Goal: Task Accomplishment & Management: Use online tool/utility

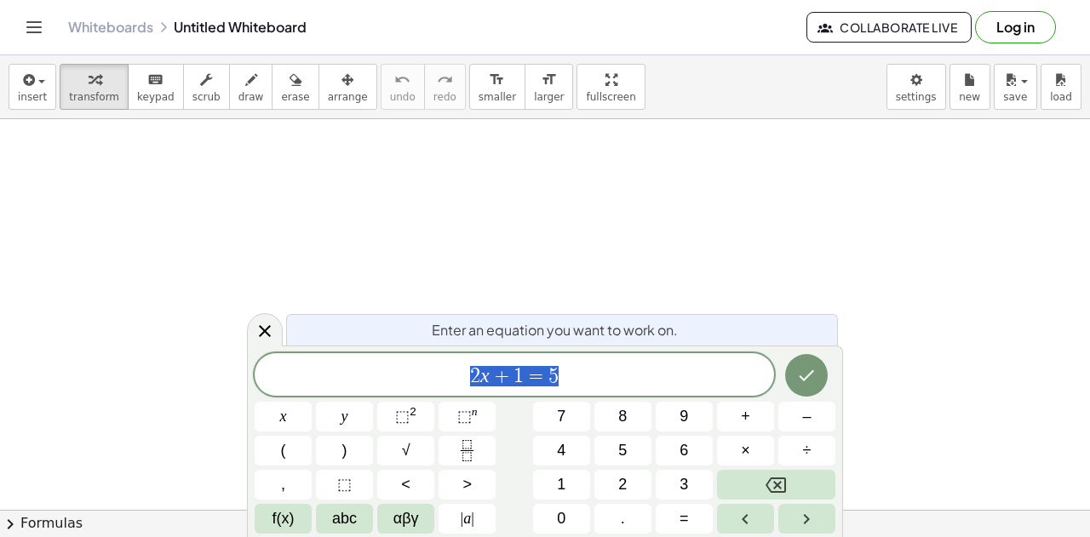
scroll to position [574, 0]
click at [610, 484] on button "2" at bounding box center [622, 485] width 57 height 30
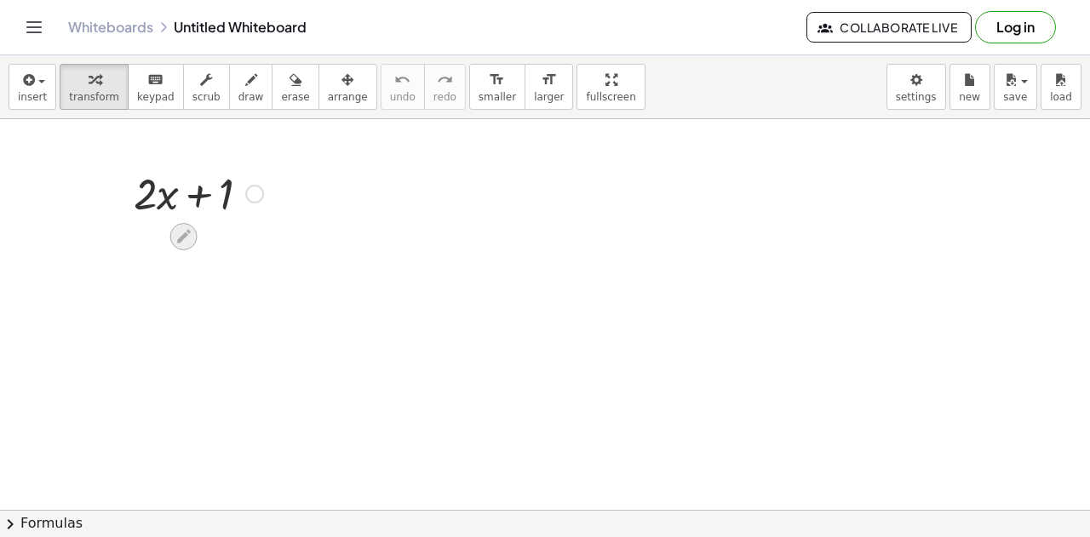
click at [192, 234] on icon at bounding box center [184, 236] width 18 height 18
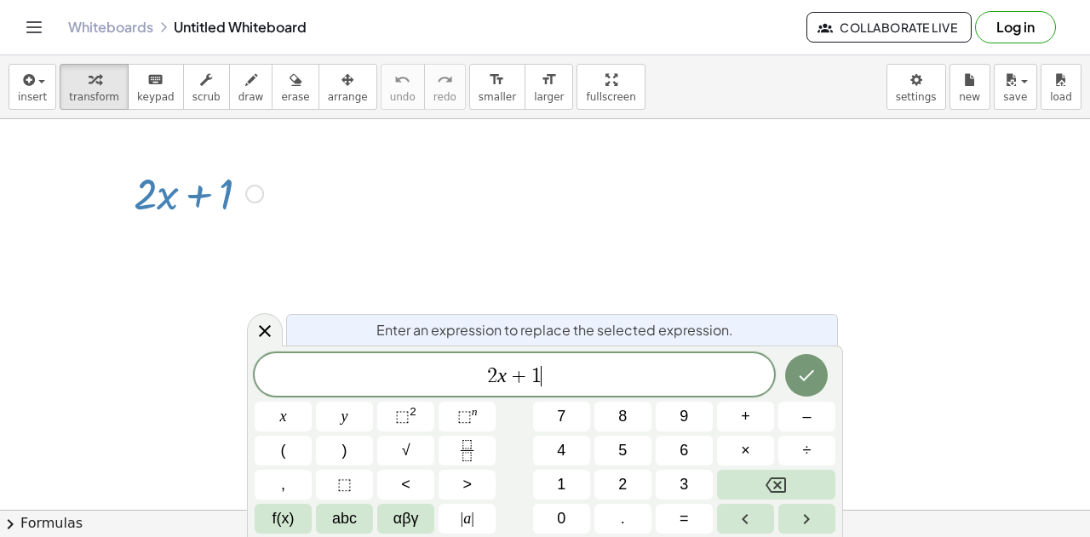
click at [563, 372] on span "2 x + 1 ​" at bounding box center [514, 376] width 519 height 24
click at [807, 384] on icon "Done" at bounding box center [806, 375] width 20 height 20
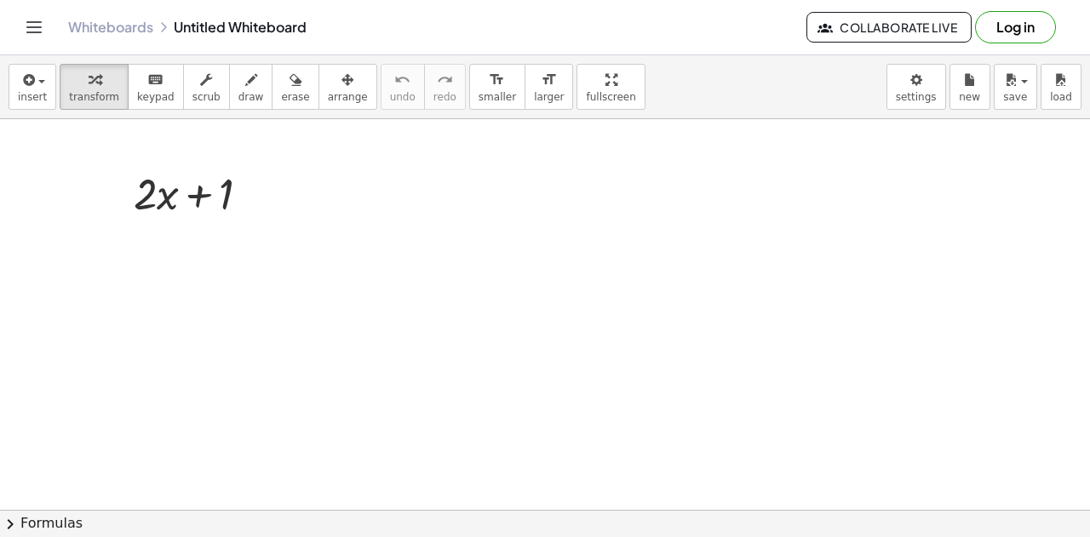
click at [263, 293] on div at bounding box center [545, 133] width 1090 height 1176
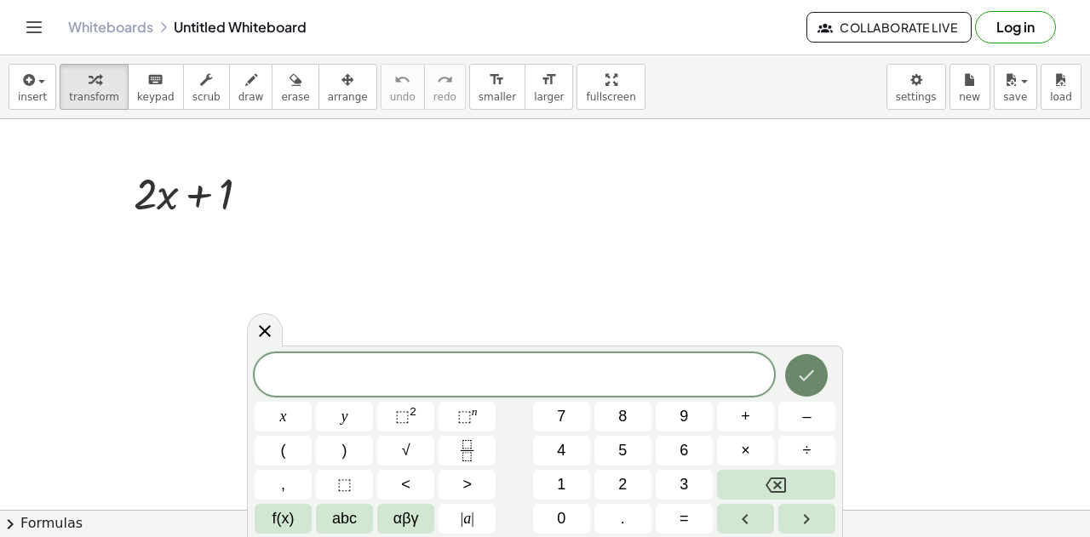
click at [803, 369] on icon "Done" at bounding box center [806, 375] width 20 height 20
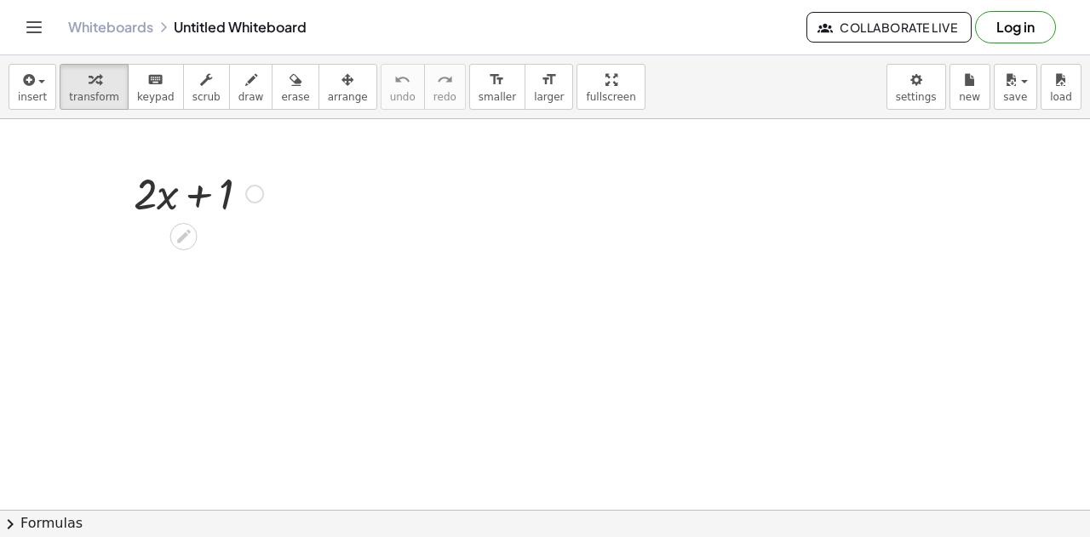
click at [186, 186] on div at bounding box center [198, 192] width 146 height 58
click at [180, 238] on icon at bounding box center [184, 237] width 14 height 14
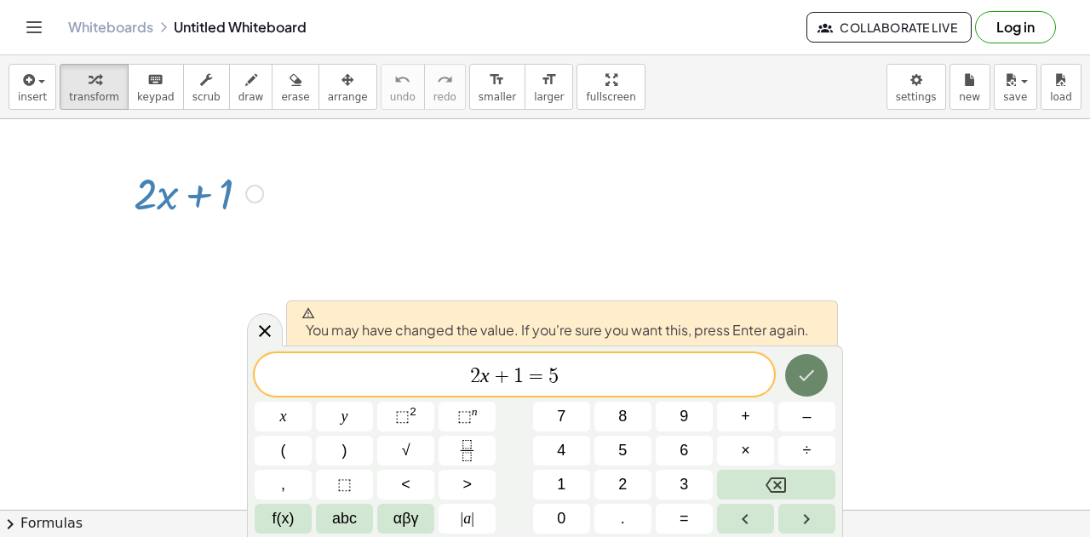
click at [804, 369] on icon "Done" at bounding box center [806, 375] width 20 height 20
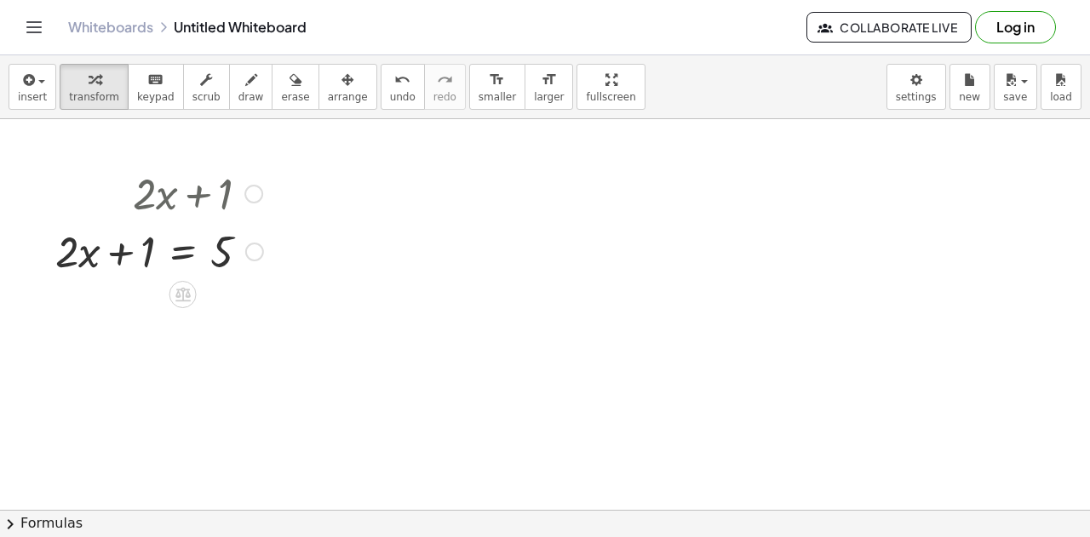
drag, startPoint x: 254, startPoint y: 197, endPoint x: 186, endPoint y: 166, distance: 74.7
click at [186, 166] on div at bounding box center [159, 192] width 225 height 58
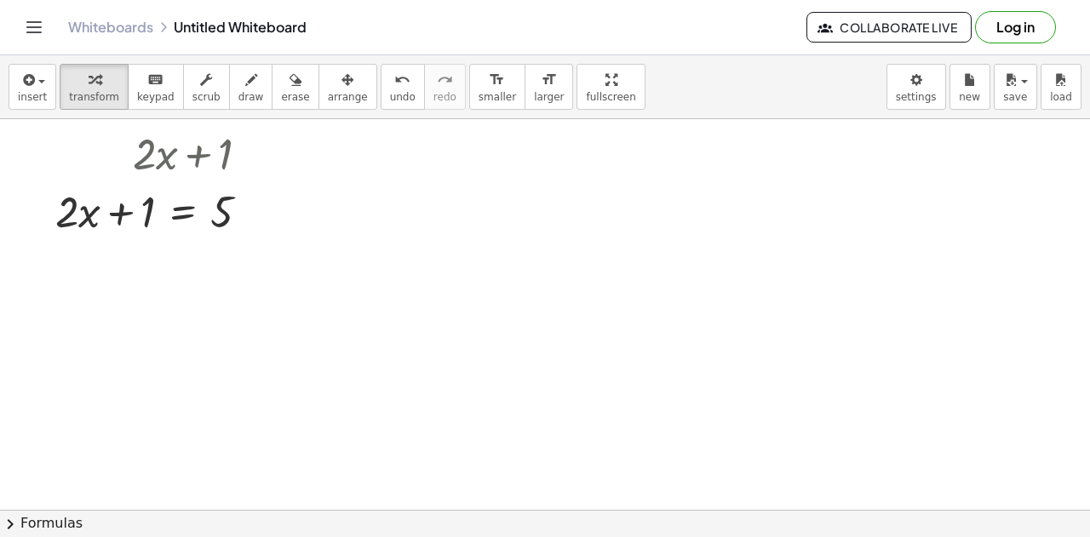
scroll to position [610, 0]
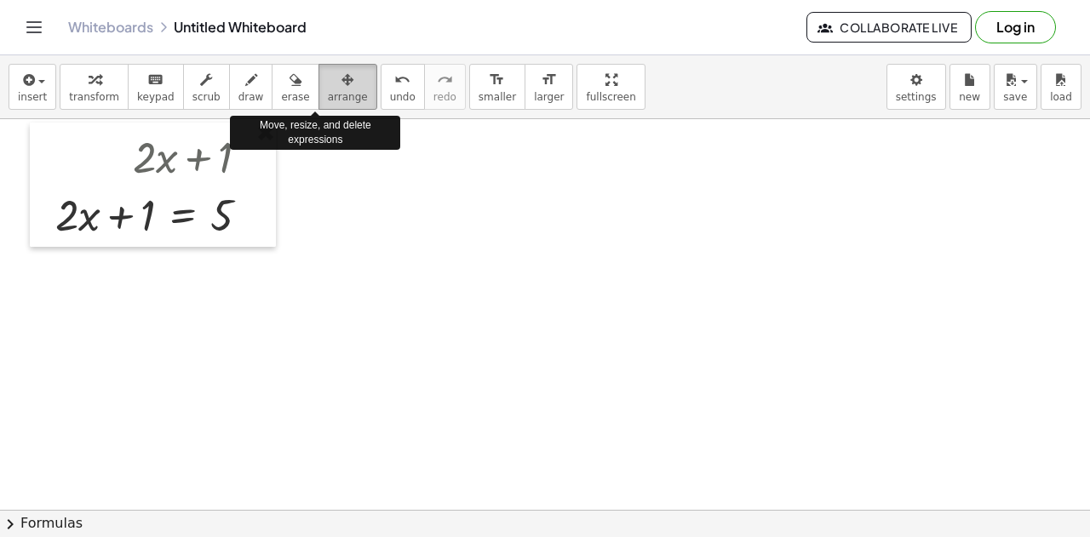
click at [328, 98] on span "arrange" at bounding box center [348, 97] width 40 height 12
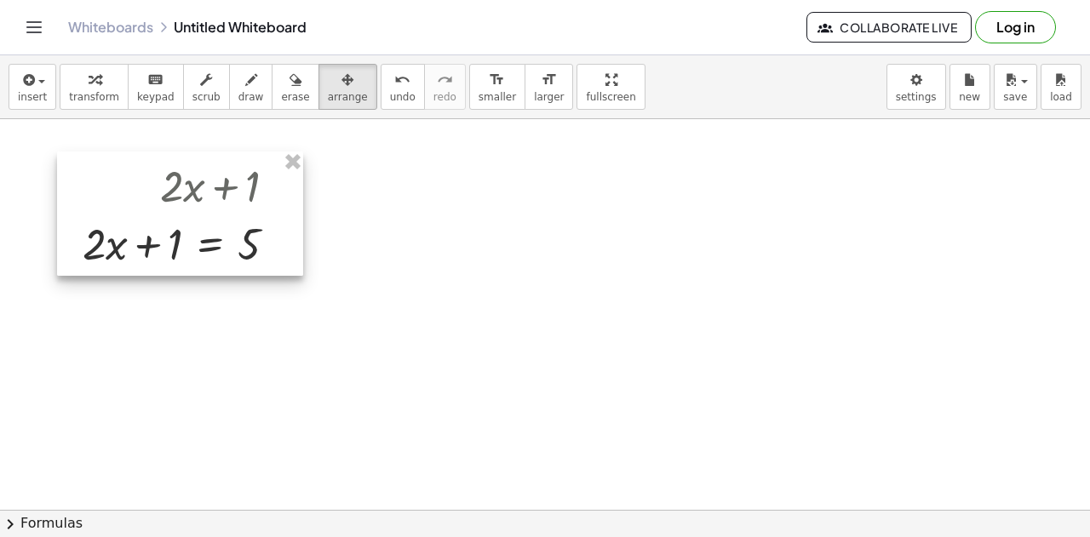
drag, startPoint x: 160, startPoint y: 212, endPoint x: 186, endPoint y: 241, distance: 39.2
click at [186, 241] on div at bounding box center [180, 214] width 246 height 124
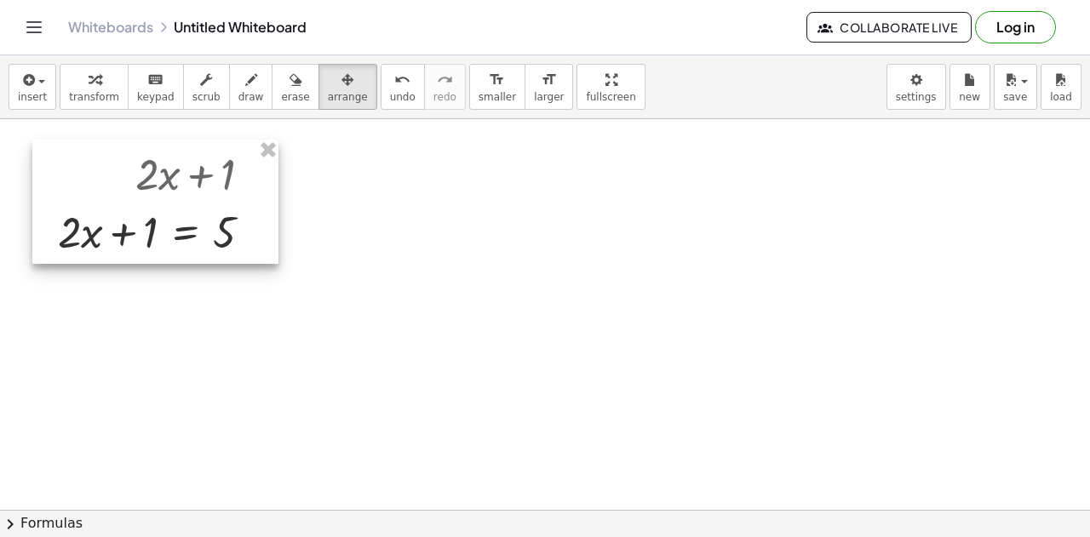
drag, startPoint x: 157, startPoint y: 215, endPoint x: 133, endPoint y: 203, distance: 27.4
click at [133, 203] on div at bounding box center [155, 202] width 246 height 124
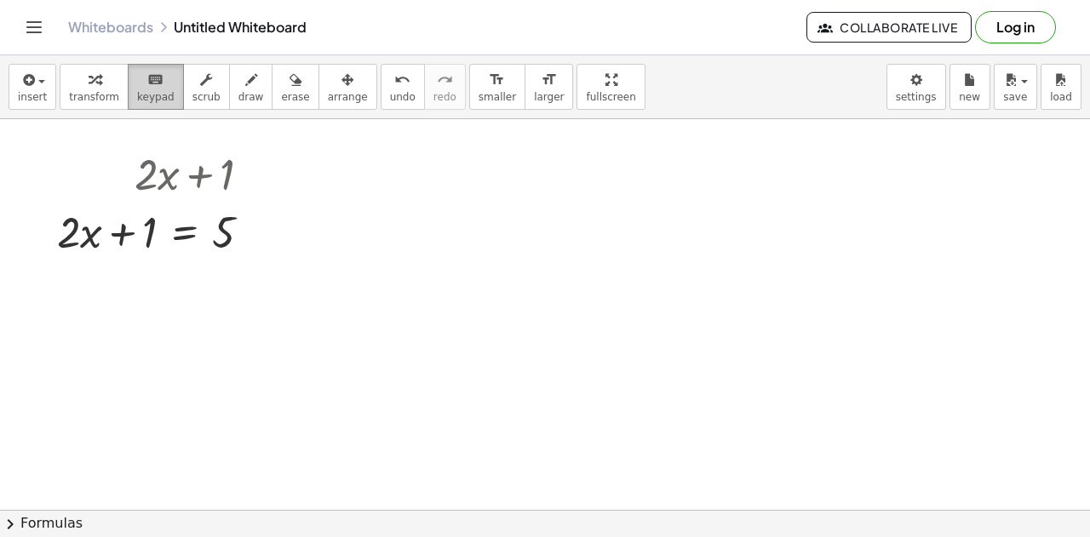
click at [137, 83] on div "keyboard" at bounding box center [155, 79] width 37 height 20
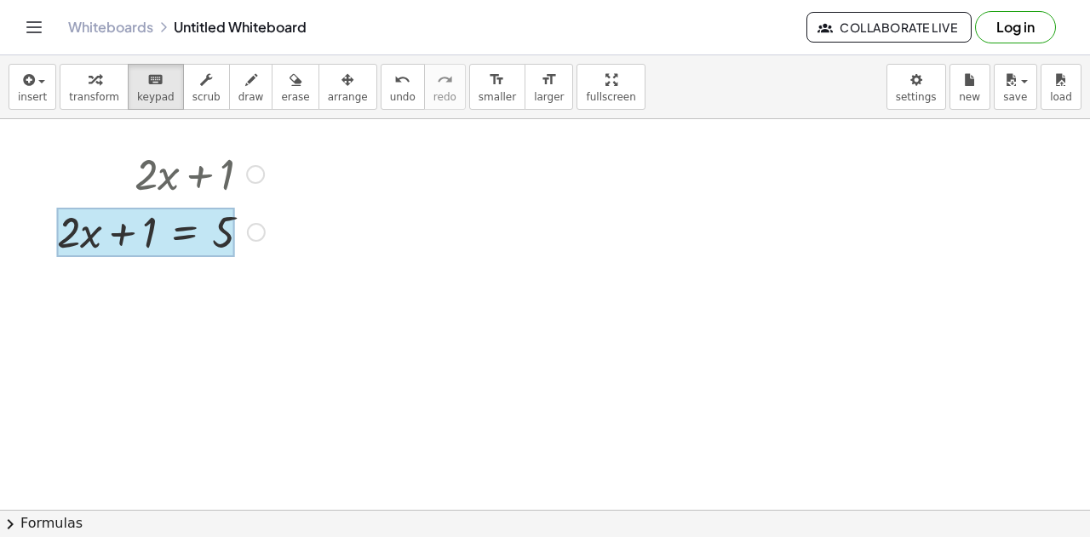
click at [186, 232] on div at bounding box center [146, 232] width 178 height 49
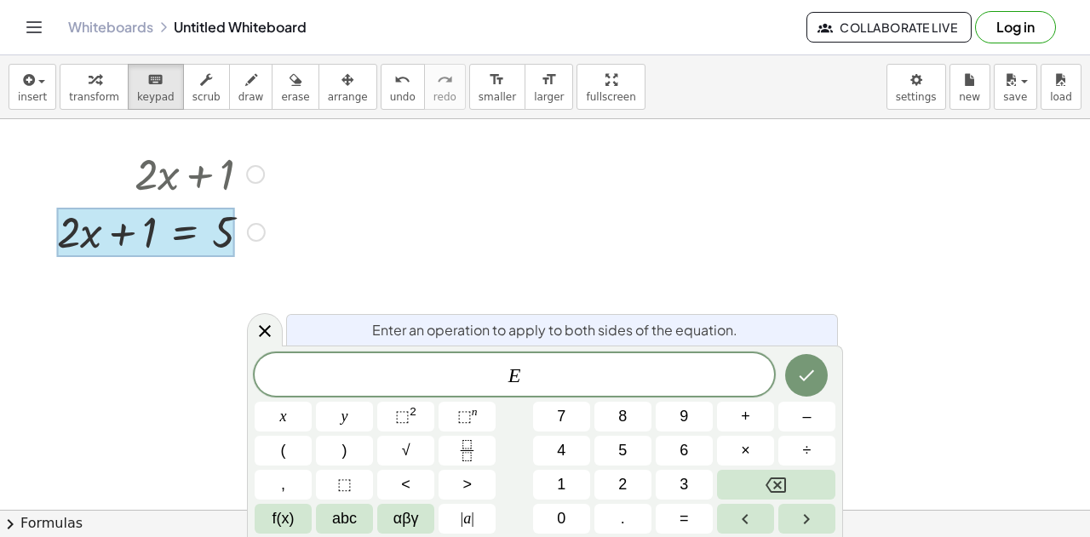
click at [594, 161] on div at bounding box center [545, 97] width 1090 height 1176
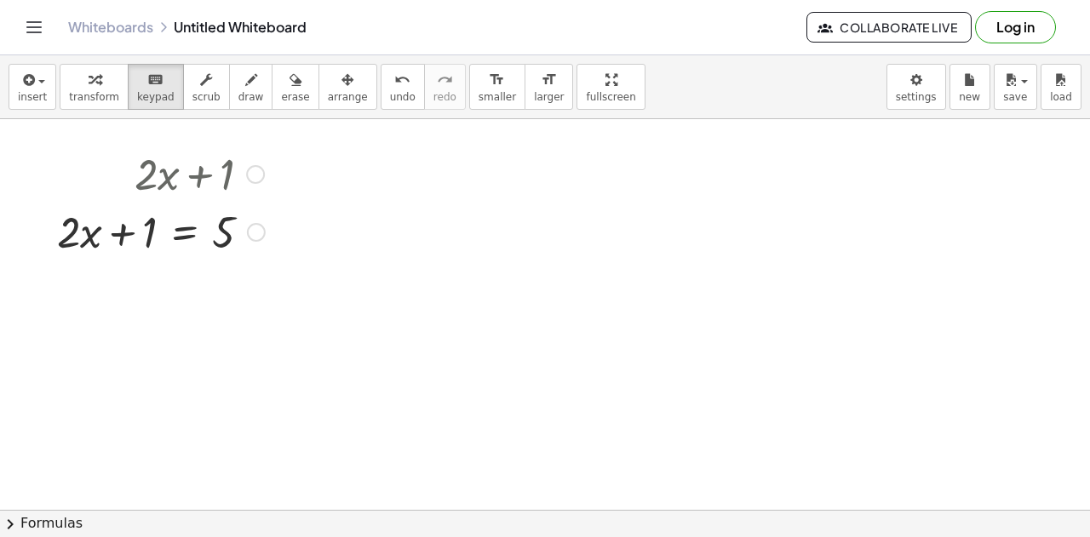
click at [255, 227] on div at bounding box center [256, 232] width 19 height 19
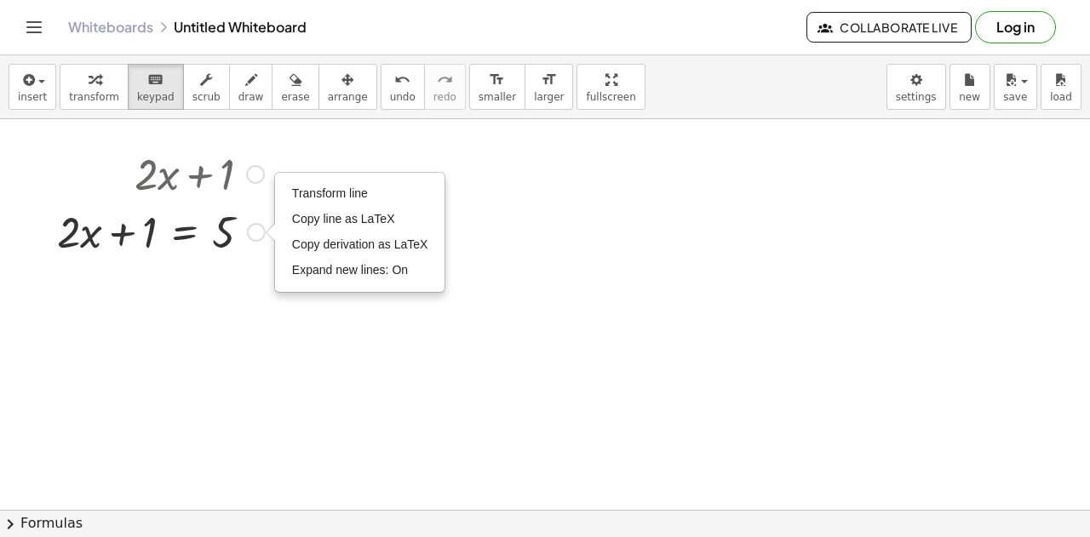
click at [255, 227] on div "Transform line Copy line as LaTeX Copy derivation as LaTeX Expand new lines: On" at bounding box center [256, 232] width 19 height 19
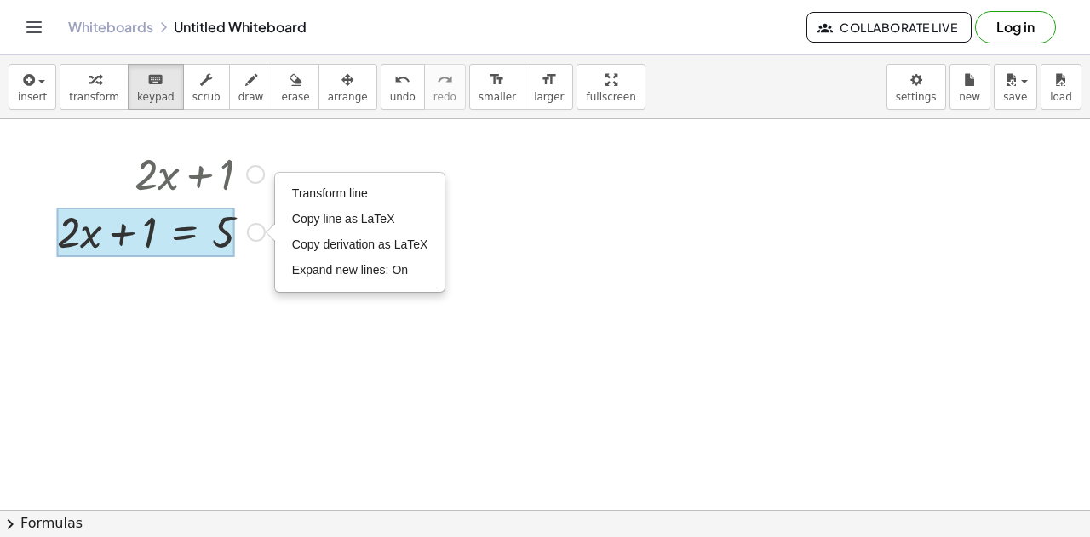
click at [190, 232] on div at bounding box center [146, 232] width 178 height 49
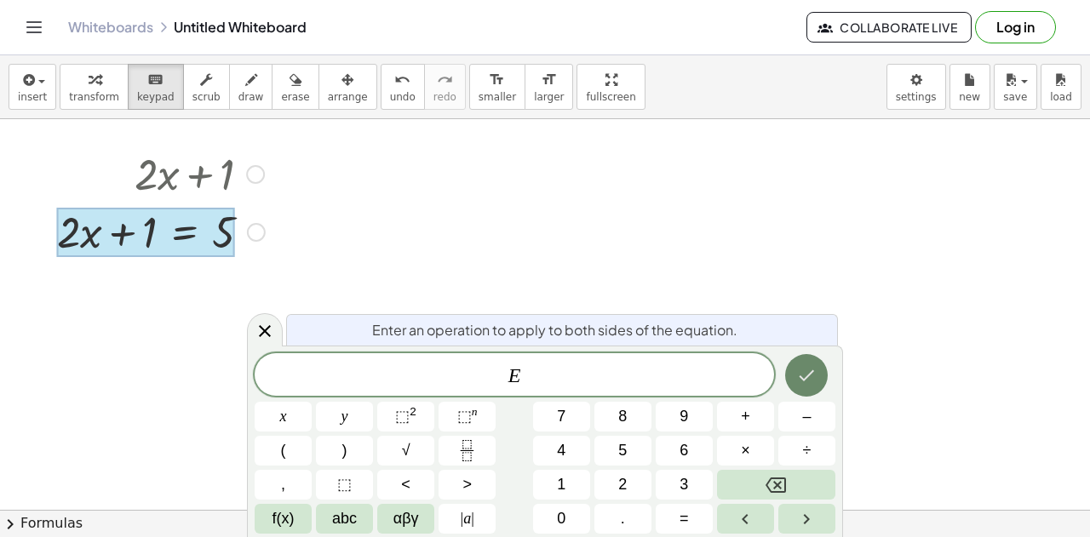
click at [794, 381] on button "Done" at bounding box center [806, 375] width 43 height 43
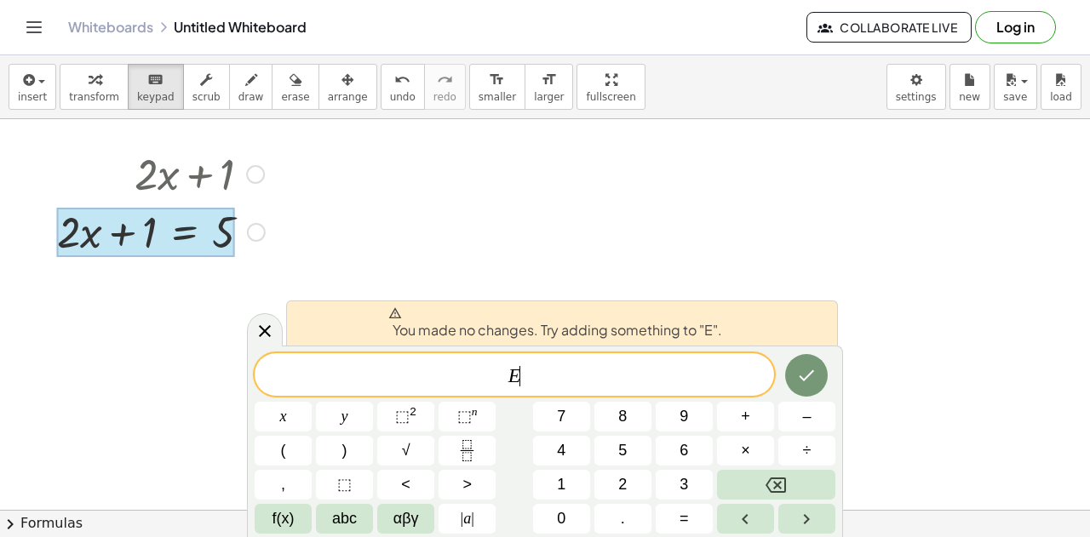
click at [677, 183] on div at bounding box center [545, 97] width 1090 height 1176
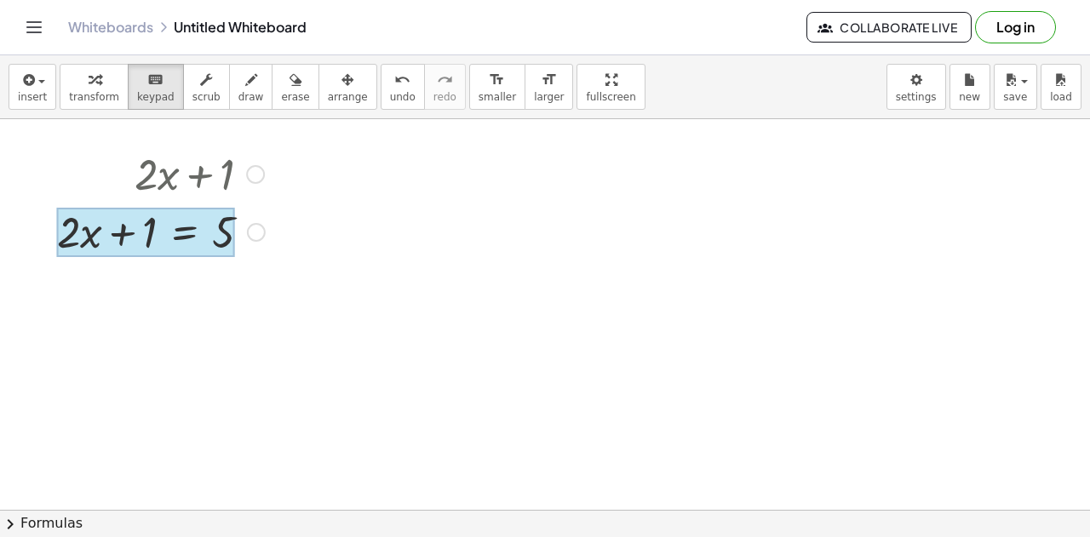
click at [192, 238] on div at bounding box center [146, 232] width 178 height 49
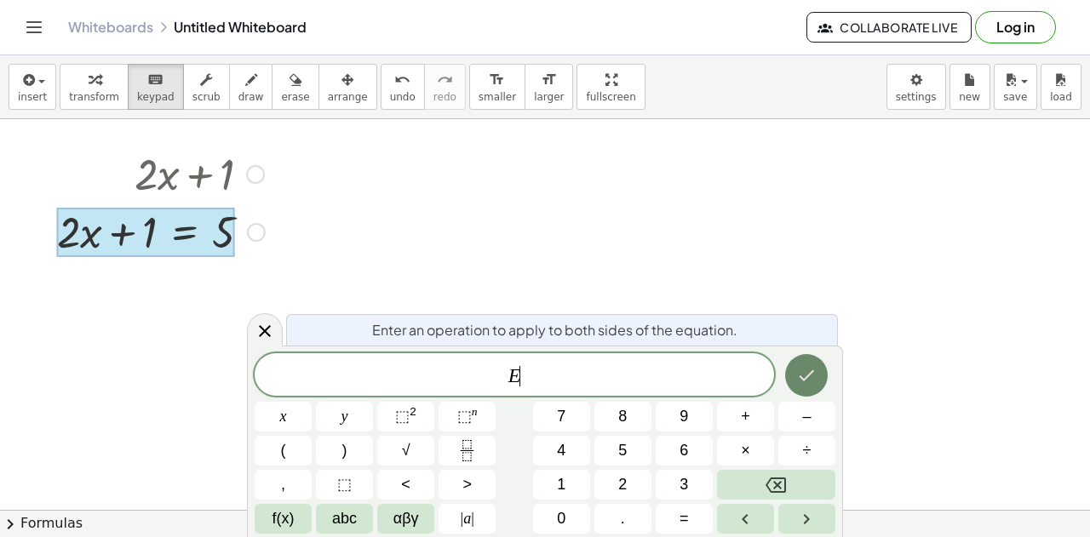
click at [818, 374] on button "Done" at bounding box center [806, 375] width 43 height 43
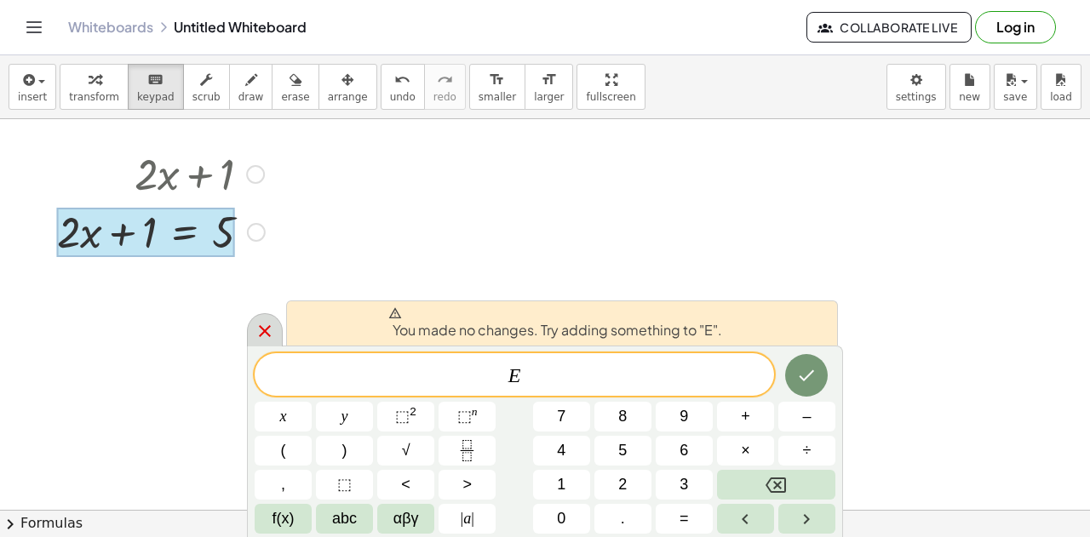
click at [262, 334] on icon at bounding box center [265, 331] width 12 height 12
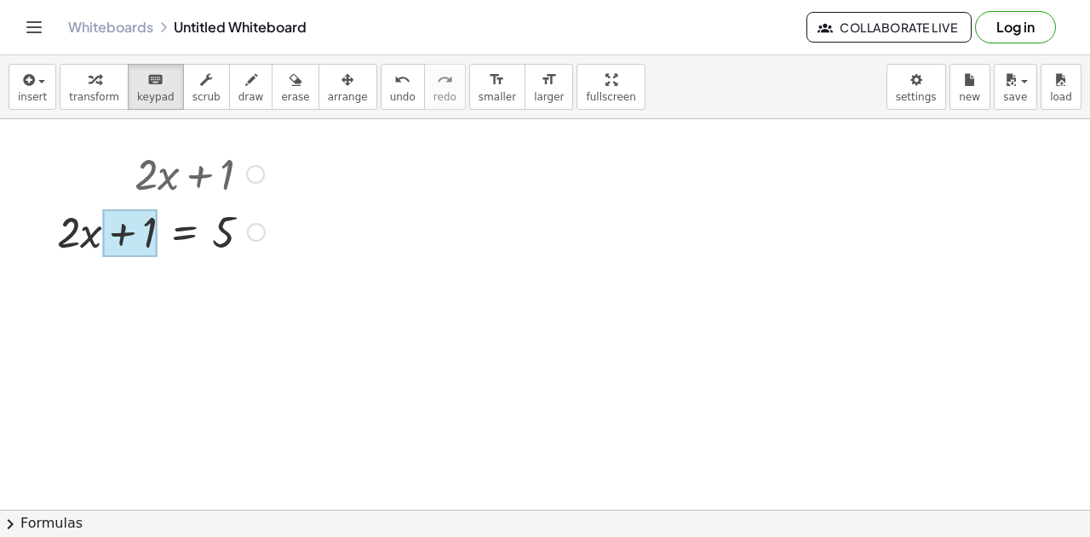
click at [123, 234] on div at bounding box center [129, 233] width 54 height 48
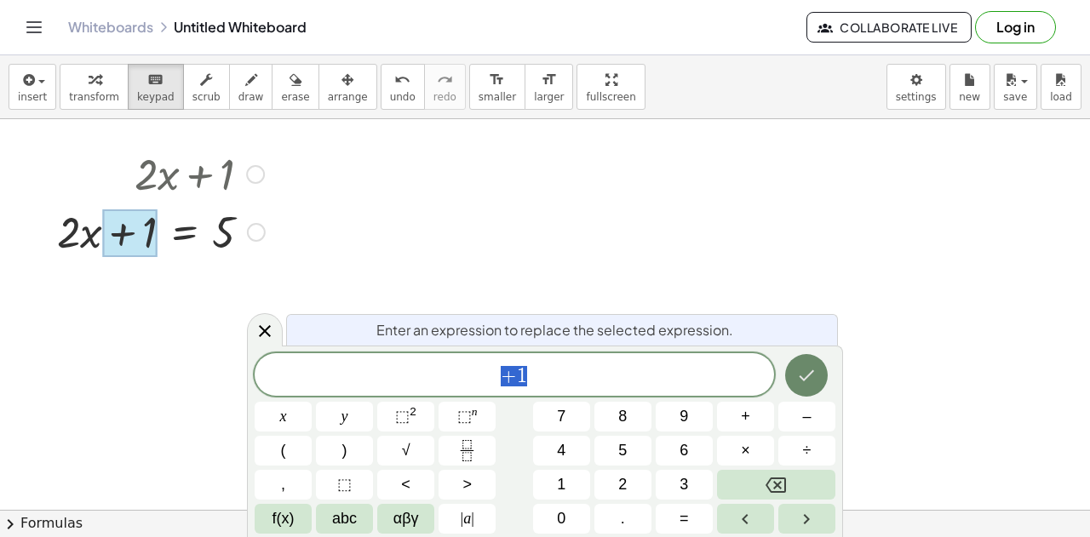
click at [790, 377] on button "Done" at bounding box center [806, 375] width 43 height 43
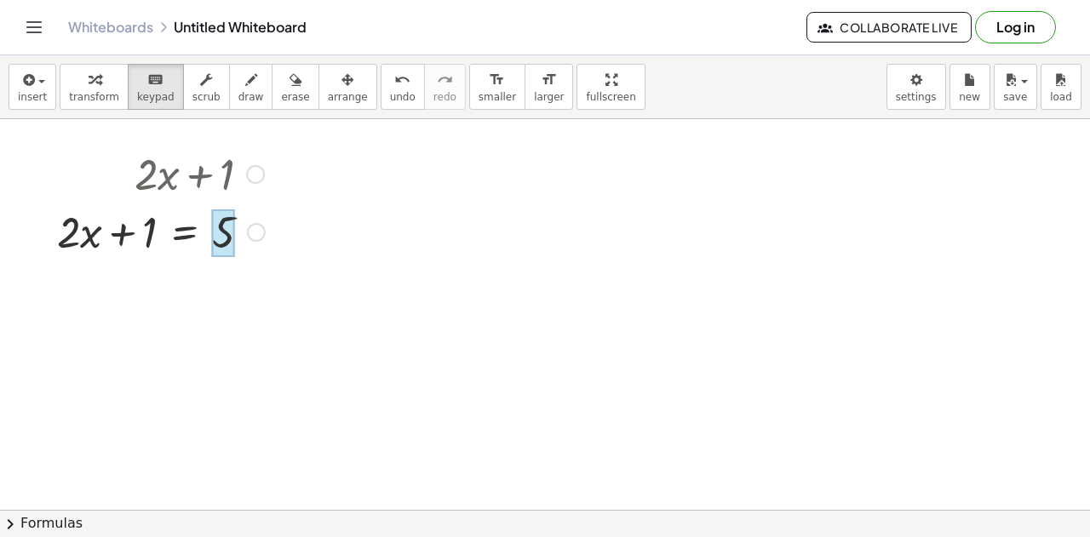
click at [230, 240] on div at bounding box center [223, 233] width 23 height 48
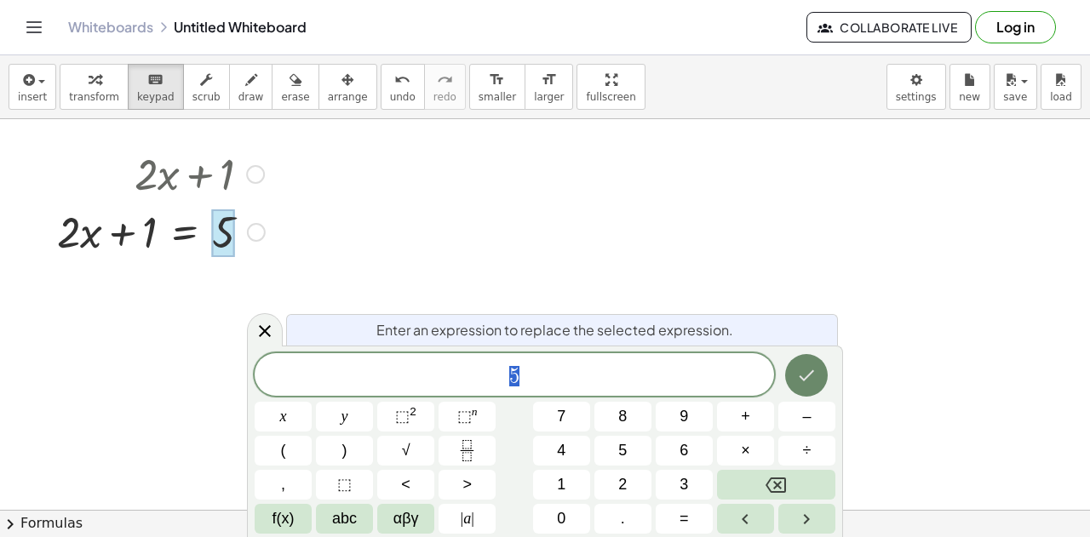
click at [817, 359] on button "Done" at bounding box center [806, 375] width 43 height 43
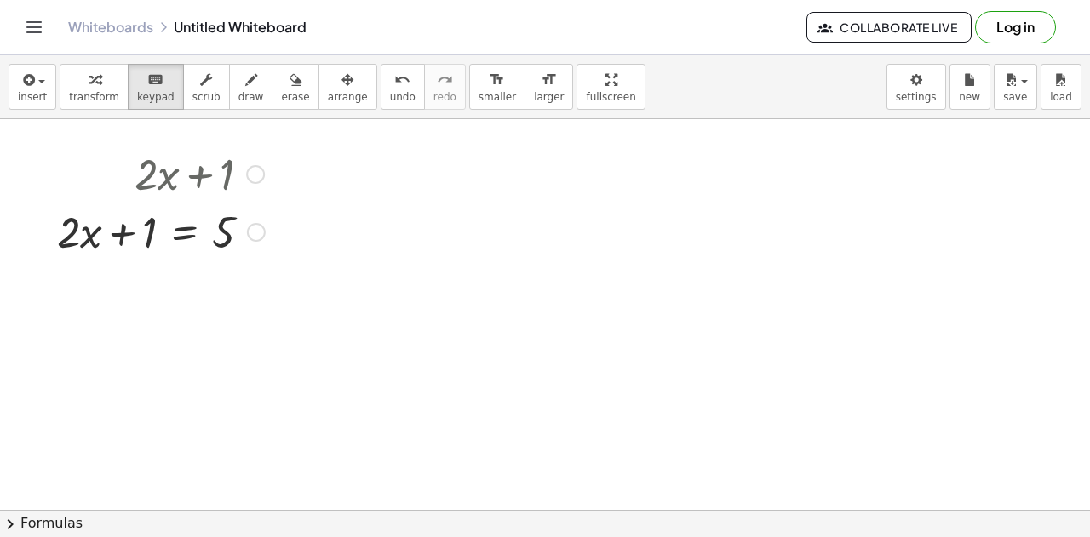
click at [244, 232] on div at bounding box center [161, 231] width 225 height 58
click at [249, 231] on div at bounding box center [256, 232] width 19 height 19
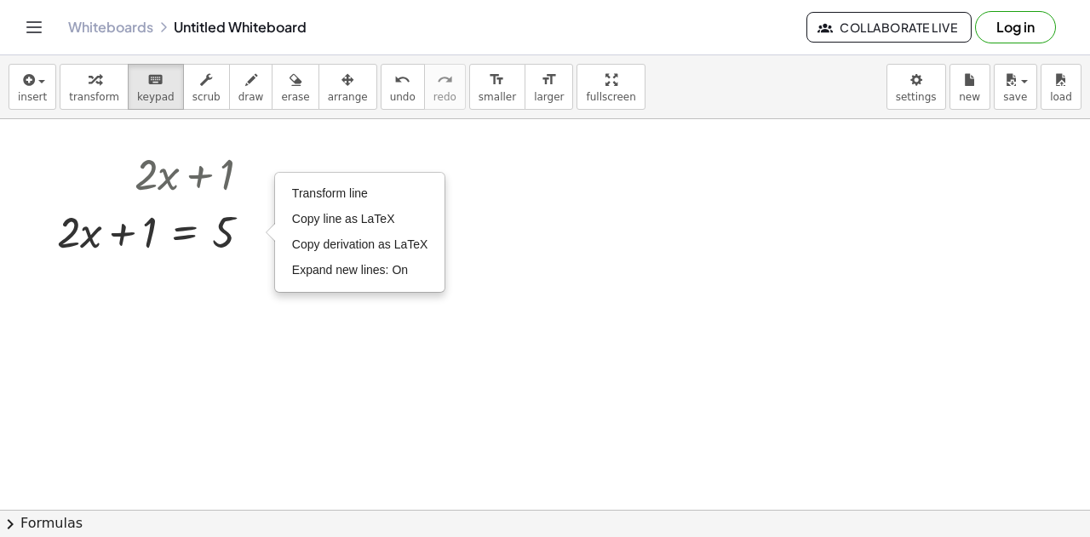
click at [220, 289] on div at bounding box center [545, 97] width 1090 height 1176
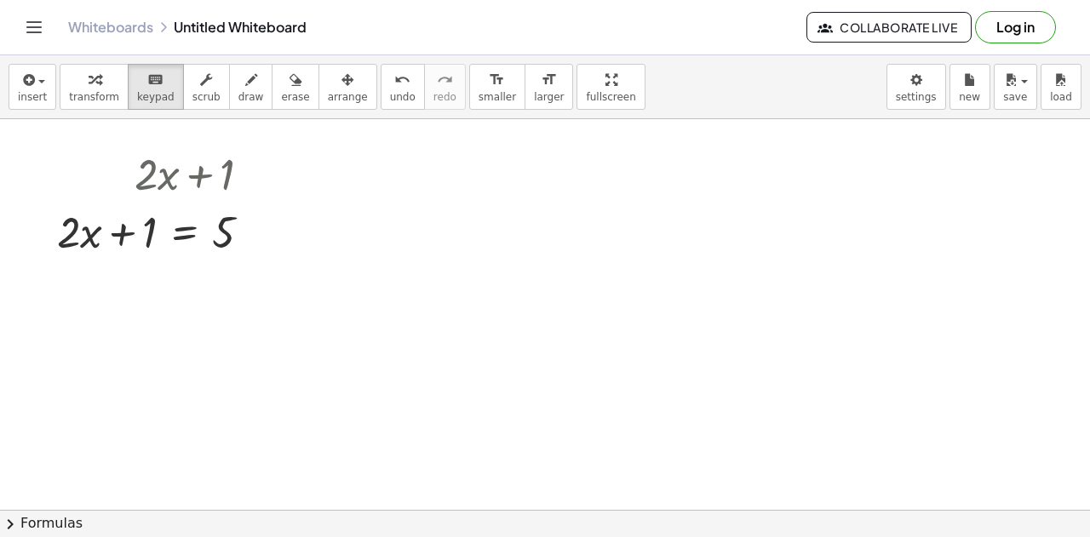
click at [437, 354] on div at bounding box center [545, 97] width 1090 height 1176
click at [477, 319] on div at bounding box center [545, 97] width 1090 height 1176
click at [62, 93] on button "transform" at bounding box center [94, 87] width 69 height 46
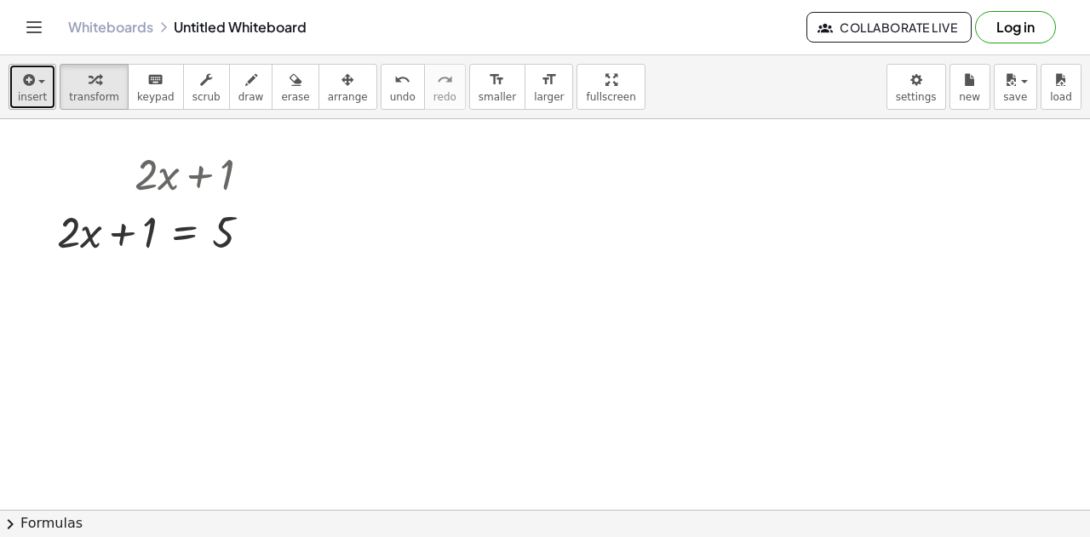
click at [44, 101] on button "insert" at bounding box center [33, 87] width 48 height 46
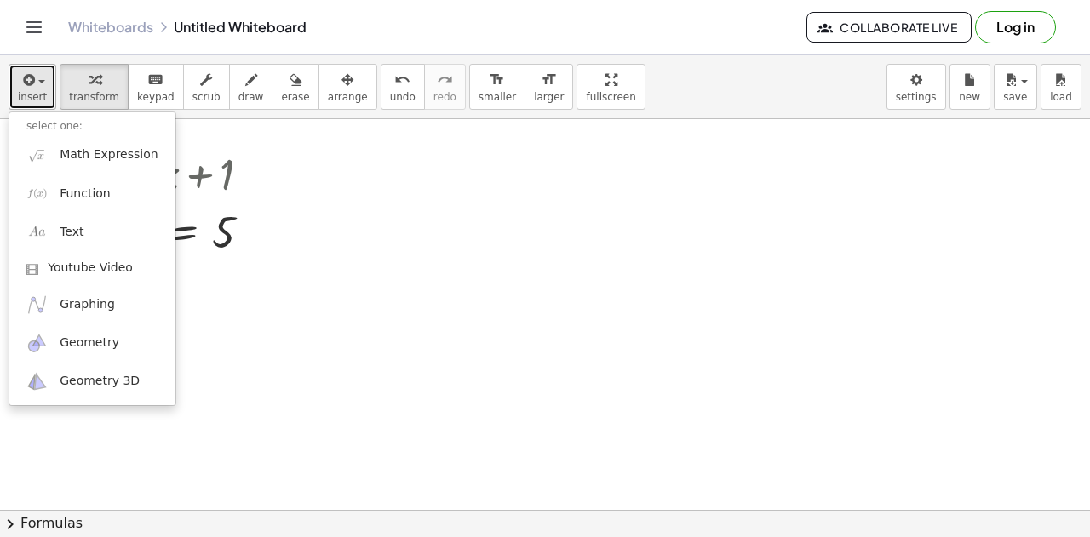
click at [25, 84] on icon "button" at bounding box center [27, 80] width 15 height 20
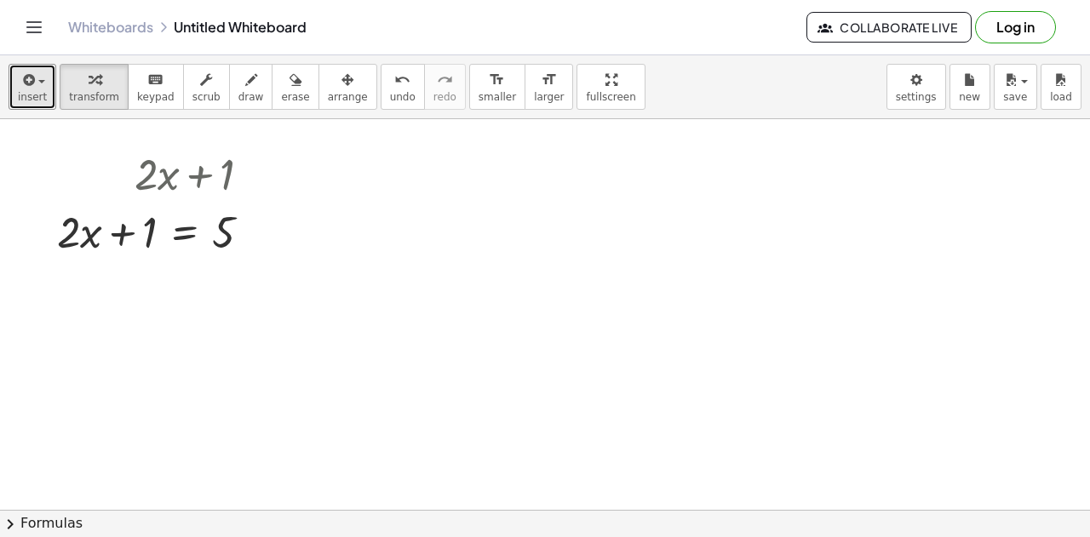
click at [417, 282] on div at bounding box center [545, 97] width 1090 height 1176
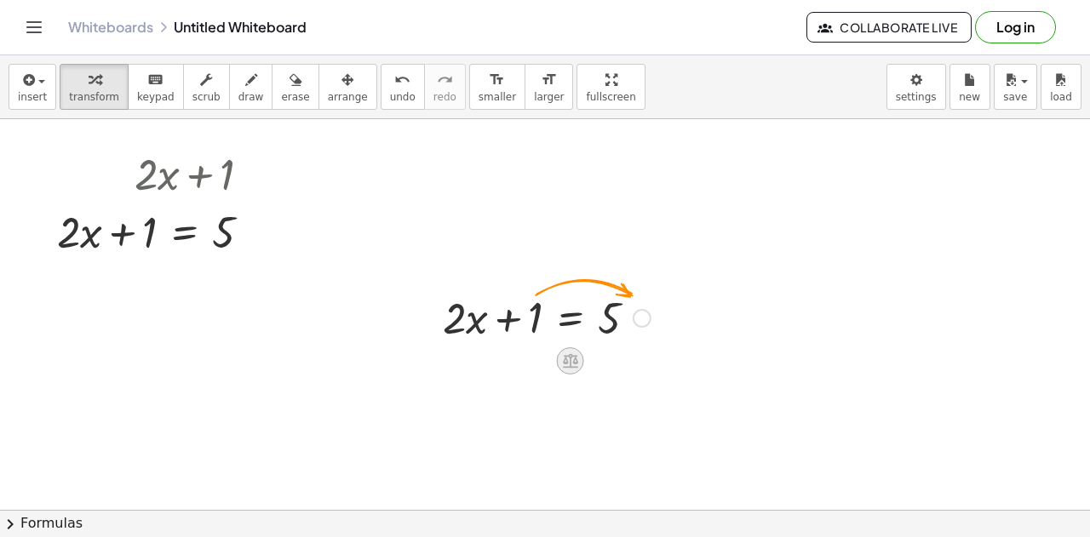
click at [566, 357] on icon at bounding box center [570, 361] width 18 height 18
click at [565, 319] on div at bounding box center [546, 317] width 225 height 58
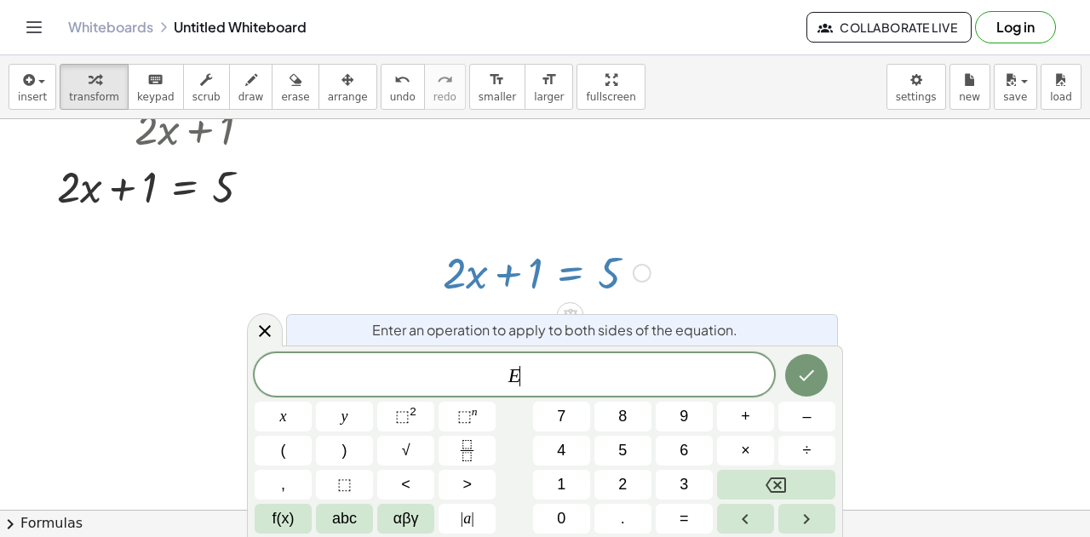
scroll to position [655, 0]
click at [793, 379] on button "Done" at bounding box center [806, 375] width 43 height 43
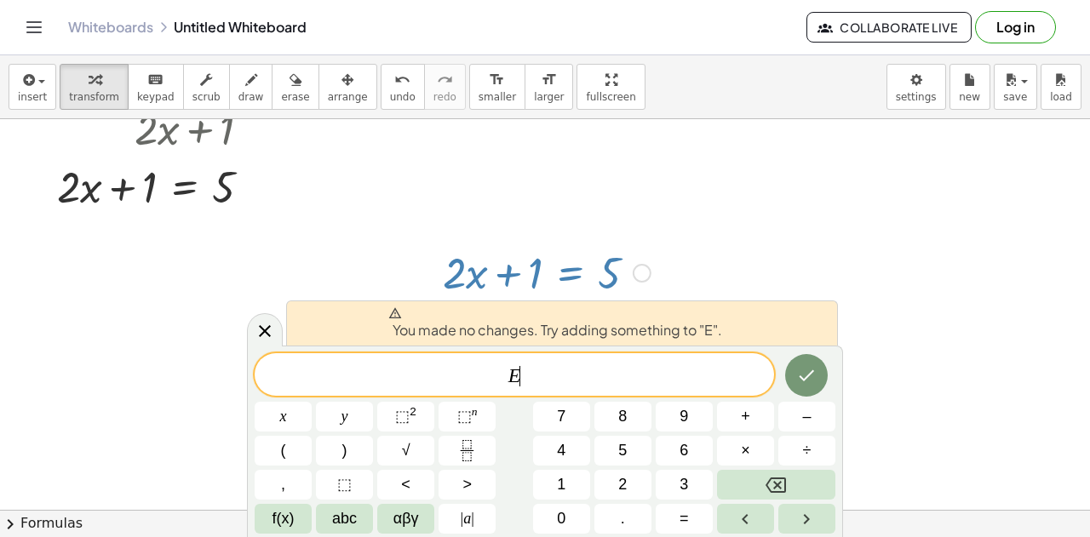
click at [764, 199] on div at bounding box center [545, 52] width 1090 height 1176
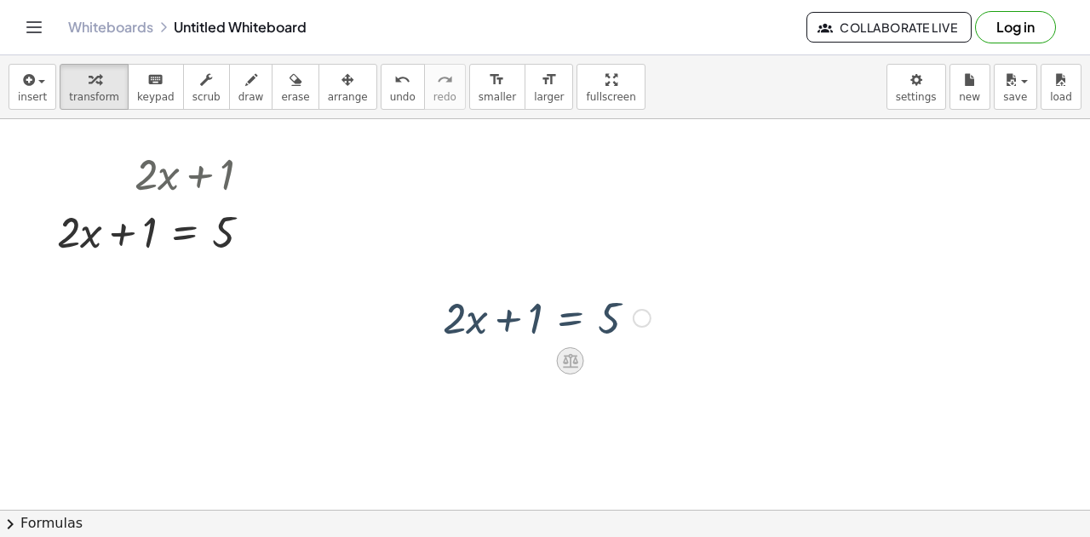
scroll to position [610, 0]
click at [569, 363] on icon at bounding box center [570, 361] width 15 height 14
click at [502, 367] on span "+" at bounding box center [502, 361] width 10 height 25
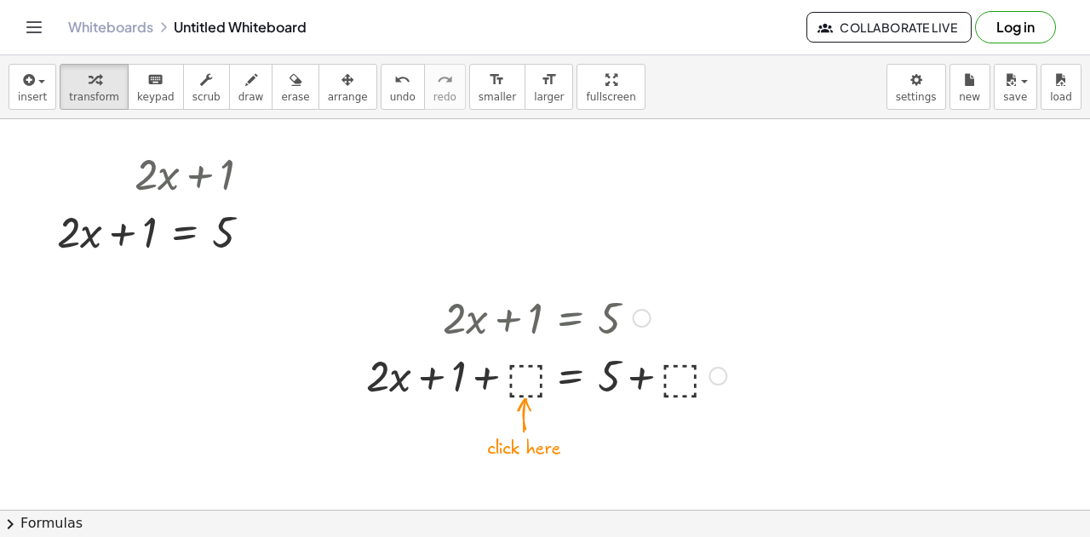
click at [529, 384] on div at bounding box center [546, 375] width 377 height 58
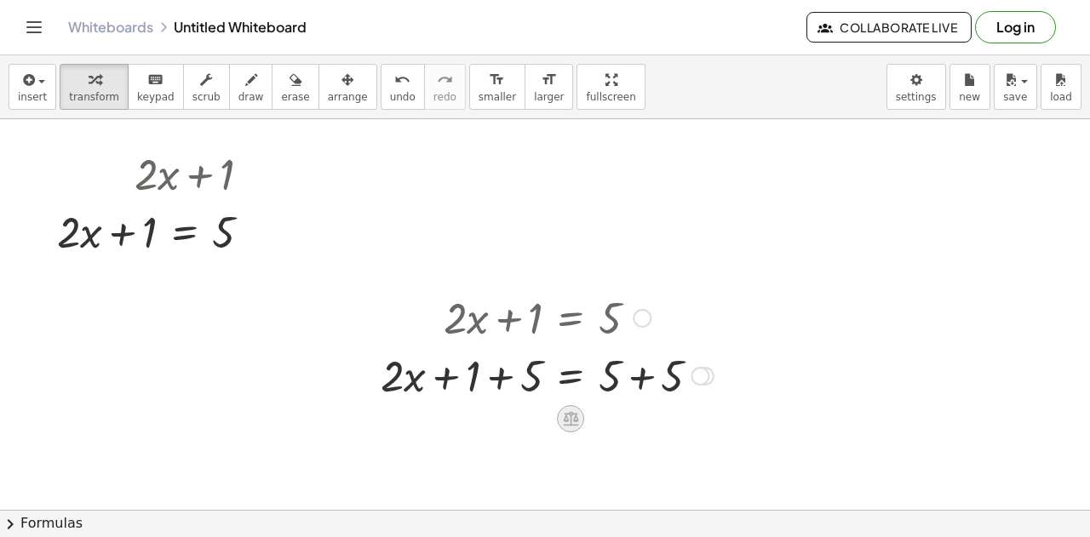
click at [577, 418] on icon at bounding box center [570, 419] width 15 height 14
click at [502, 380] on div at bounding box center [547, 375] width 350 height 58
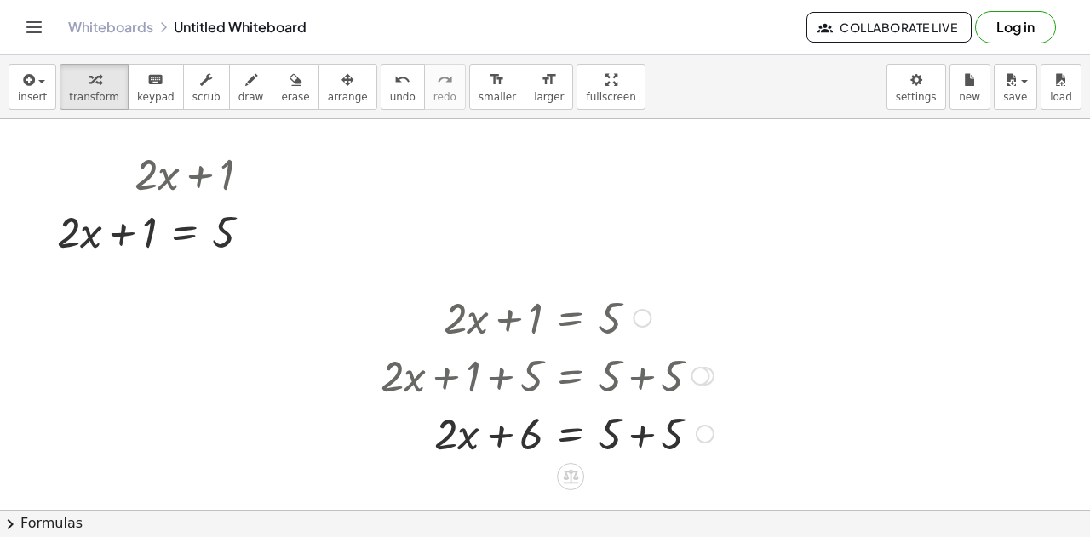
click at [644, 440] on div at bounding box center [547, 432] width 350 height 58
click at [577, 472] on icon at bounding box center [571, 476] width 18 height 18
click at [541, 478] on div "−" at bounding box center [536, 476] width 27 height 27
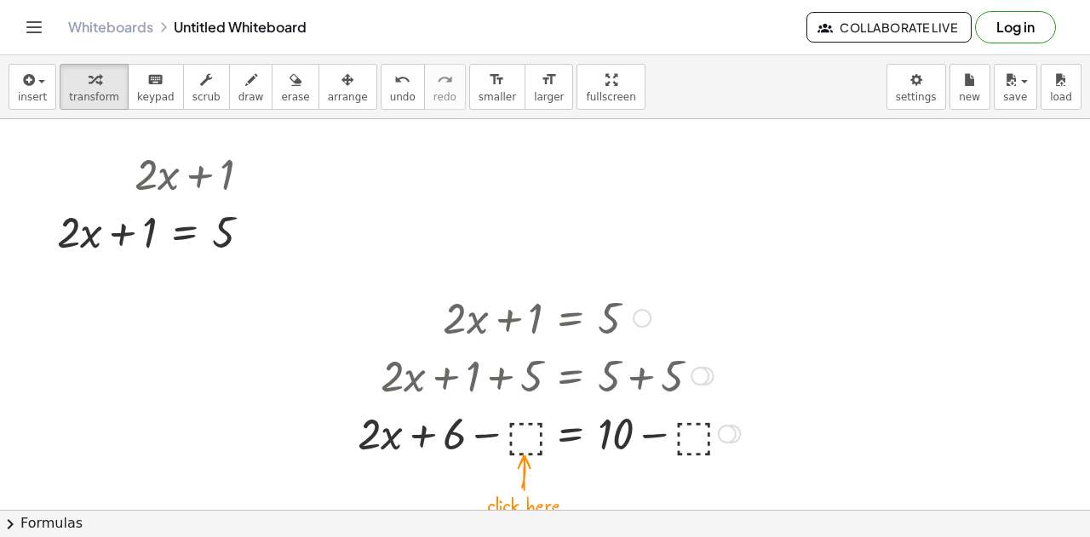
click at [675, 437] on div at bounding box center [548, 432] width 399 height 58
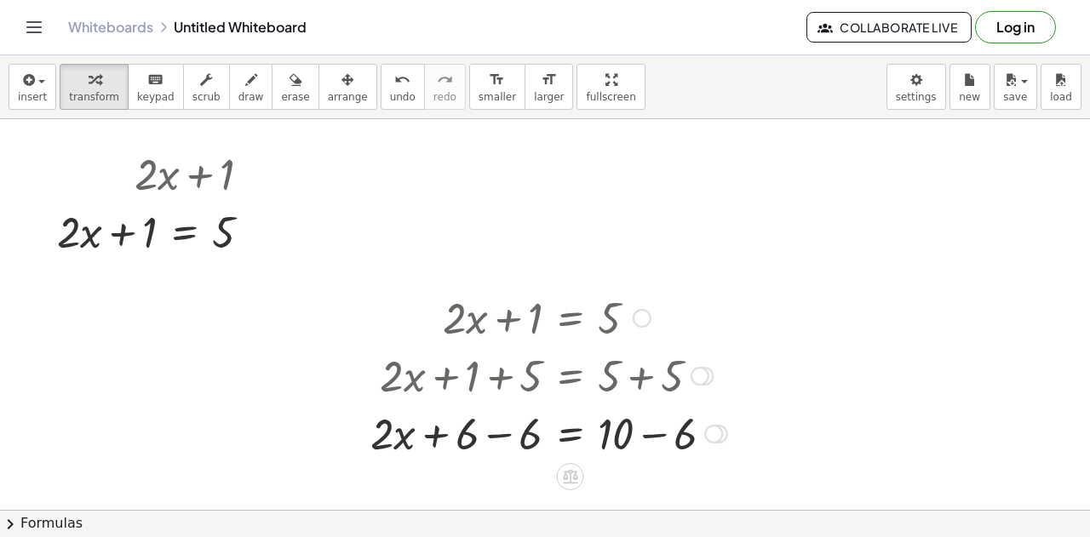
click at [507, 435] on div at bounding box center [549, 432] width 374 height 58
click at [577, 479] on icon at bounding box center [571, 476] width 18 height 18
click at [722, 478] on div at bounding box center [545, 97] width 1090 height 1176
click at [567, 472] on icon at bounding box center [571, 476] width 18 height 18
click at [642, 438] on div at bounding box center [553, 432] width 363 height 58
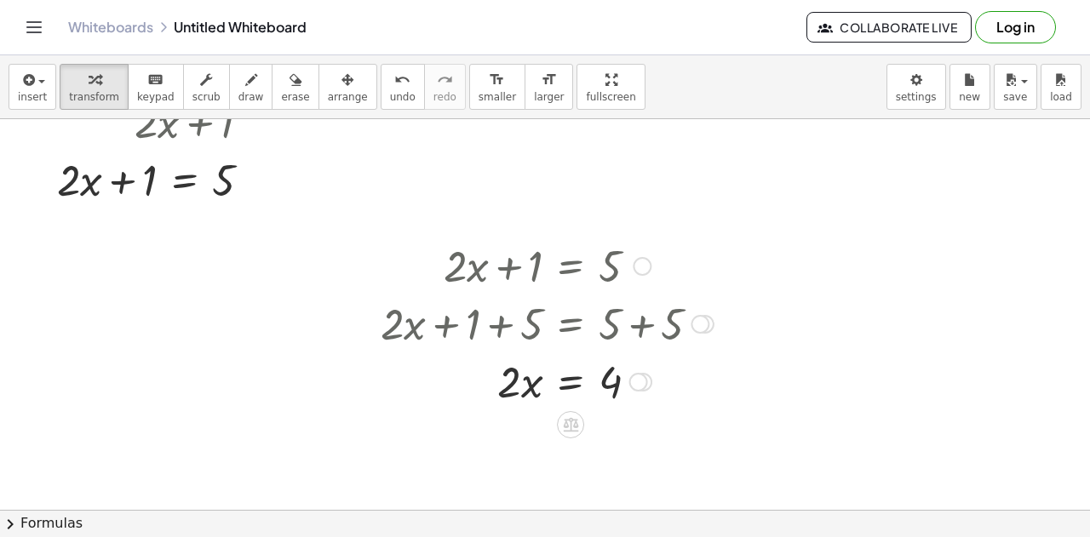
scroll to position [663, 0]
click at [571, 417] on icon at bounding box center [570, 424] width 15 height 14
click at [608, 423] on span "÷" at bounding box center [604, 424] width 9 height 25
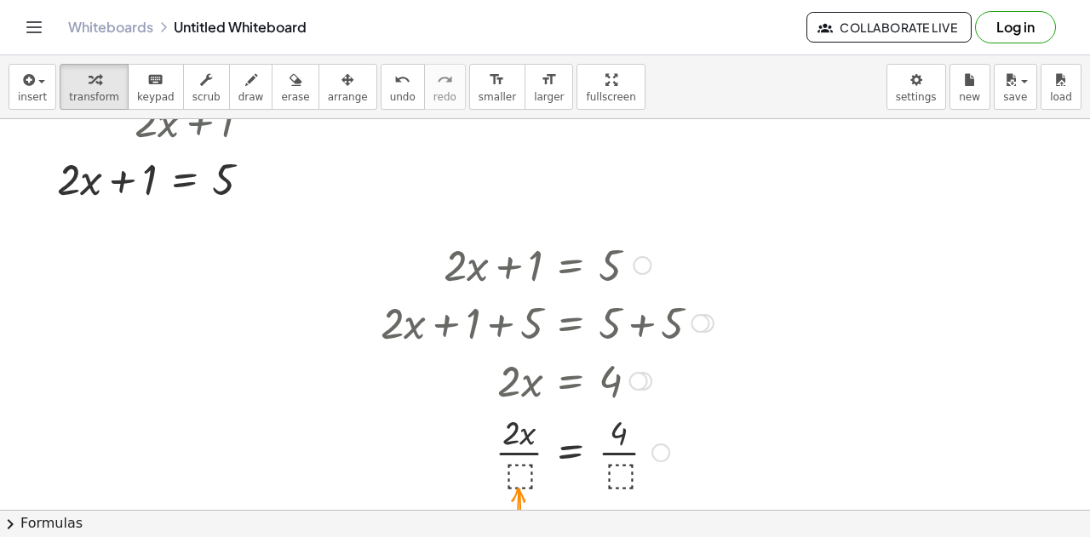
click at [518, 478] on div at bounding box center [547, 451] width 350 height 85
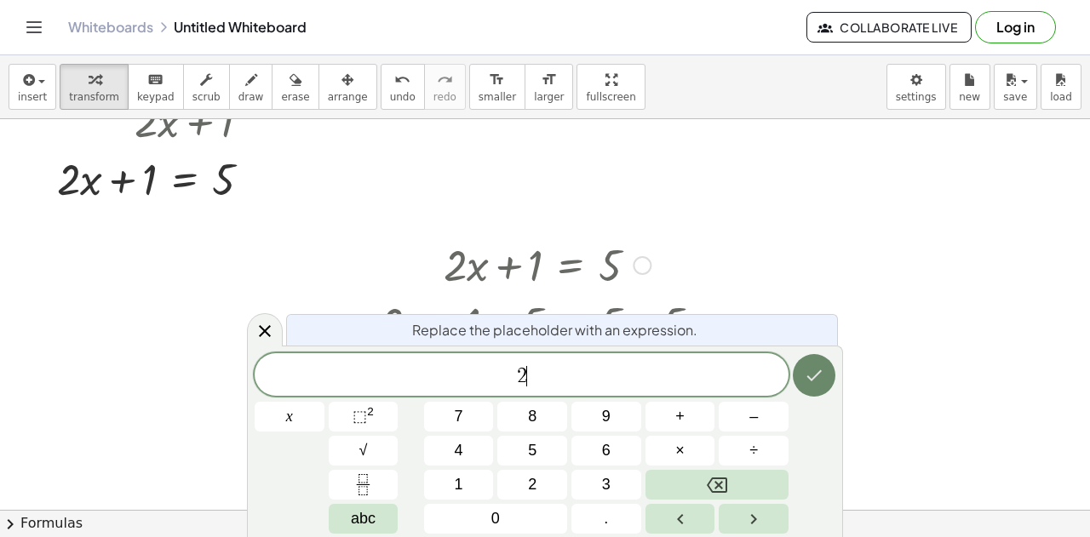
click at [817, 386] on icon "Done" at bounding box center [814, 375] width 20 height 20
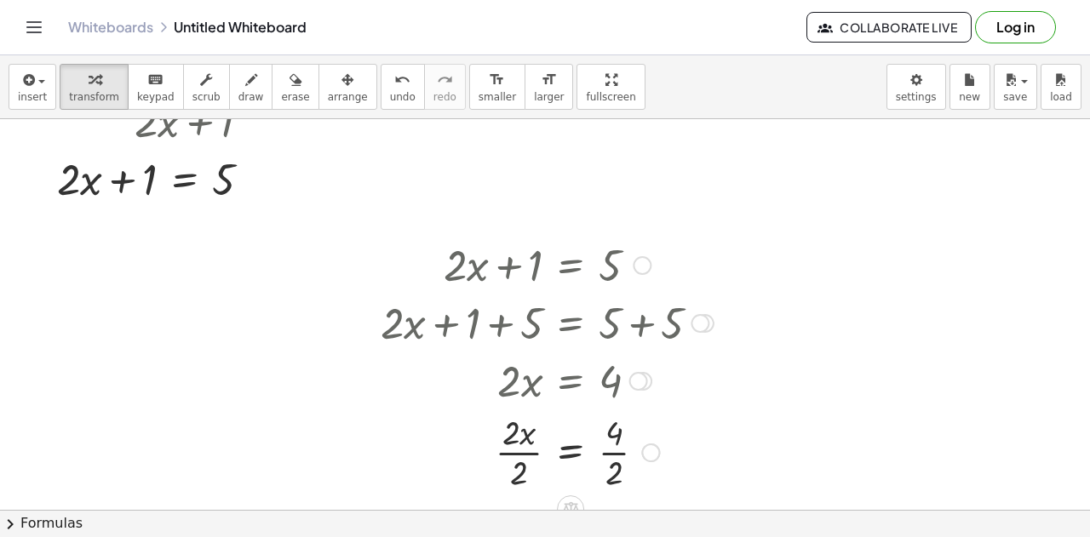
click at [611, 461] on div at bounding box center [547, 451] width 350 height 85
click at [516, 451] on div at bounding box center [547, 451] width 350 height 85
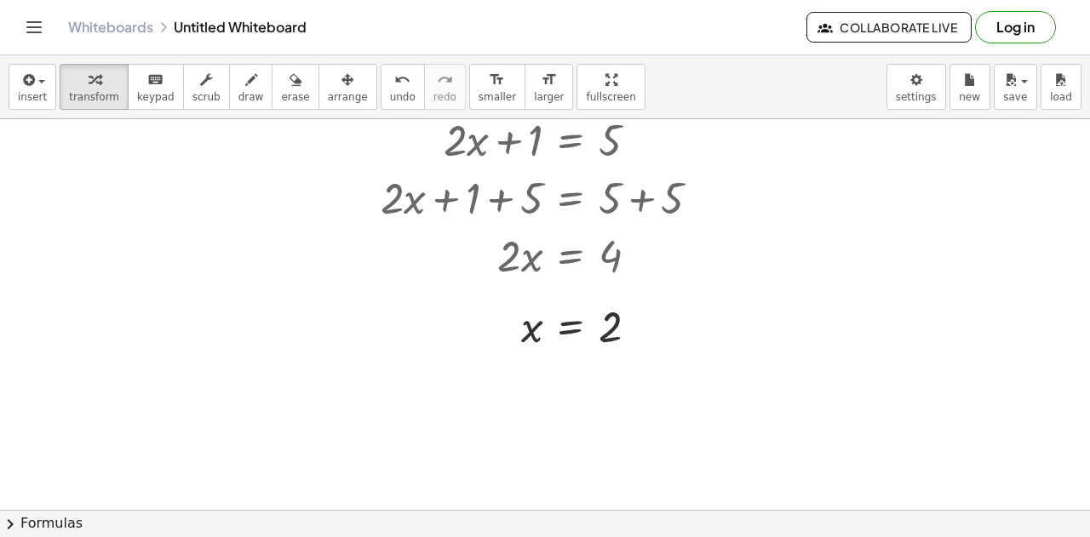
scroll to position [0, 0]
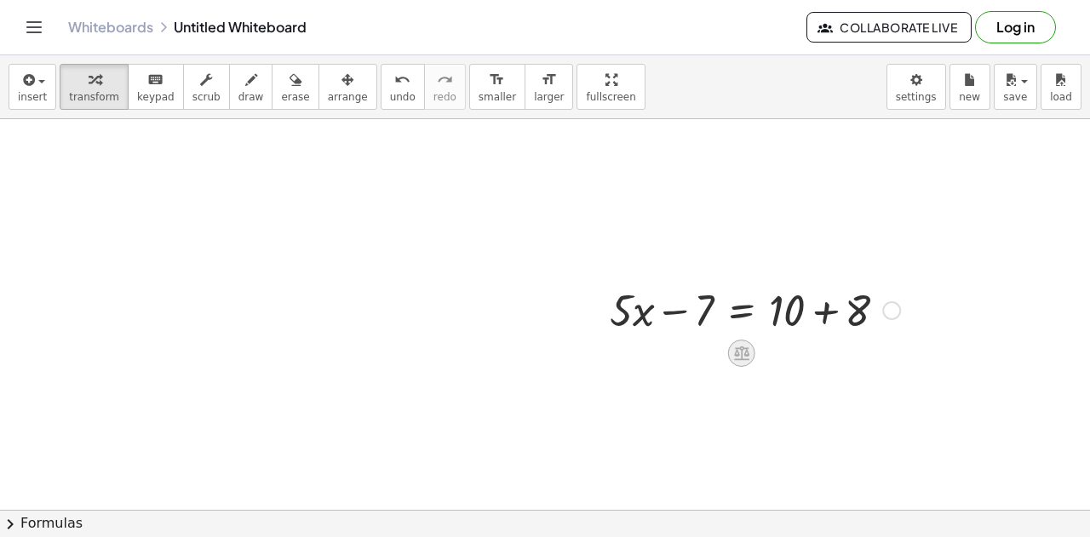
click at [734, 356] on icon at bounding box center [741, 353] width 18 height 18
click at [669, 358] on span "+" at bounding box center [673, 353] width 10 height 25
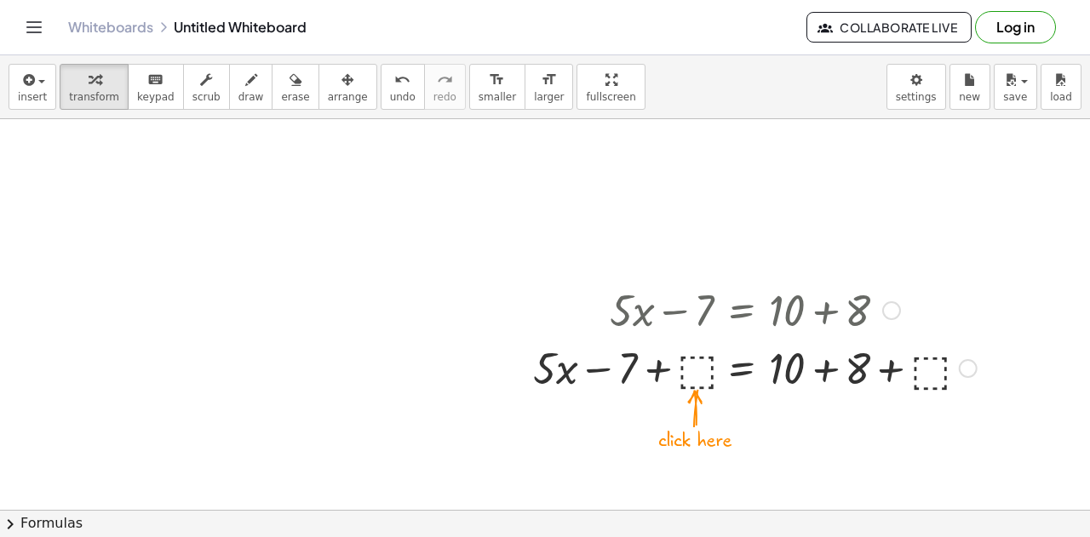
drag, startPoint x: 972, startPoint y: 369, endPoint x: 1007, endPoint y: 299, distance: 78.8
click at [895, 307] on div at bounding box center [891, 310] width 19 height 19
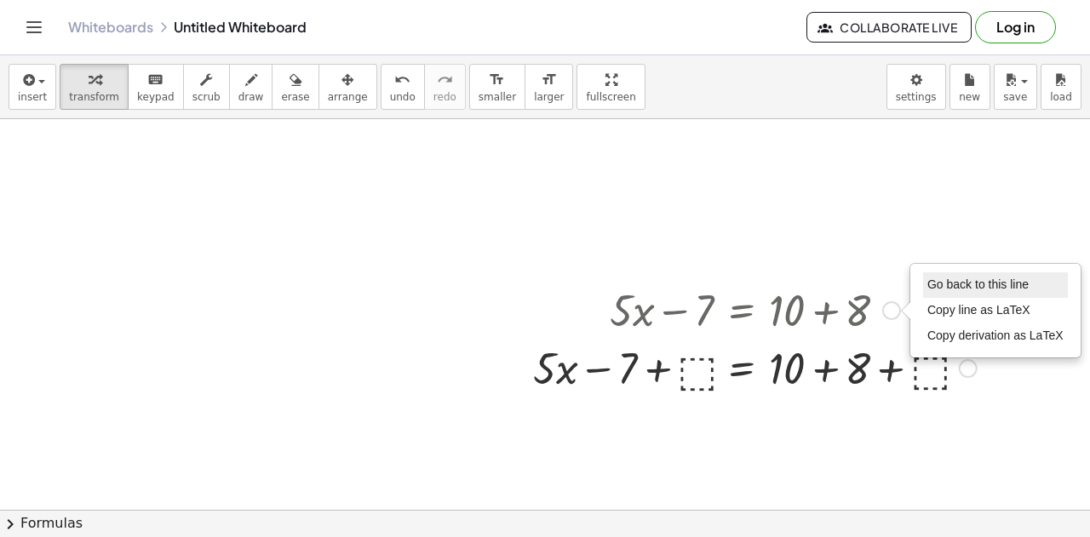
click at [962, 287] on span "Go back to this line" at bounding box center [977, 285] width 101 height 14
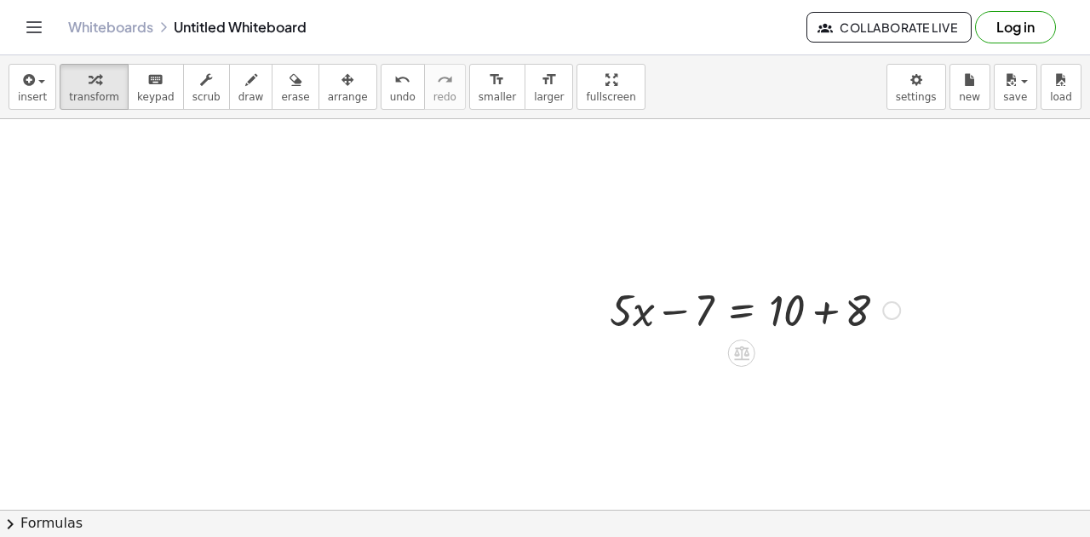
click at [826, 314] on div at bounding box center [754, 309] width 307 height 58
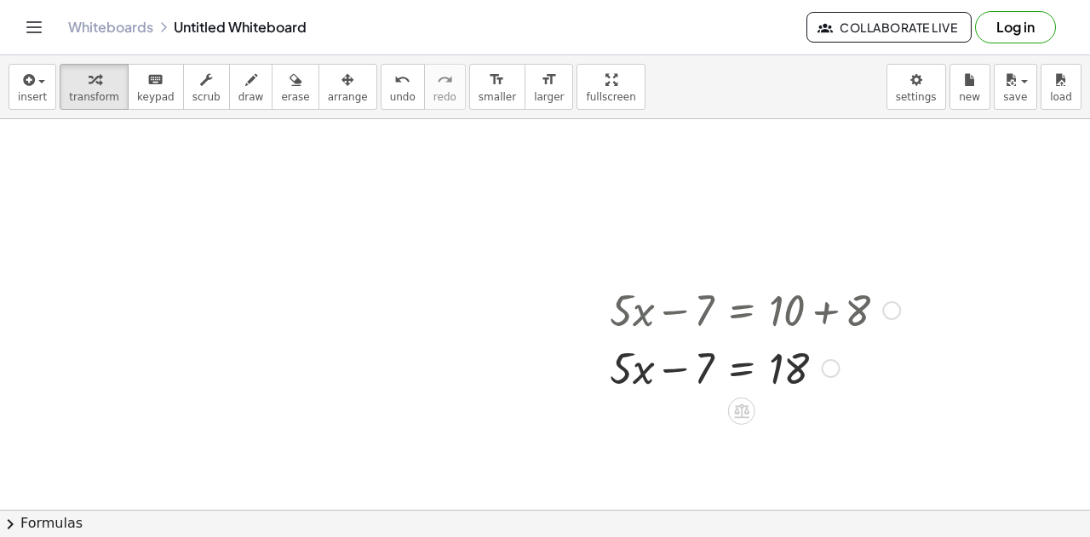
click at [740, 370] on div at bounding box center [754, 367] width 307 height 58
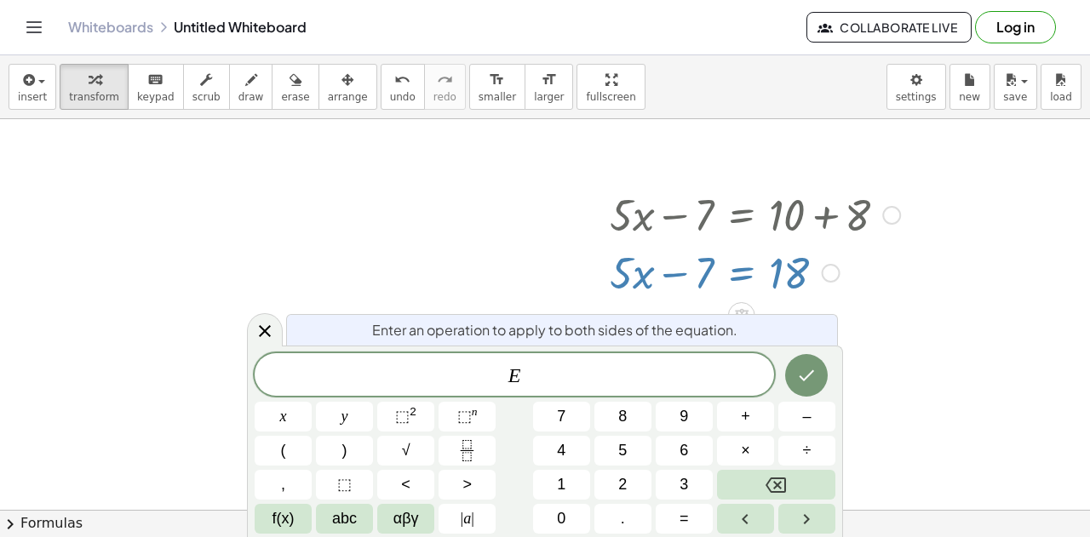
scroll to position [95, 0]
click at [799, 379] on icon "Done" at bounding box center [806, 375] width 20 height 20
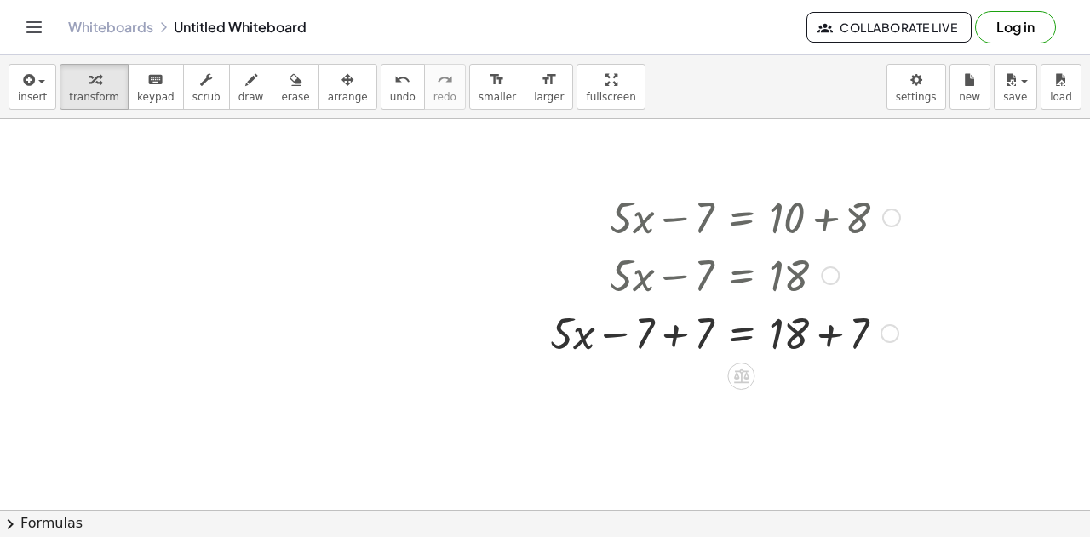
scroll to position [112, 0]
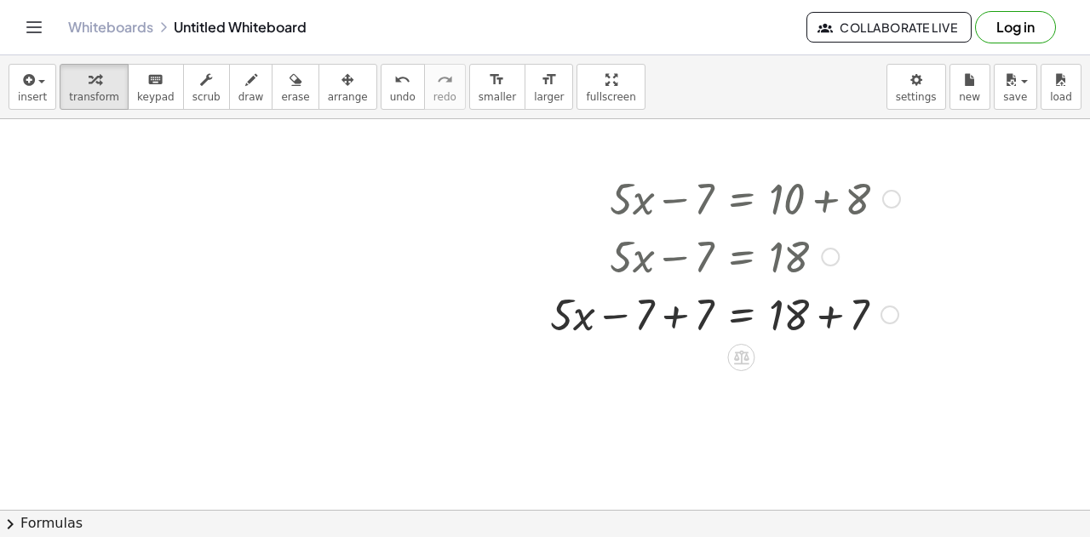
click at [674, 316] on div at bounding box center [724, 313] width 367 height 58
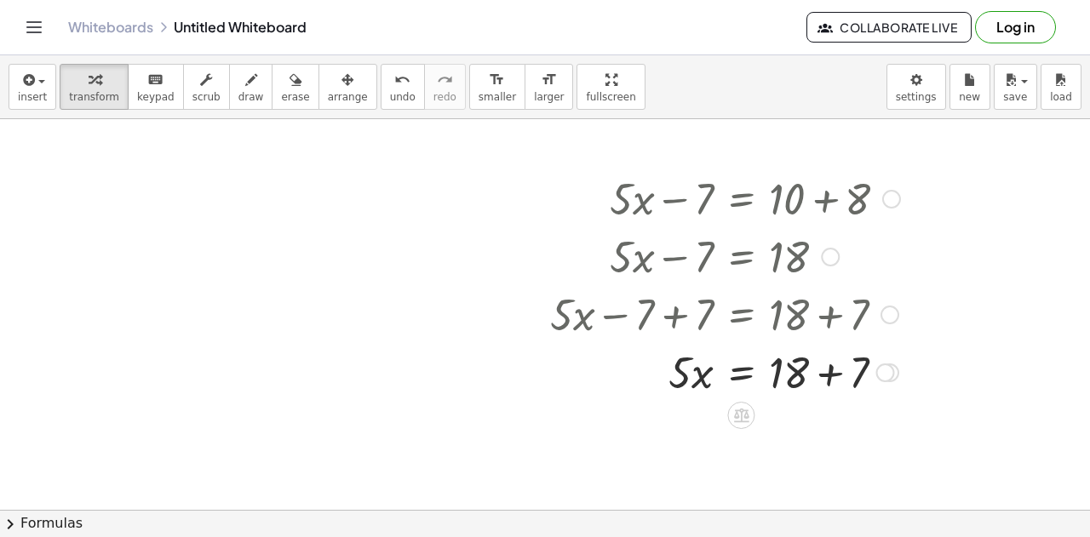
click at [830, 377] on div at bounding box center [724, 371] width 367 height 58
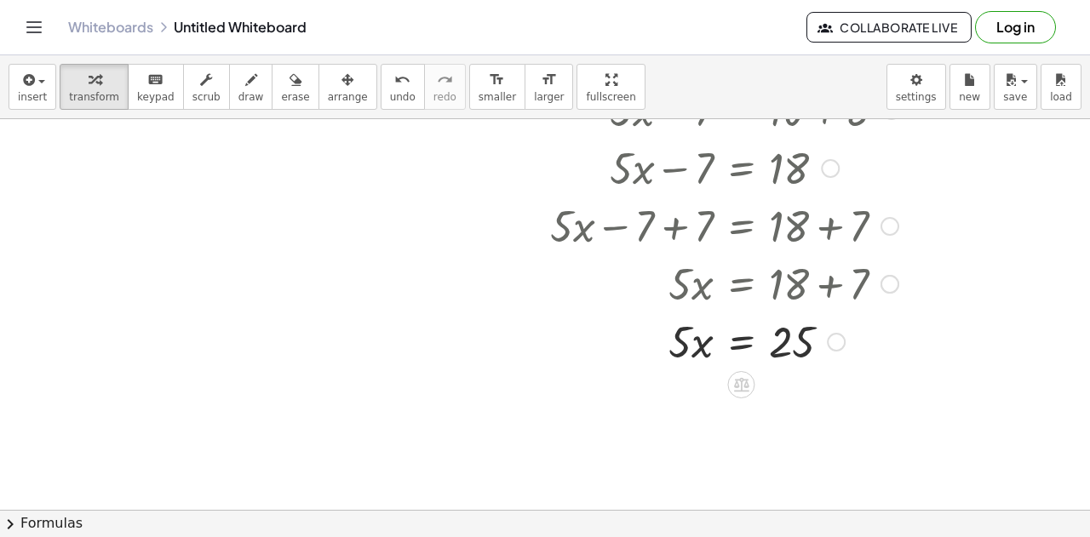
scroll to position [218, 0]
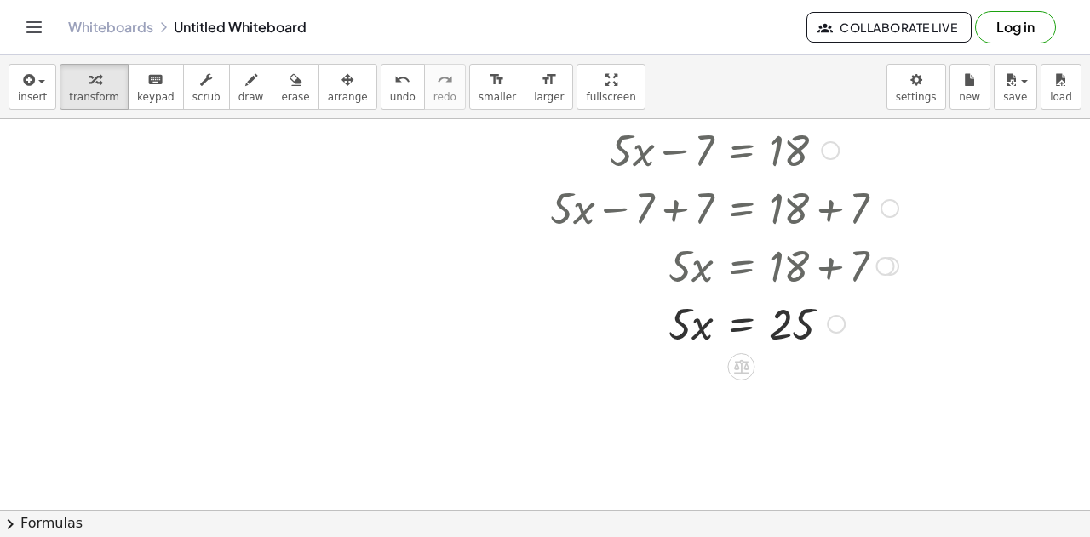
click at [740, 329] on div at bounding box center [724, 323] width 367 height 58
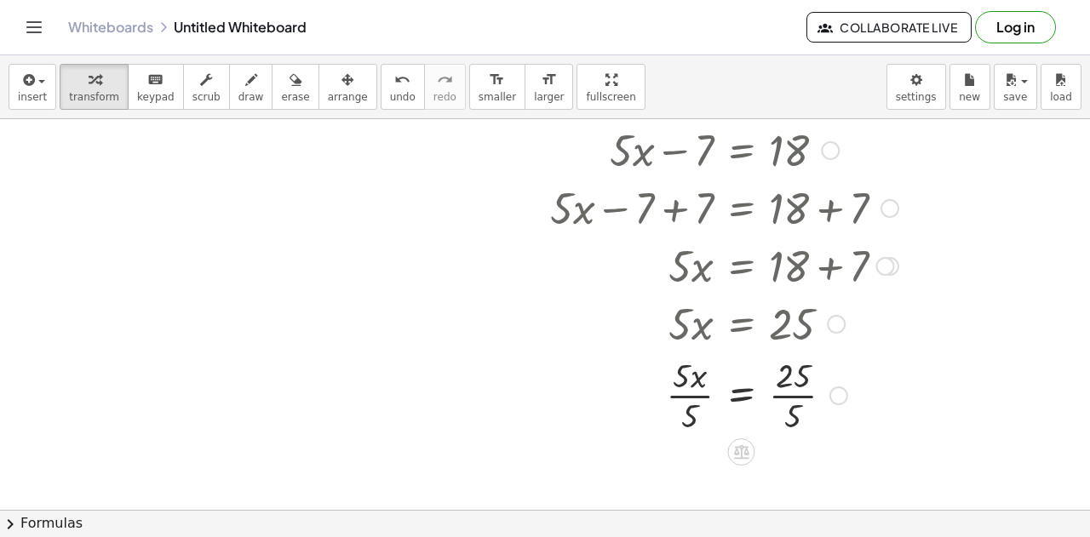
click at [684, 399] on div at bounding box center [724, 394] width 367 height 85
click at [792, 396] on div at bounding box center [724, 394] width 367 height 85
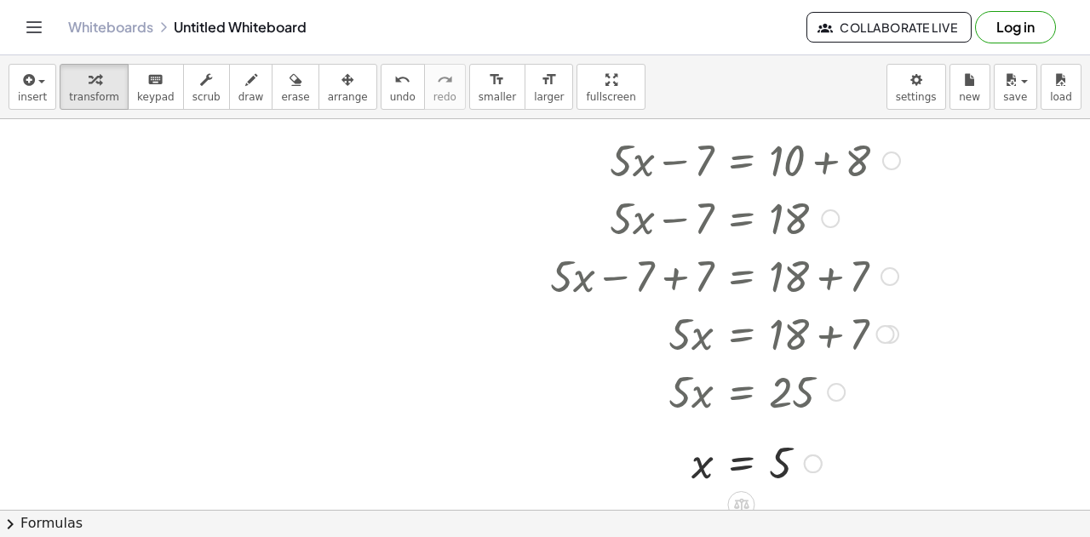
scroll to position [149, 0]
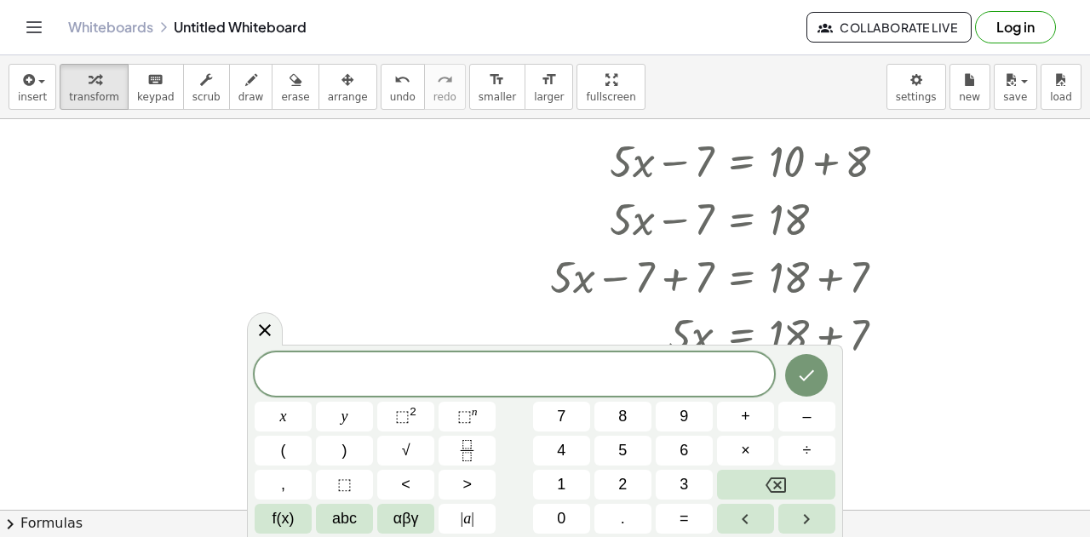
click at [511, 352] on div "x y ⬚ 2 ⬚ n 7 8 9 + – ( ) √ 4 5 6 × ÷ , ⬚ < > 1 2 3 f(x) abc αβγ | a | 0 . =" at bounding box center [545, 441] width 596 height 192
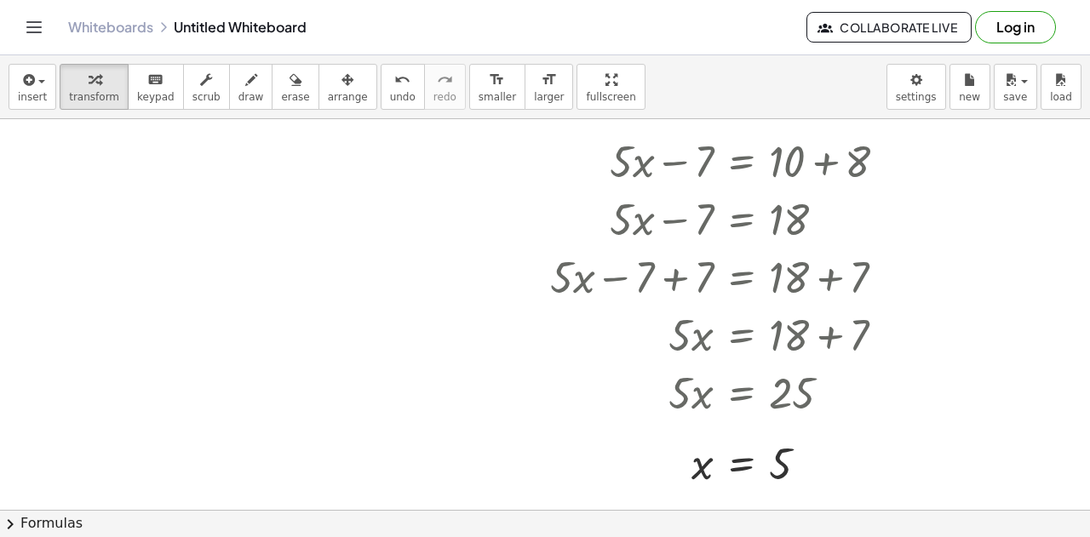
click at [382, 311] on div at bounding box center [392, 309] width 27 height 27
click at [326, 312] on span "+" at bounding box center [324, 310] width 10 height 25
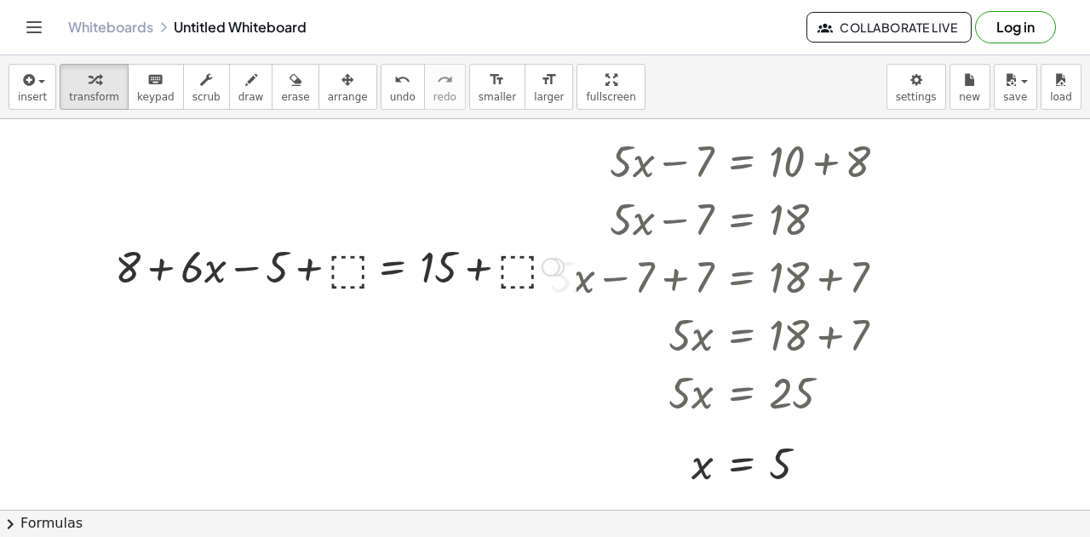
click at [349, 264] on div at bounding box center [339, 266] width 466 height 58
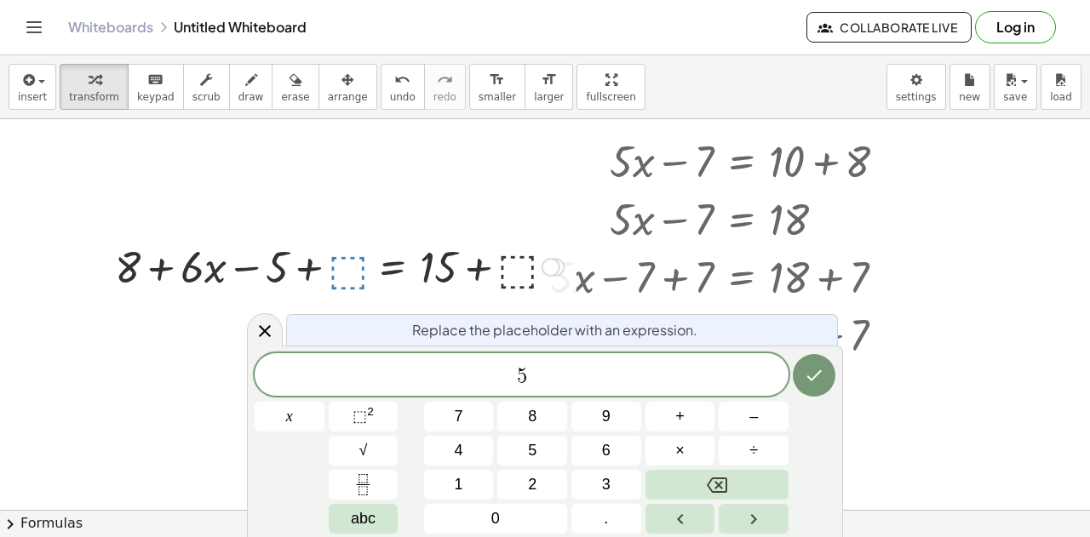
click at [514, 266] on div at bounding box center [339, 266] width 466 height 58
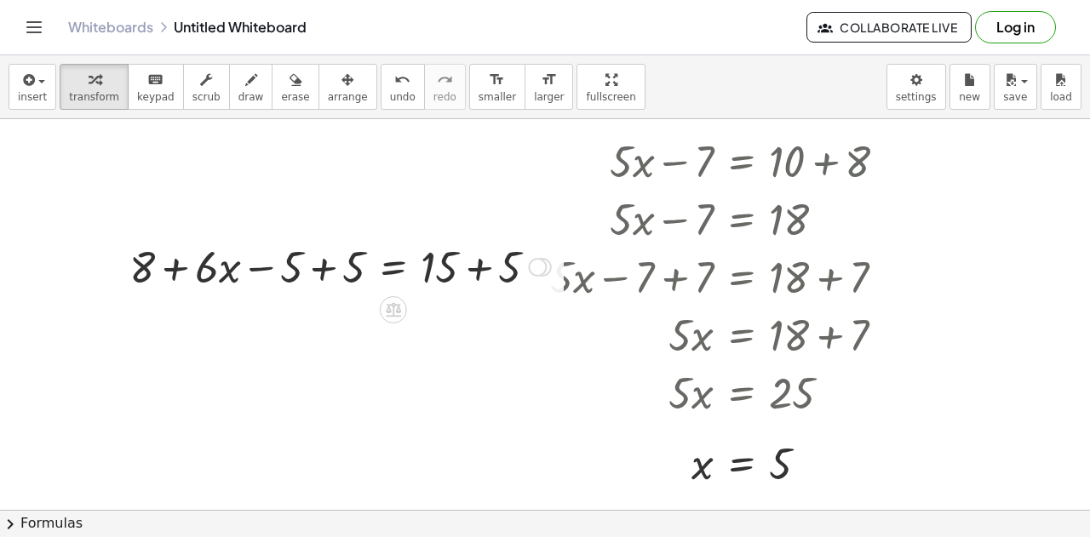
click at [475, 272] on div at bounding box center [340, 266] width 438 height 58
click at [393, 267] on div "+ 8 + · 6 · x − 5 = 15 + 8 + · 6 · x − 5 + ⬚ = + 15 + ⬚ + 8 + · 6 · x − 5 + 5 =…" at bounding box center [393, 267] width 0 height 0
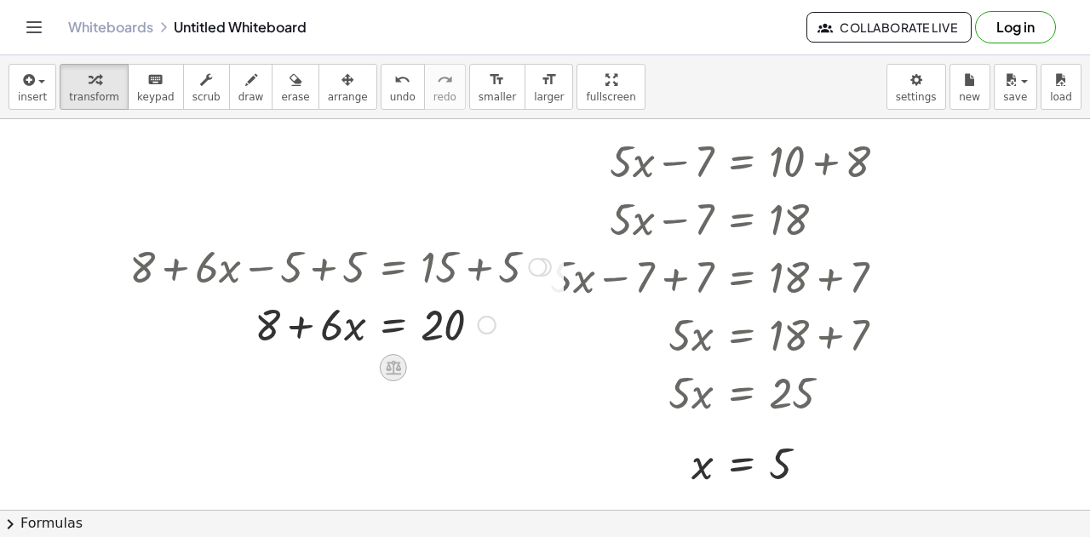
click at [394, 365] on icon at bounding box center [393, 367] width 18 height 18
click at [386, 365] on div "×" at bounding box center [393, 367] width 27 height 27
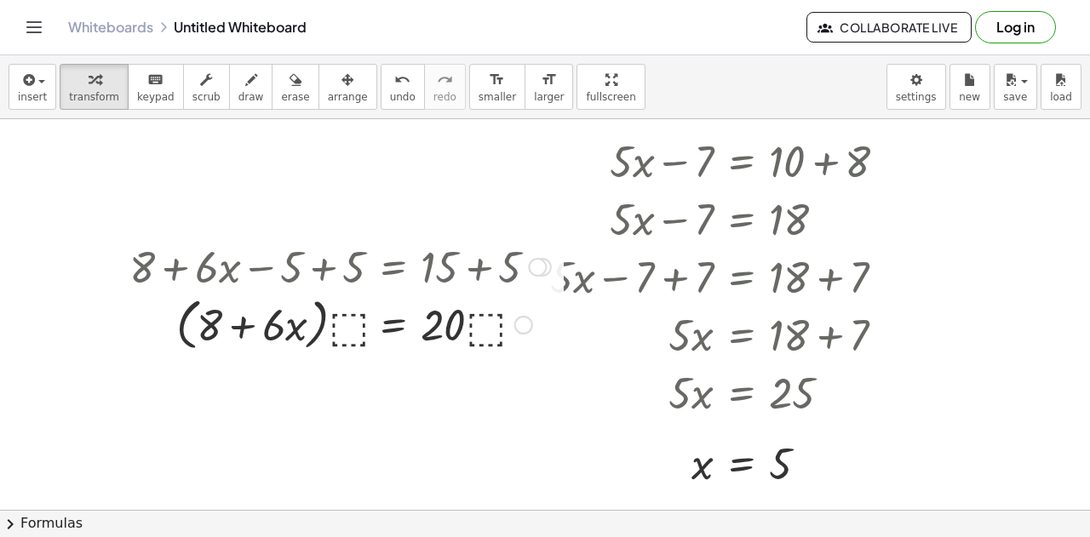
click at [354, 335] on div at bounding box center [340, 323] width 438 height 65
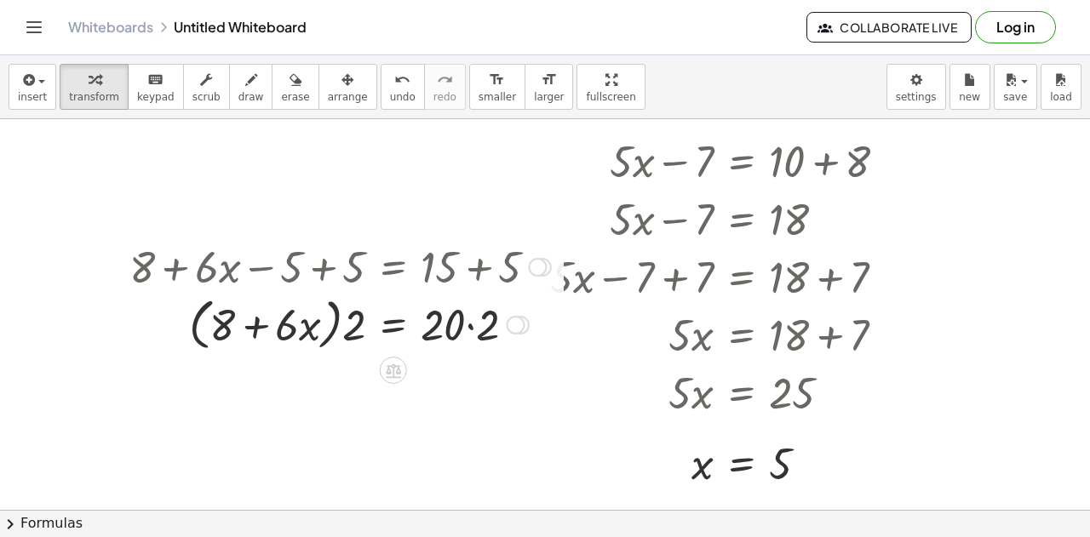
click at [320, 329] on div at bounding box center [340, 323] width 438 height 65
click at [342, 327] on div at bounding box center [340, 323] width 438 height 65
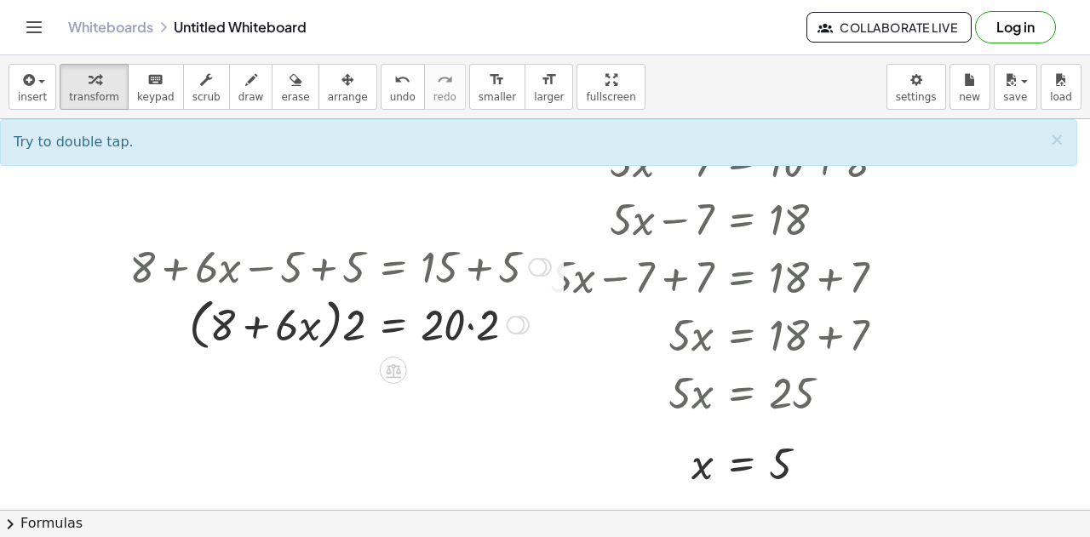
click at [340, 331] on div at bounding box center [340, 323] width 438 height 65
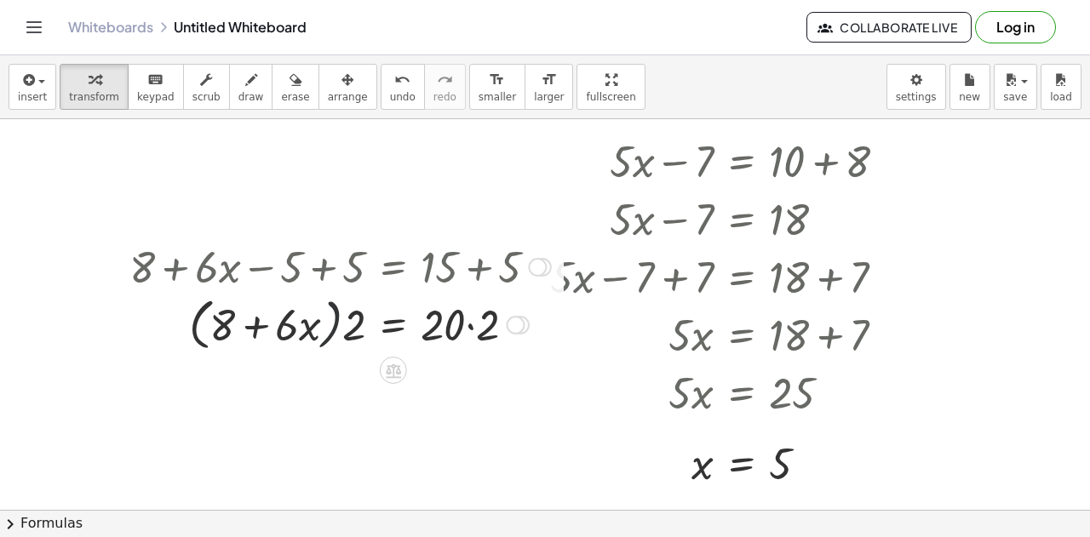
click at [340, 331] on div at bounding box center [340, 323] width 438 height 65
click at [518, 323] on div at bounding box center [515, 325] width 19 height 19
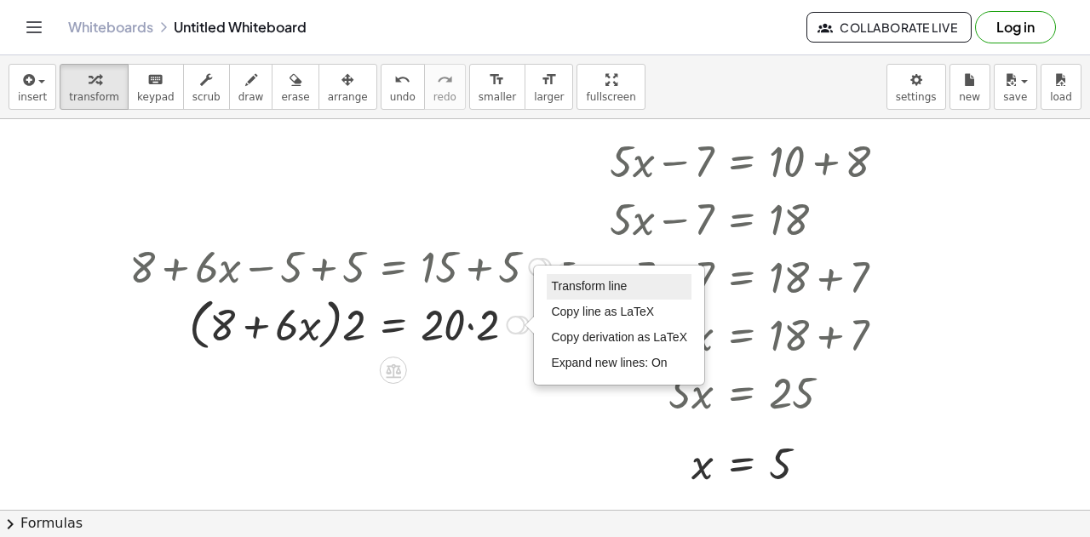
click at [584, 294] on li "Transform line" at bounding box center [618, 287] width 145 height 26
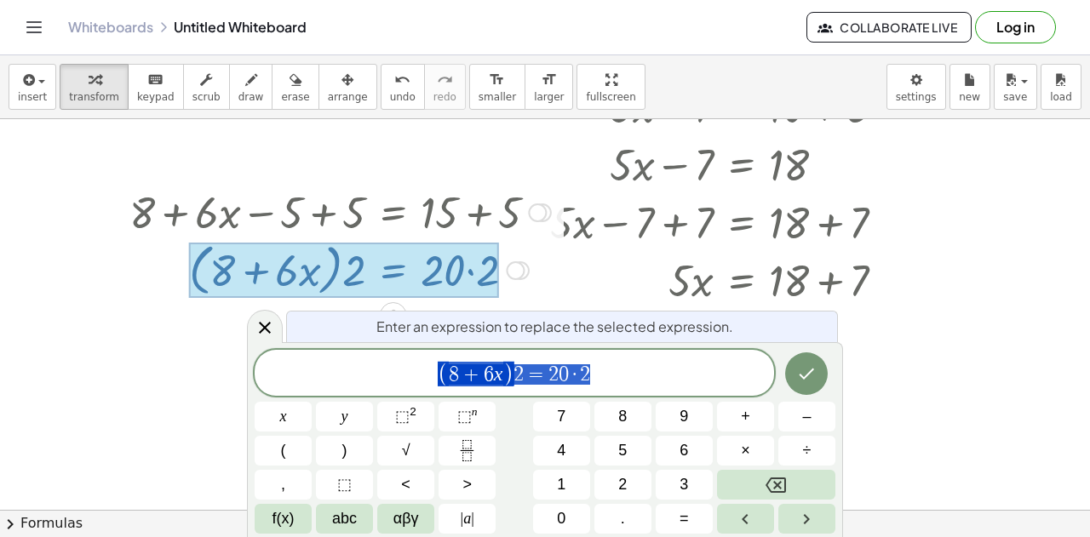
scroll to position [204, 0]
click at [604, 372] on span "( 8 + 6 x ) 2 = 2 0 · 2 ​" at bounding box center [514, 374] width 519 height 28
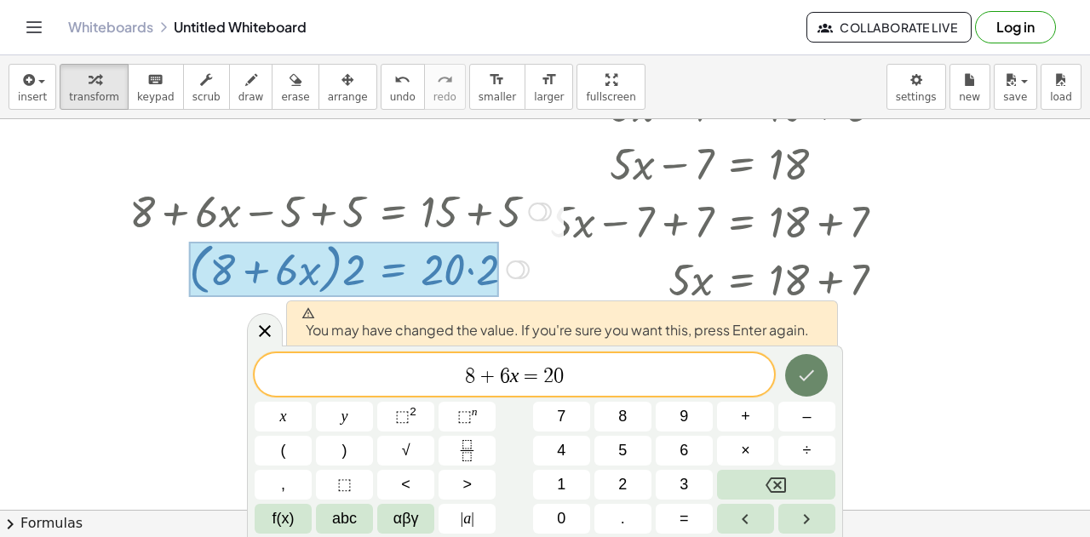
click at [801, 376] on icon "Done" at bounding box center [806, 375] width 15 height 11
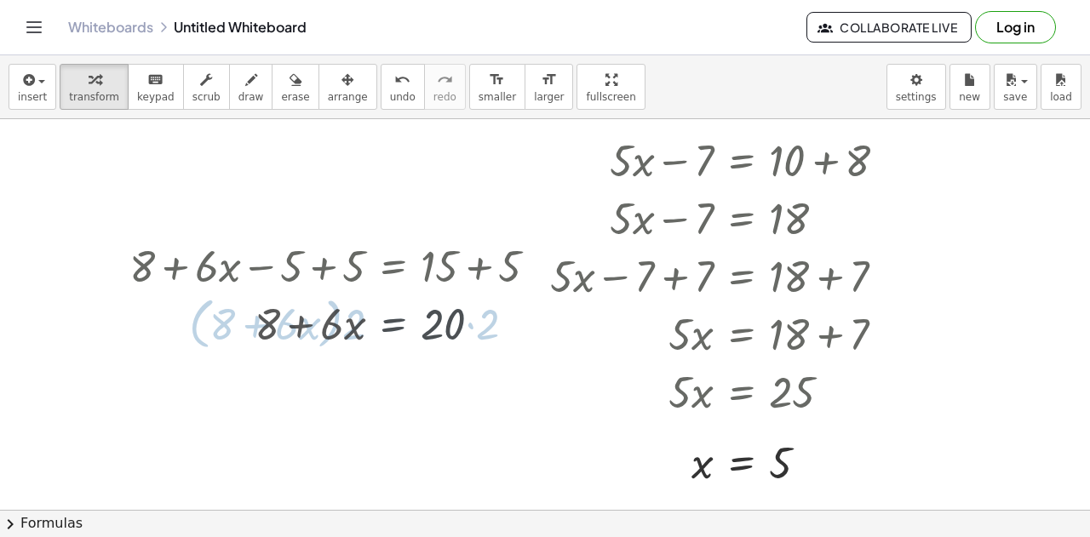
scroll to position [149, 0]
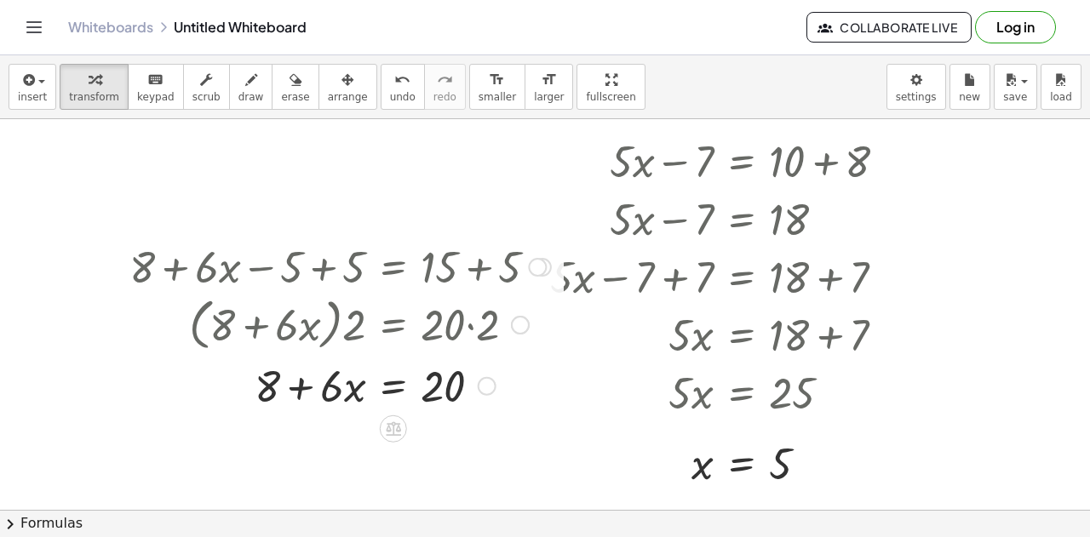
click at [346, 388] on div at bounding box center [340, 384] width 438 height 58
click at [358, 390] on div at bounding box center [340, 384] width 438 height 58
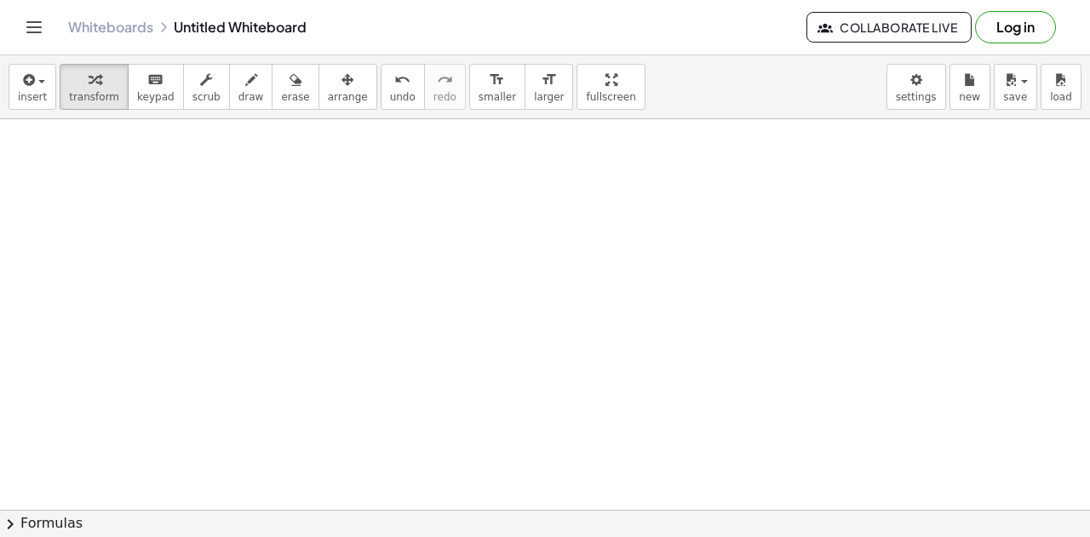
scroll to position [1605, 0]
click at [627, 365] on div at bounding box center [705, 356] width 306 height 58
click at [773, 365] on div at bounding box center [705, 356] width 306 height 58
click at [681, 399] on icon at bounding box center [686, 400] width 15 height 14
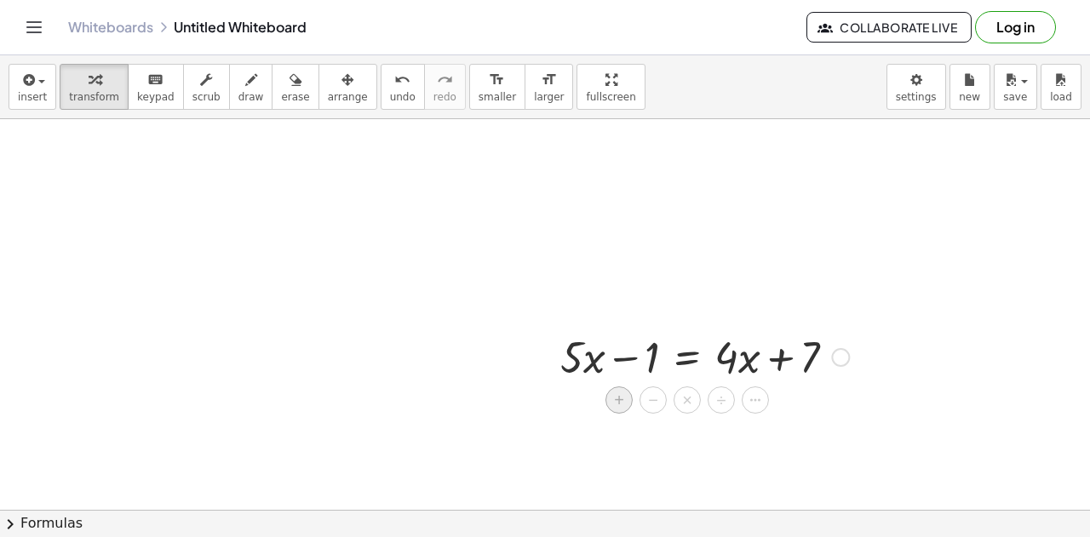
click at [625, 395] on div "+" at bounding box center [618, 399] width 27 height 27
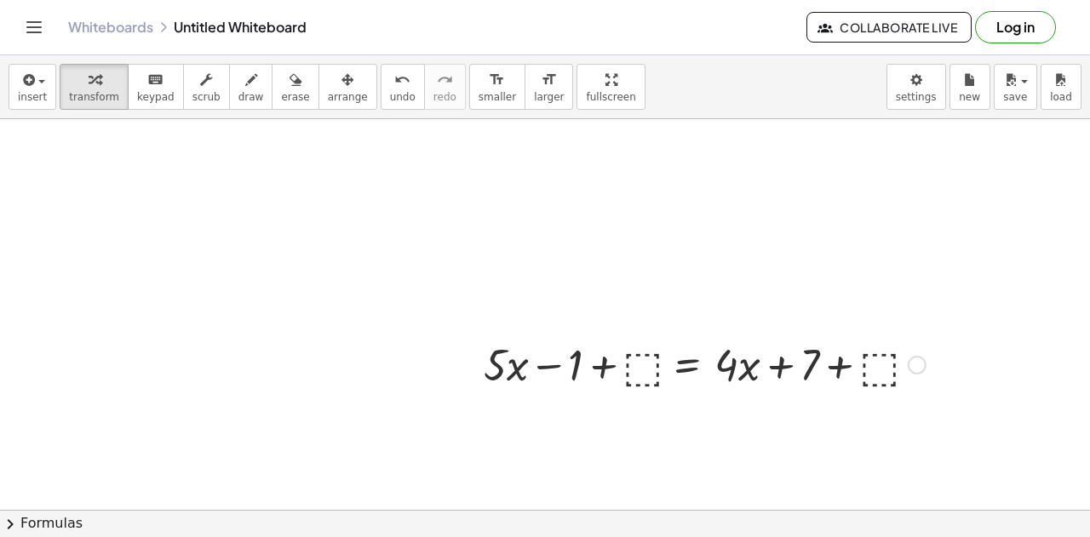
click at [687, 358] on div "+ · 5 · x − 1 = + · 4 · x + 7 + · 5 · x − 1 = + · 4 · x + 7 + ⬚ + ⬚" at bounding box center [687, 358] width 0 height 0
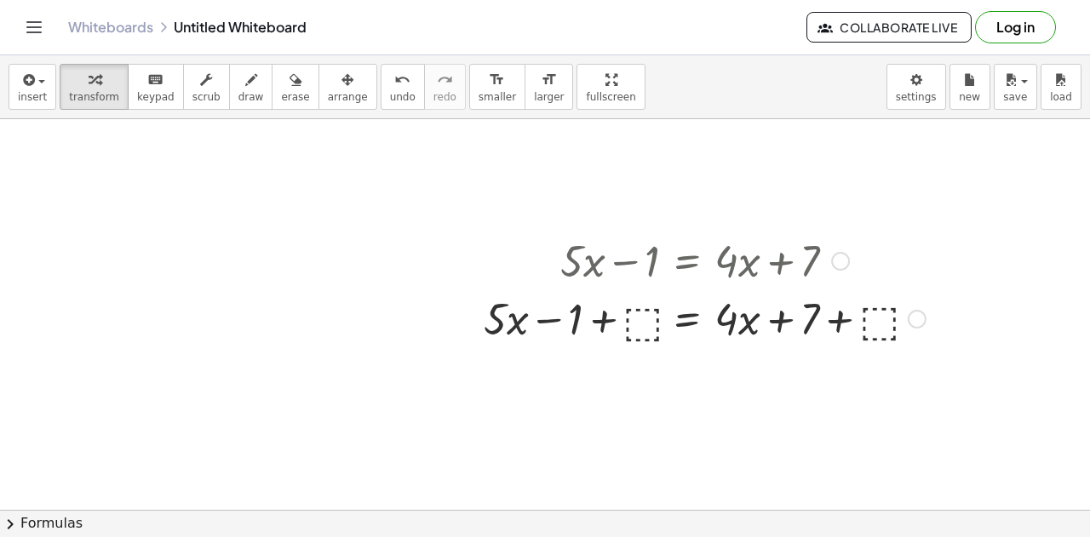
scroll to position [1702, 0]
click at [635, 326] on div at bounding box center [704, 316] width 459 height 58
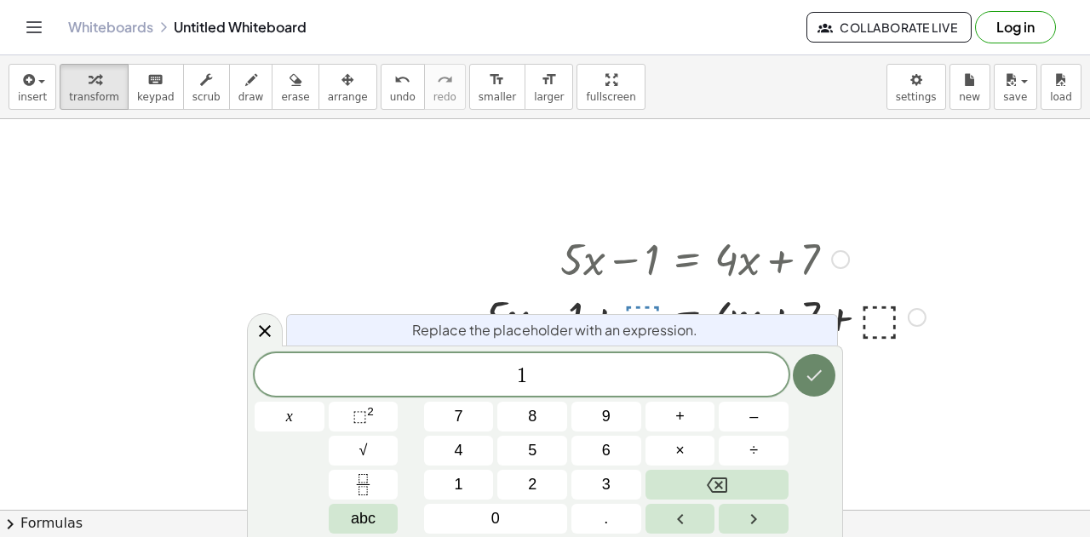
click at [807, 375] on icon "Done" at bounding box center [814, 375] width 20 height 20
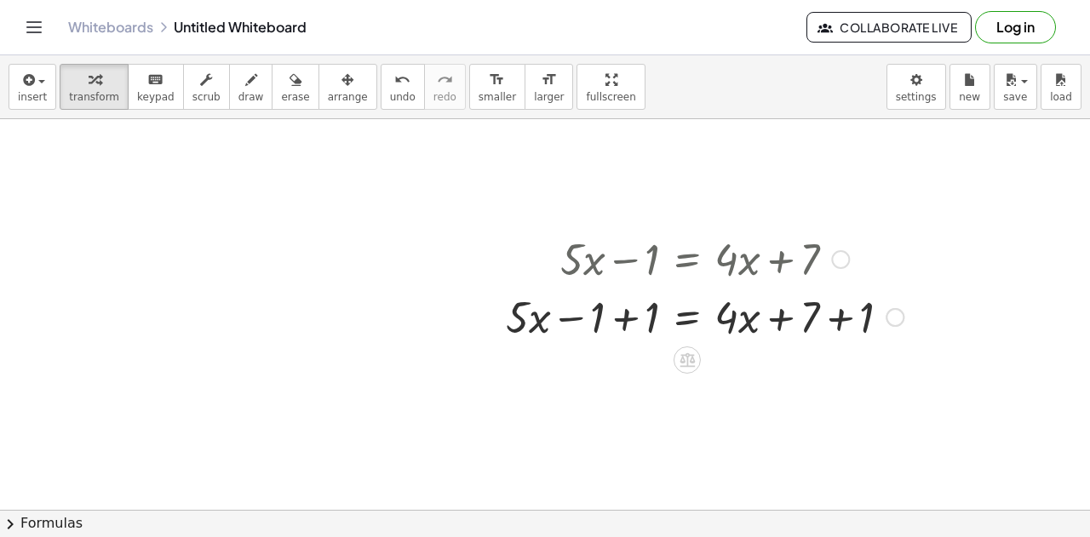
click at [833, 319] on div at bounding box center [704, 316] width 415 height 58
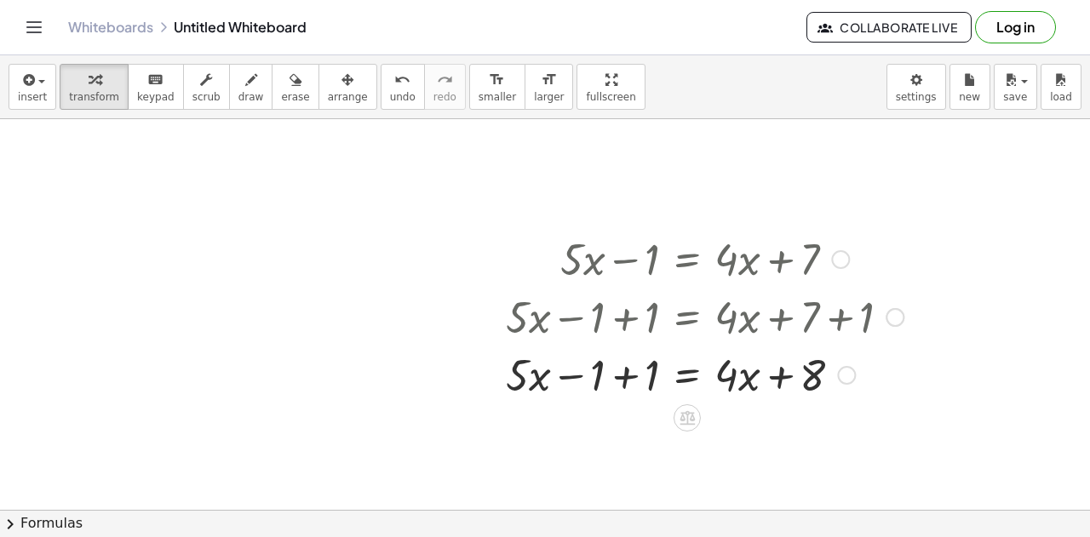
click at [623, 381] on div at bounding box center [704, 374] width 415 height 58
click at [774, 374] on div at bounding box center [704, 374] width 415 height 58
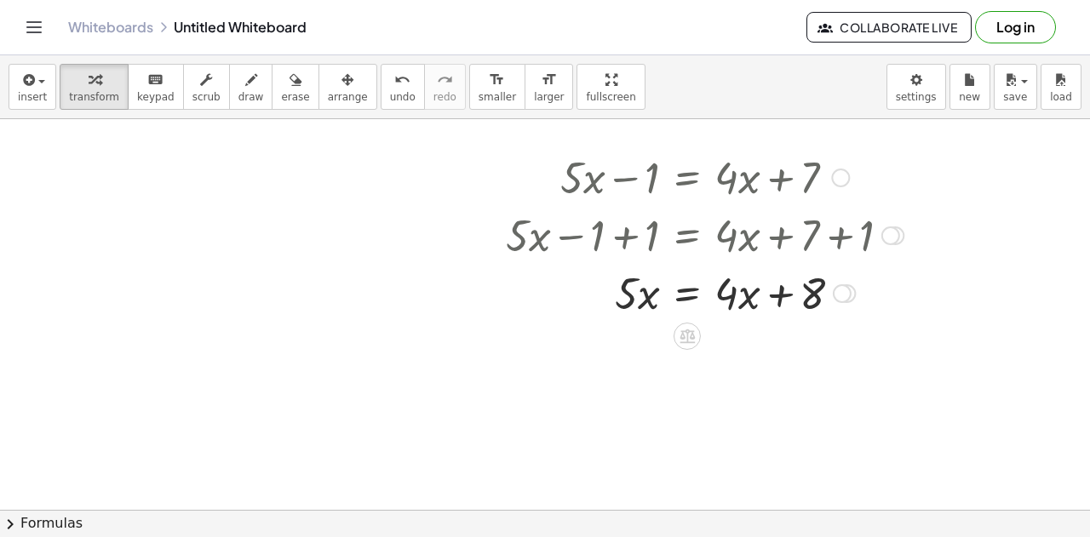
scroll to position [1808, 0]
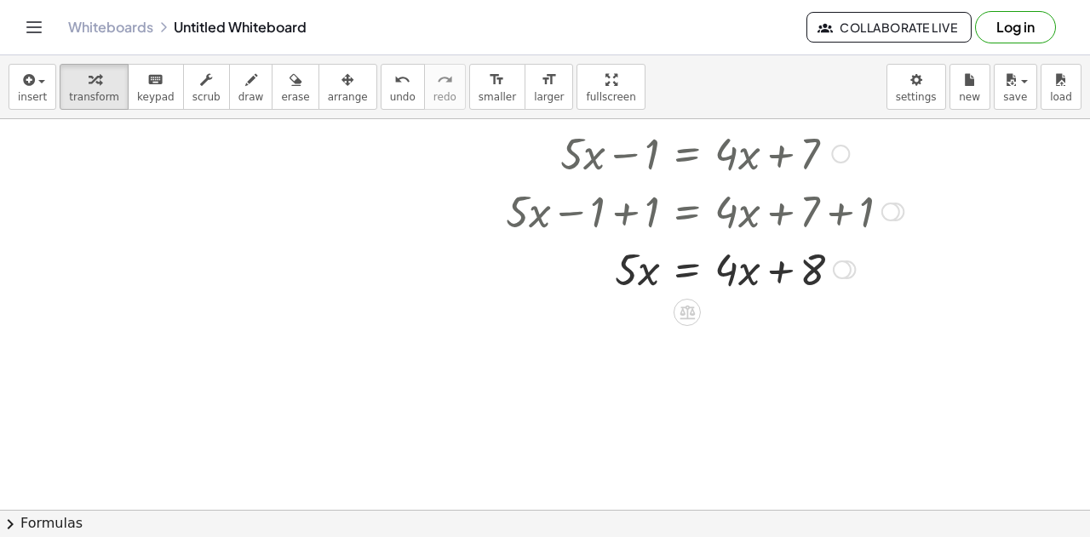
click at [711, 299] on div "+ · 5 · x − 1 = + · 4 · x + 7 + · 5 · x − 1 + ⬚ = + · 4 · x + 7 + ⬚ + · 5 · x −…" at bounding box center [698, 210] width 436 height 182
click at [686, 311] on icon at bounding box center [686, 313] width 15 height 14
click at [718, 312] on span "÷" at bounding box center [720, 312] width 9 height 25
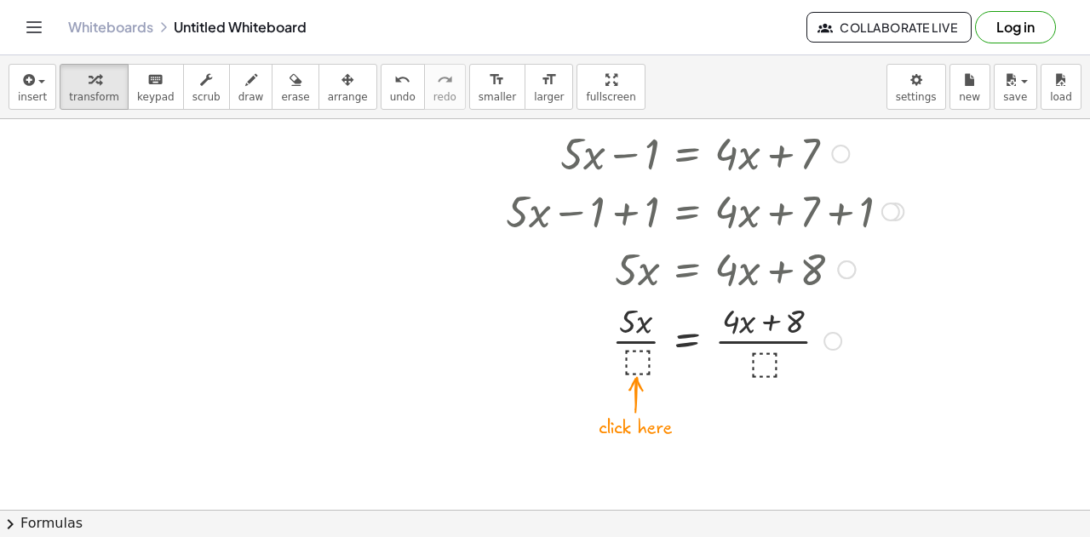
click at [762, 367] on div at bounding box center [704, 339] width 415 height 85
click at [756, 336] on div at bounding box center [704, 339] width 415 height 85
click at [770, 360] on div at bounding box center [704, 339] width 415 height 85
click at [638, 346] on div at bounding box center [704, 339] width 415 height 85
click at [632, 351] on div at bounding box center [704, 339] width 415 height 85
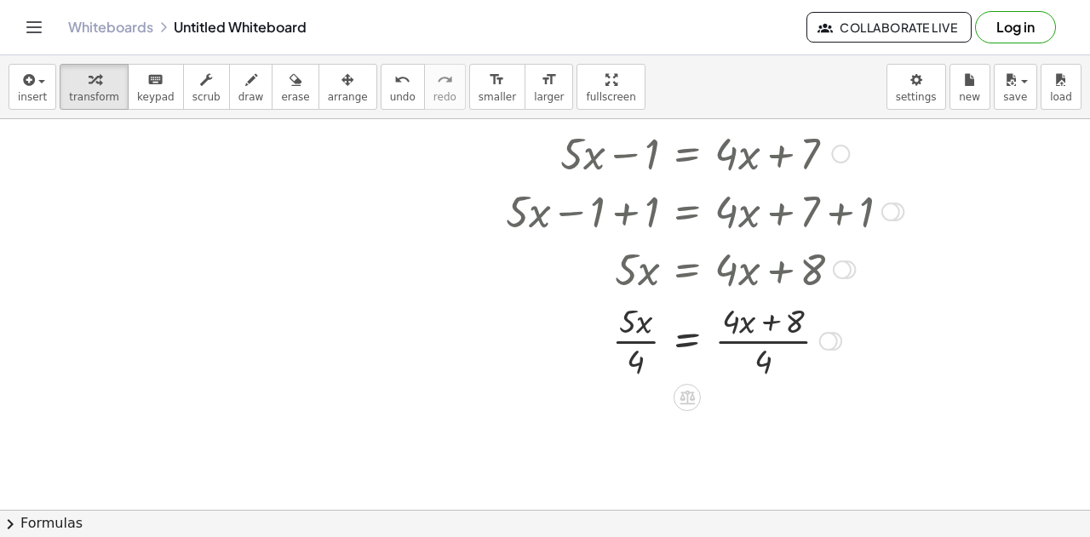
click at [632, 351] on div at bounding box center [704, 339] width 415 height 85
click at [635, 338] on div at bounding box center [704, 339] width 415 height 85
click at [767, 340] on div at bounding box center [704, 339] width 415 height 85
click at [827, 335] on div at bounding box center [828, 341] width 19 height 19
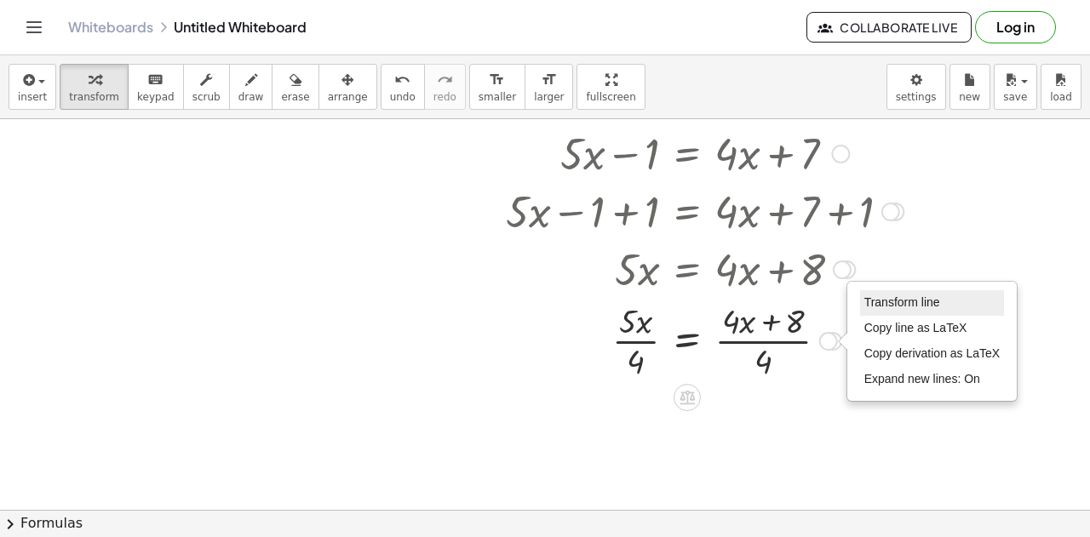
click at [911, 304] on span "Transform line" at bounding box center [902, 302] width 76 height 14
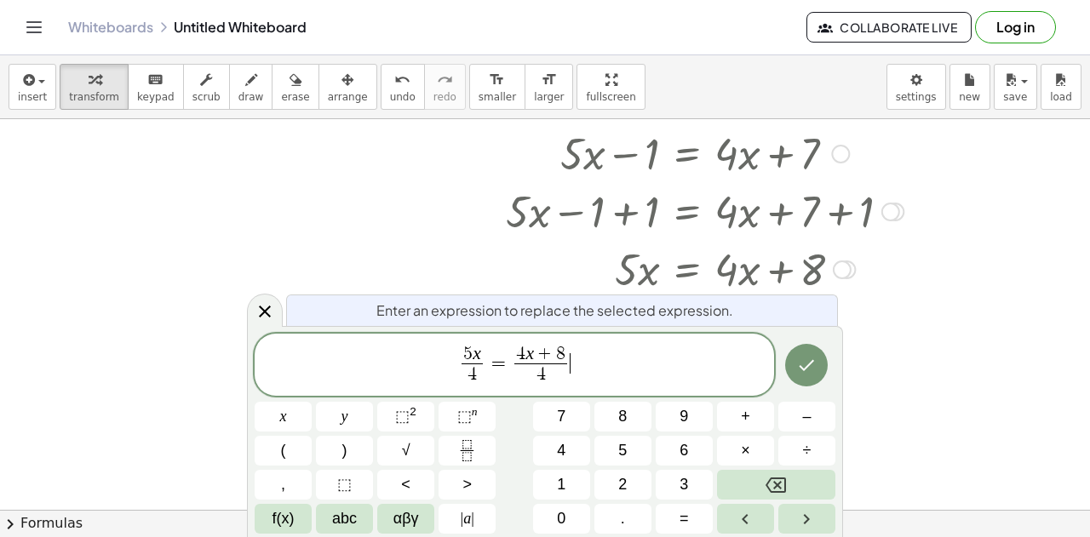
click at [664, 355] on span "5 x 4 ​ = 4 x + 8 4 ​ ​" at bounding box center [514, 366] width 519 height 45
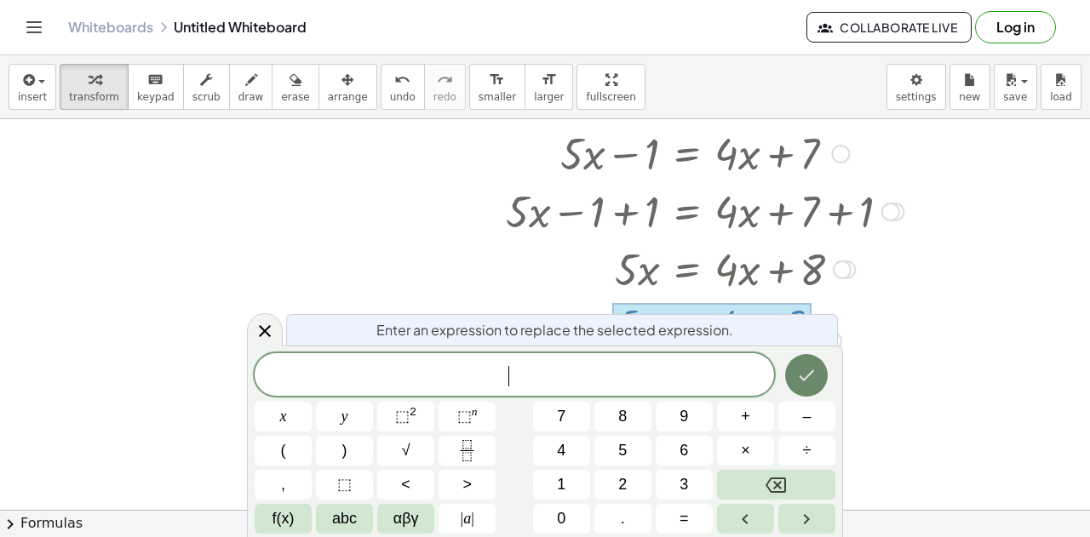
click at [815, 382] on icon "Done" at bounding box center [806, 375] width 20 height 20
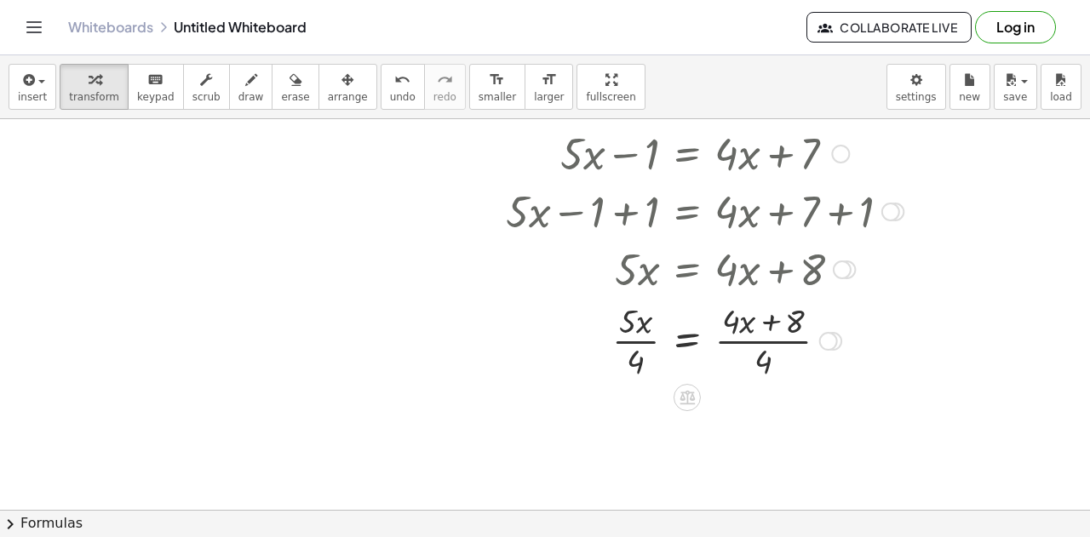
click at [843, 332] on div at bounding box center [704, 339] width 415 height 85
click at [827, 341] on div "Transform line Copy line as LaTeX Copy derivation as LaTeX Expand new lines: On" at bounding box center [828, 341] width 19 height 19
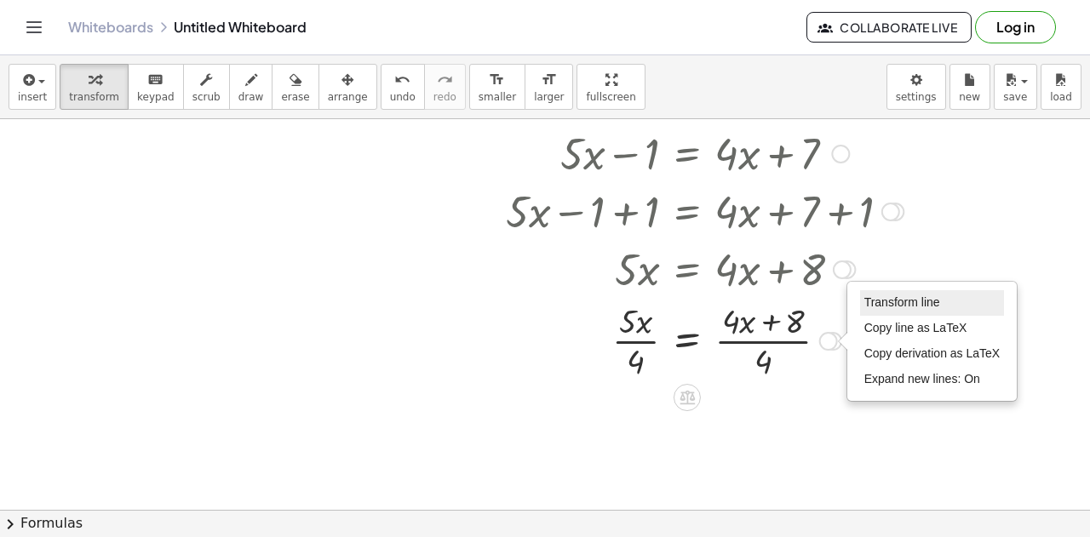
click at [904, 299] on span "Transform line" at bounding box center [902, 302] width 76 height 14
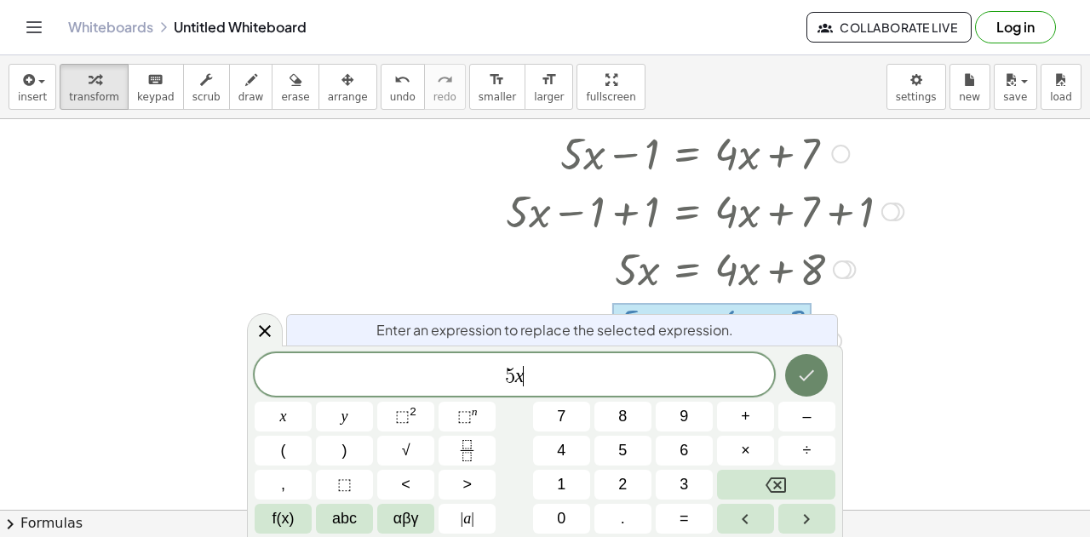
click at [825, 380] on button "Done" at bounding box center [806, 375] width 43 height 43
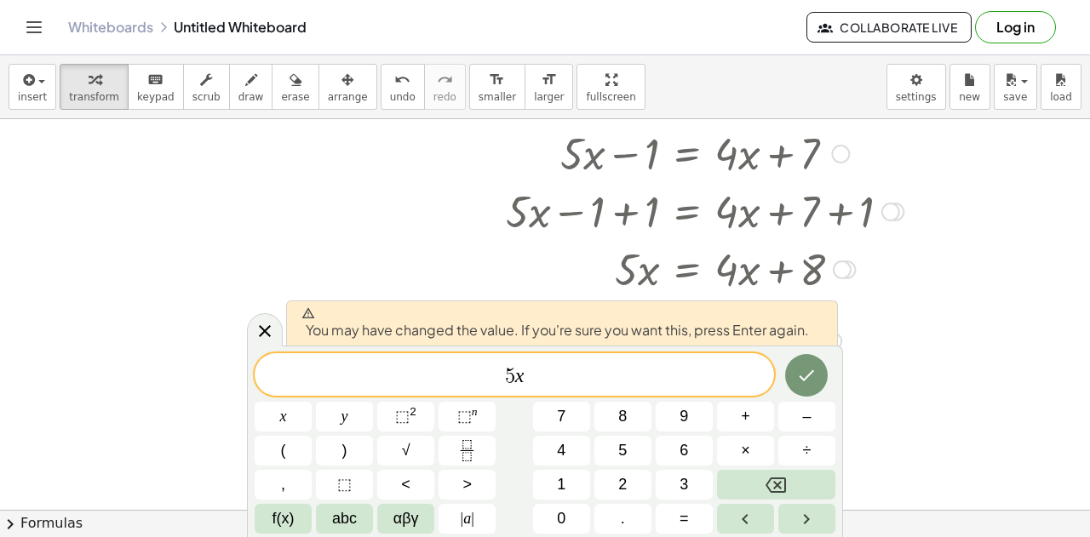
click at [821, 392] on div at bounding box center [806, 375] width 57 height 44
click at [820, 392] on button "Done" at bounding box center [806, 375] width 43 height 43
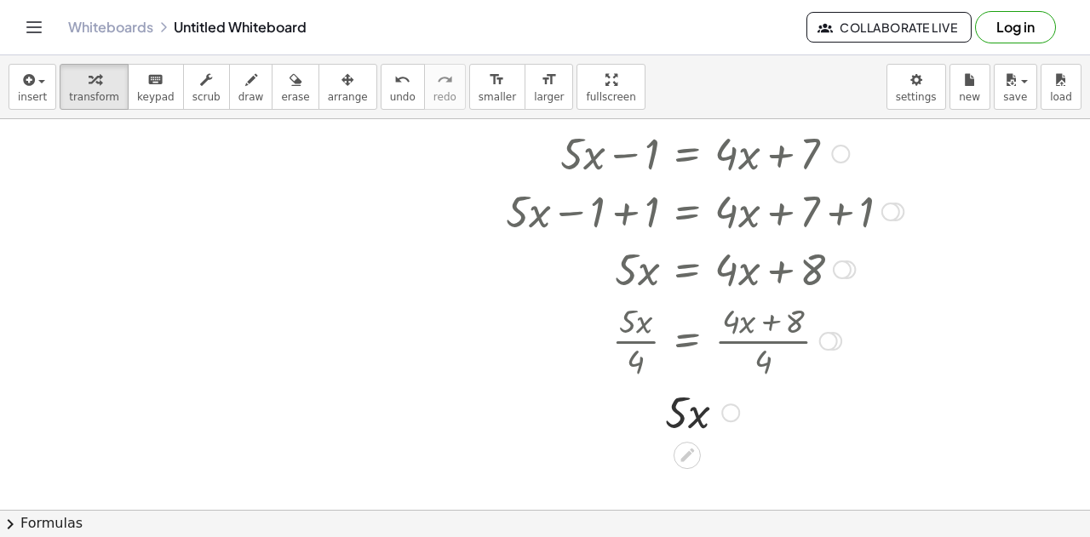
click at [833, 270] on div at bounding box center [842, 269] width 19 height 19
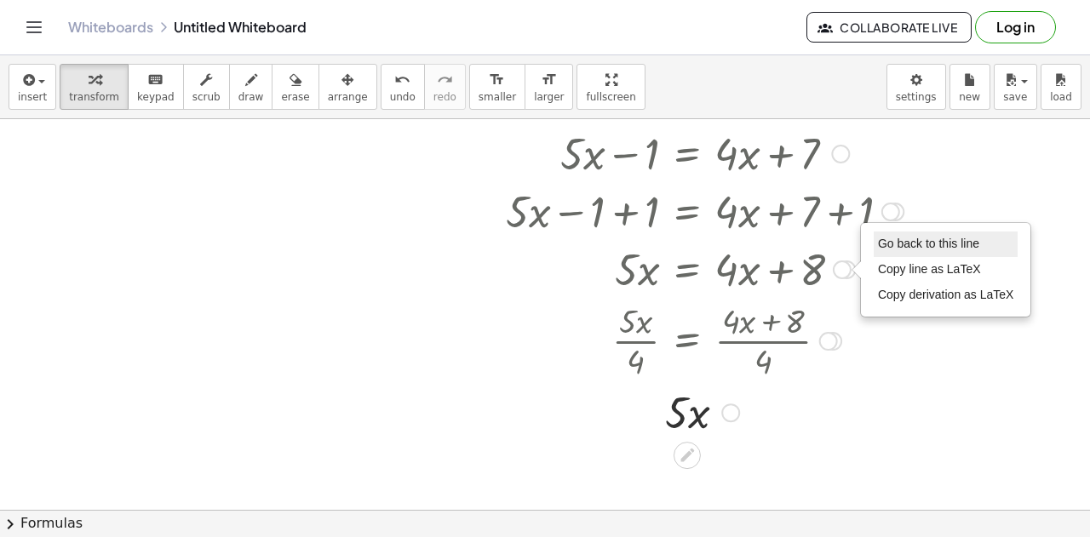
click at [911, 245] on span "Go back to this line" at bounding box center [928, 244] width 101 height 14
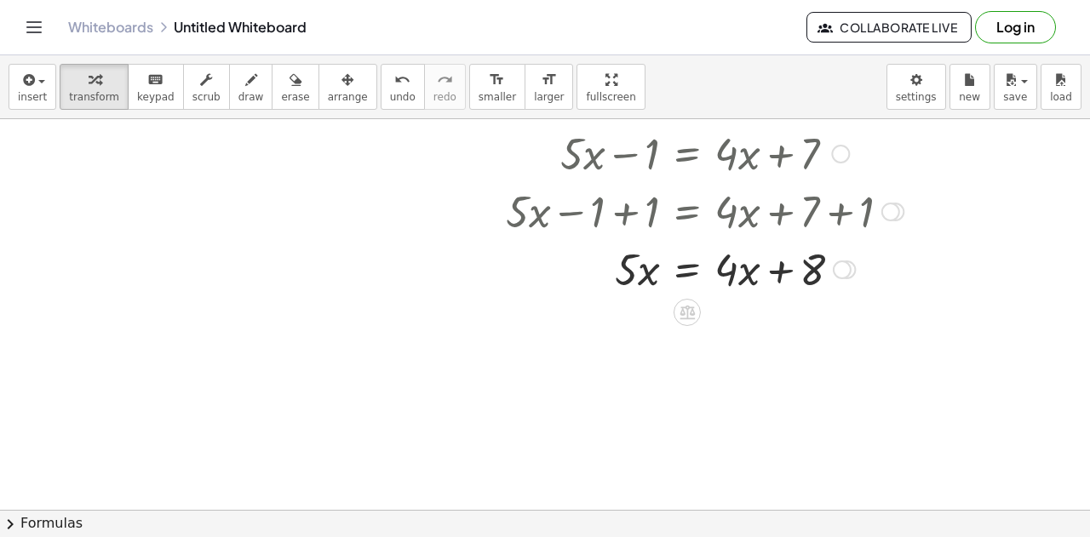
click at [744, 278] on div at bounding box center [704, 268] width 415 height 58
click at [783, 288] on div at bounding box center [704, 268] width 415 height 58
click at [848, 268] on div "Go back to this line Copy line as LaTeX Copy derivation as LaTeX" at bounding box center [842, 269] width 19 height 19
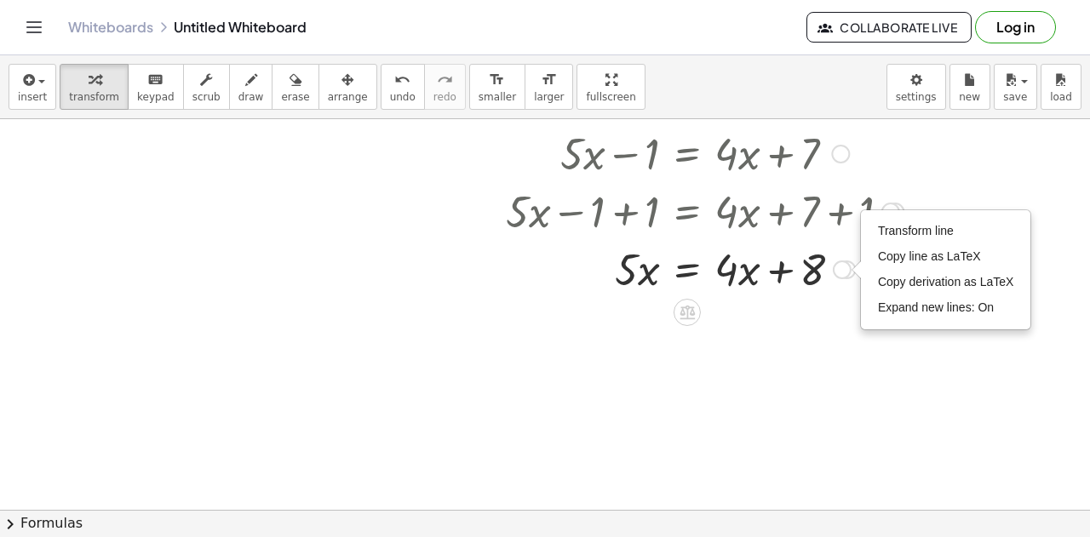
click at [735, 278] on div at bounding box center [704, 268] width 415 height 58
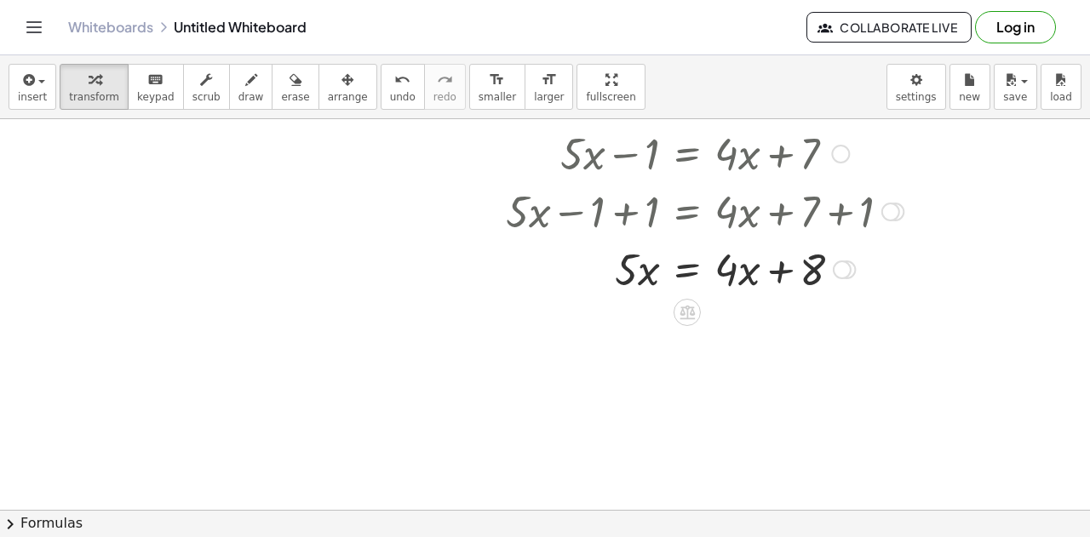
click at [695, 295] on div at bounding box center [694, 310] width 14 height 31
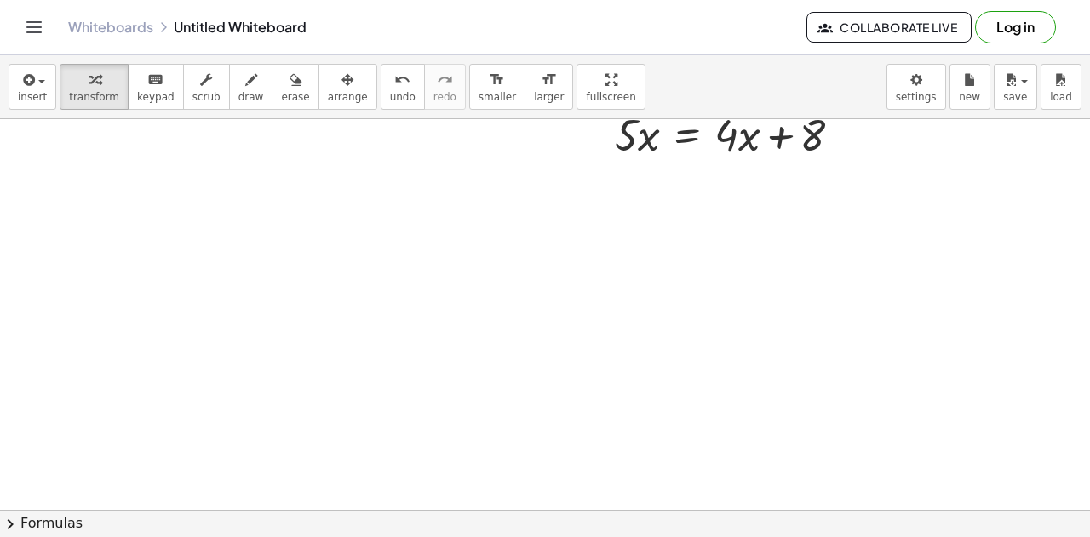
scroll to position [1967, 0]
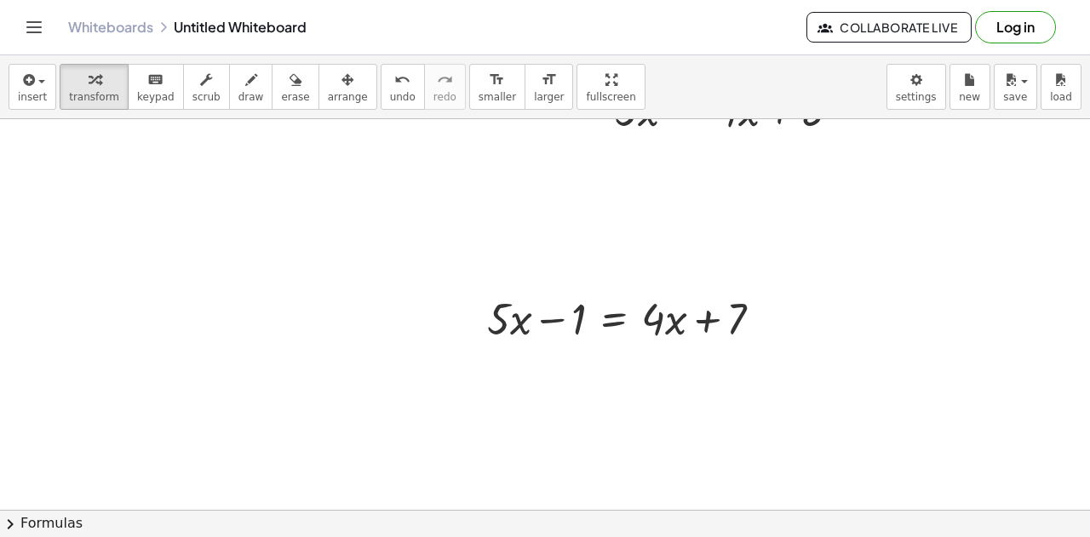
scroll to position [2078, 0]
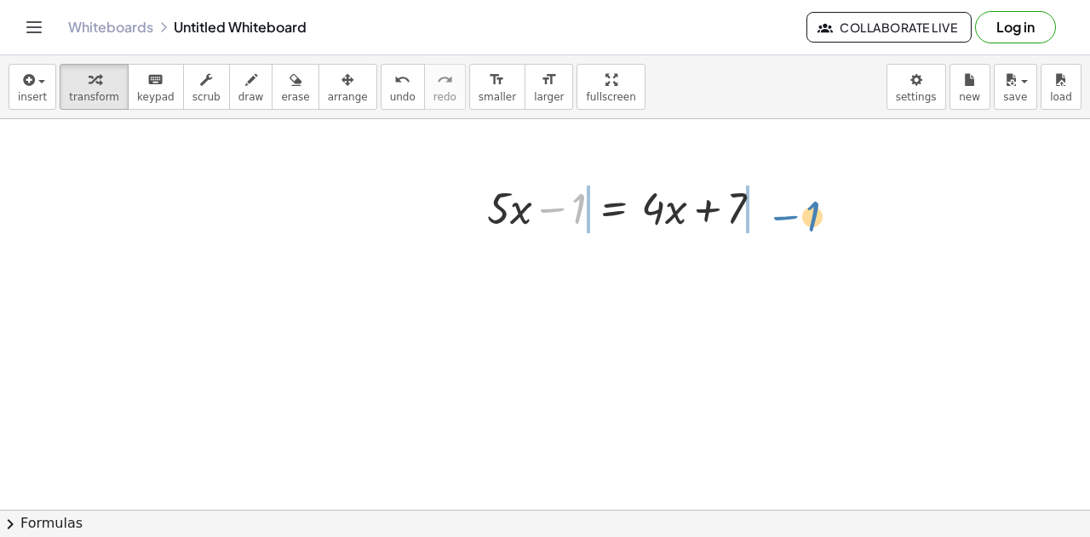
drag, startPoint x: 579, startPoint y: 210, endPoint x: 803, endPoint y: 209, distance: 223.9
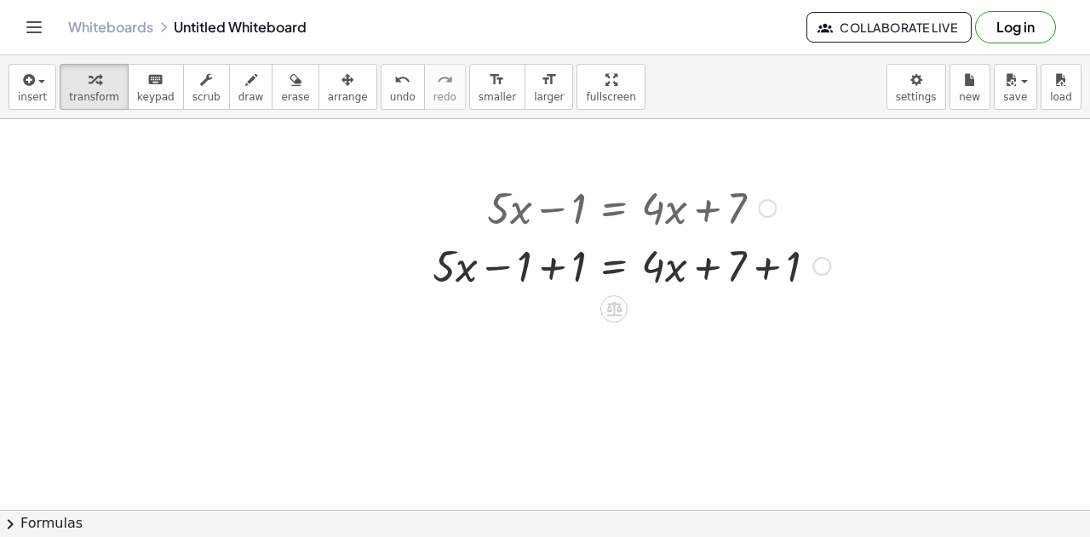
click at [555, 270] on div at bounding box center [631, 265] width 415 height 58
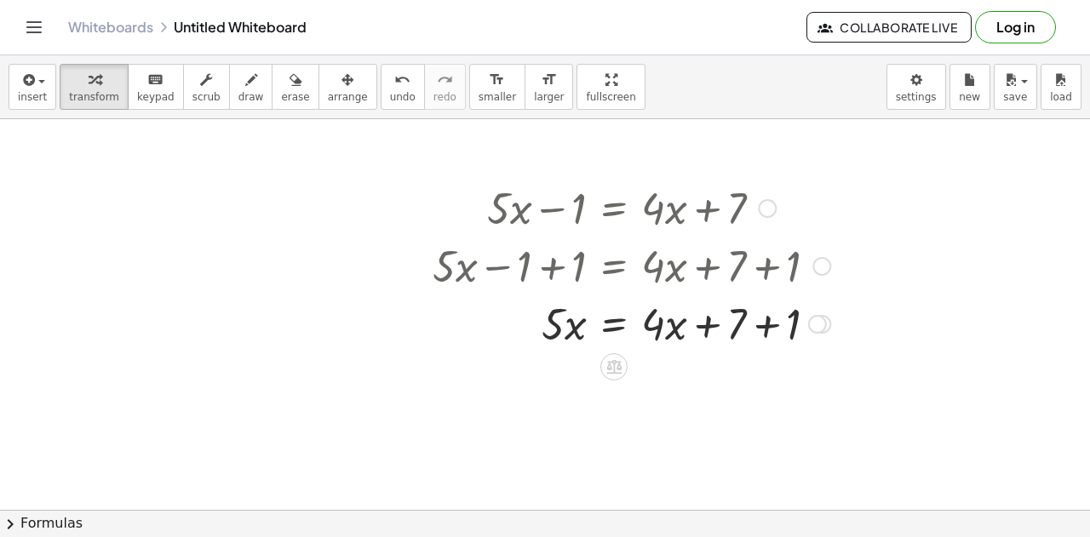
click at [765, 330] on div at bounding box center [631, 323] width 415 height 58
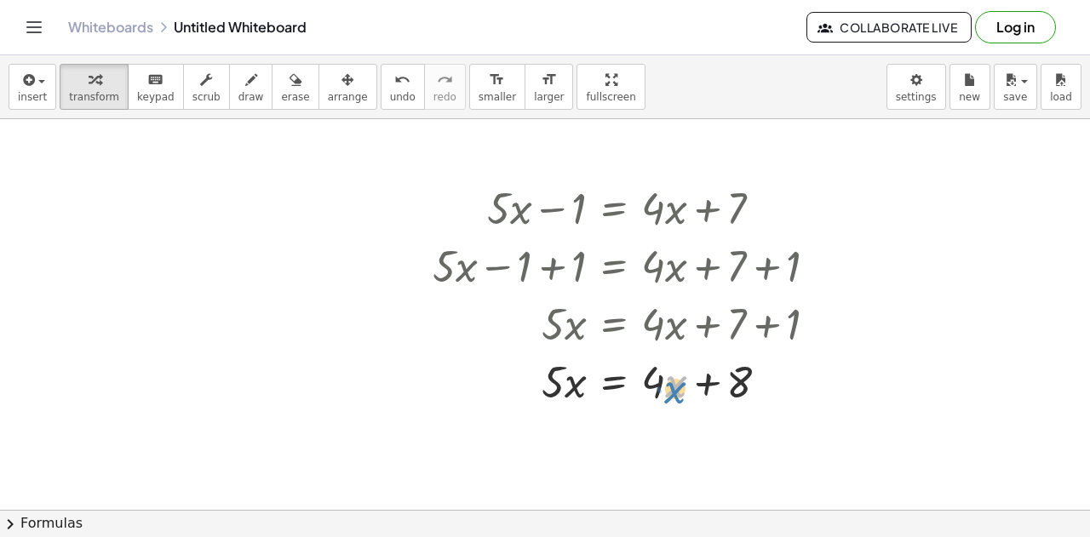
click at [666, 392] on div at bounding box center [631, 381] width 415 height 58
drag, startPoint x: 661, startPoint y: 387, endPoint x: 670, endPoint y: 401, distance: 16.5
click at [670, 401] on div at bounding box center [631, 381] width 415 height 58
drag, startPoint x: 679, startPoint y: 420, endPoint x: 637, endPoint y: 358, distance: 75.3
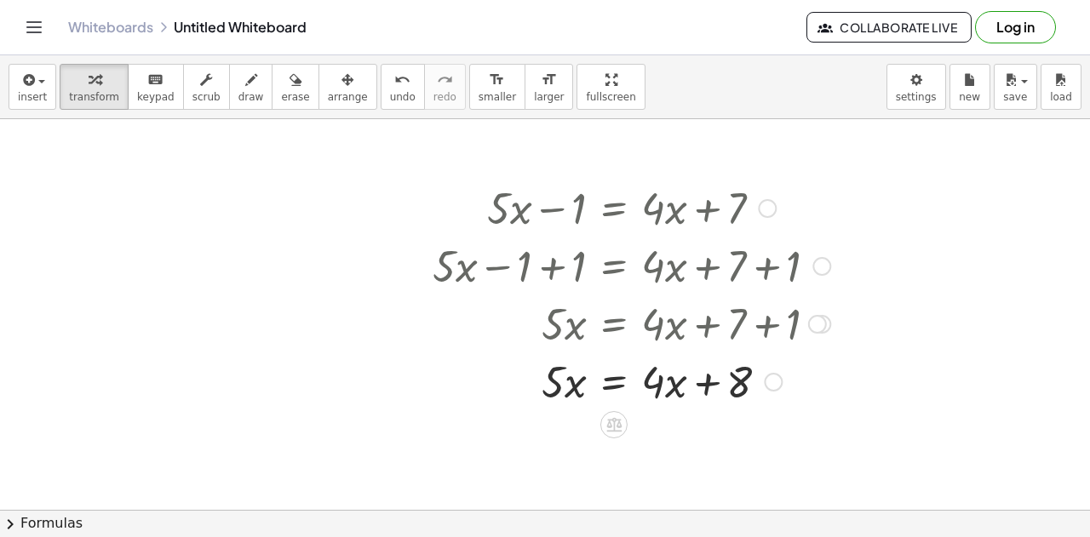
click at [615, 384] on div at bounding box center [631, 381] width 415 height 58
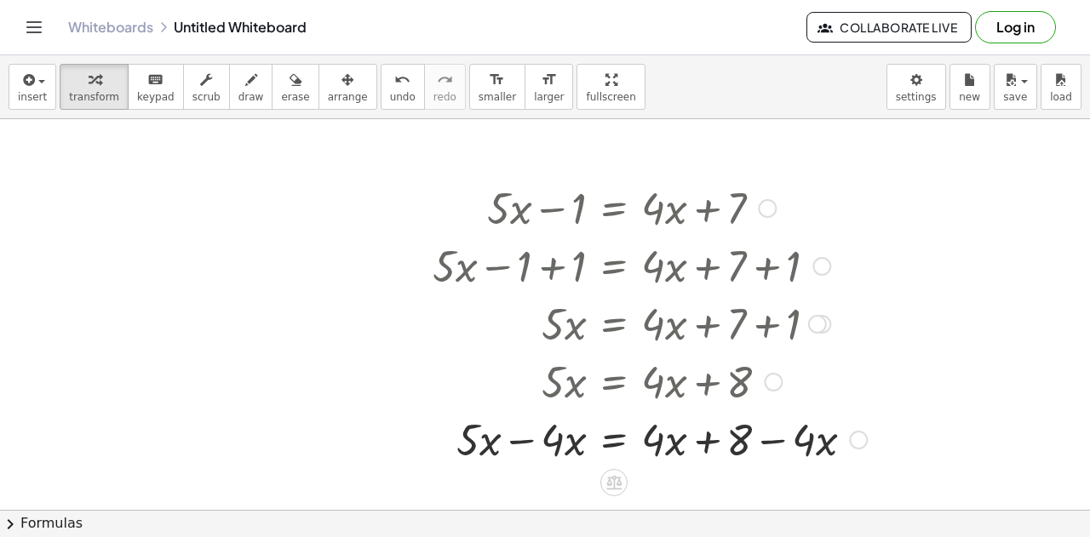
click at [524, 438] on div at bounding box center [649, 438] width 451 height 58
drag, startPoint x: 672, startPoint y: 445, endPoint x: 838, endPoint y: 457, distance: 166.4
click at [770, 443] on div at bounding box center [649, 438] width 451 height 58
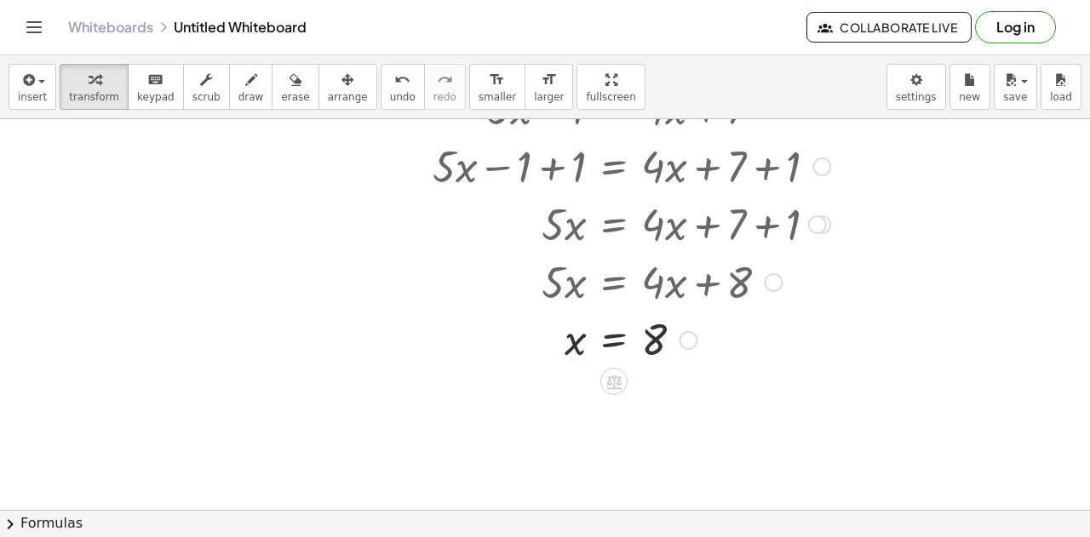
scroll to position [2177, 0]
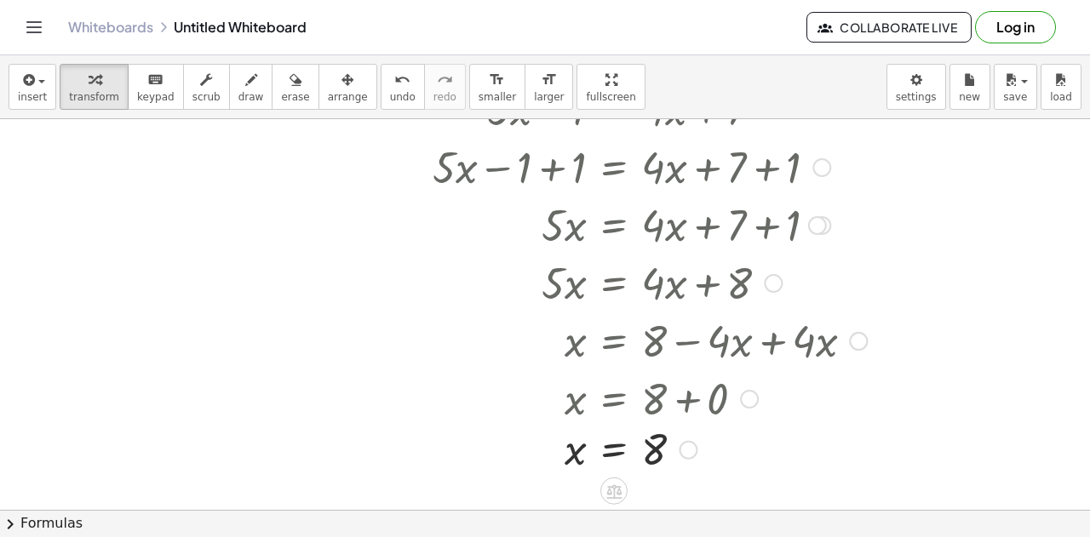
drag, startPoint x: 689, startPoint y: 341, endPoint x: 699, endPoint y: 462, distance: 121.2
click at [614, 449] on div "= 8 x" at bounding box center [614, 449] width 0 height 0
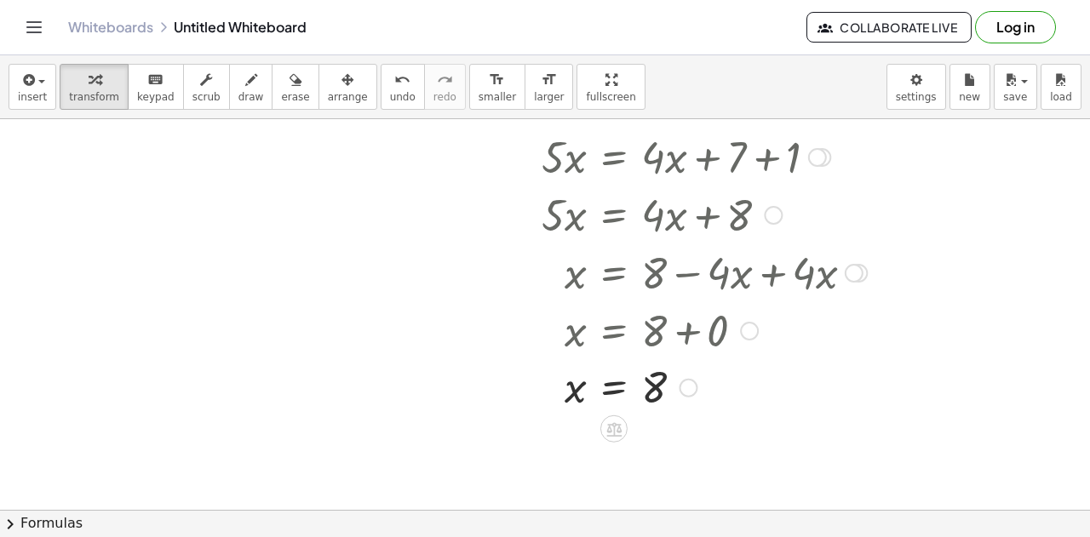
scroll to position [2244, 0]
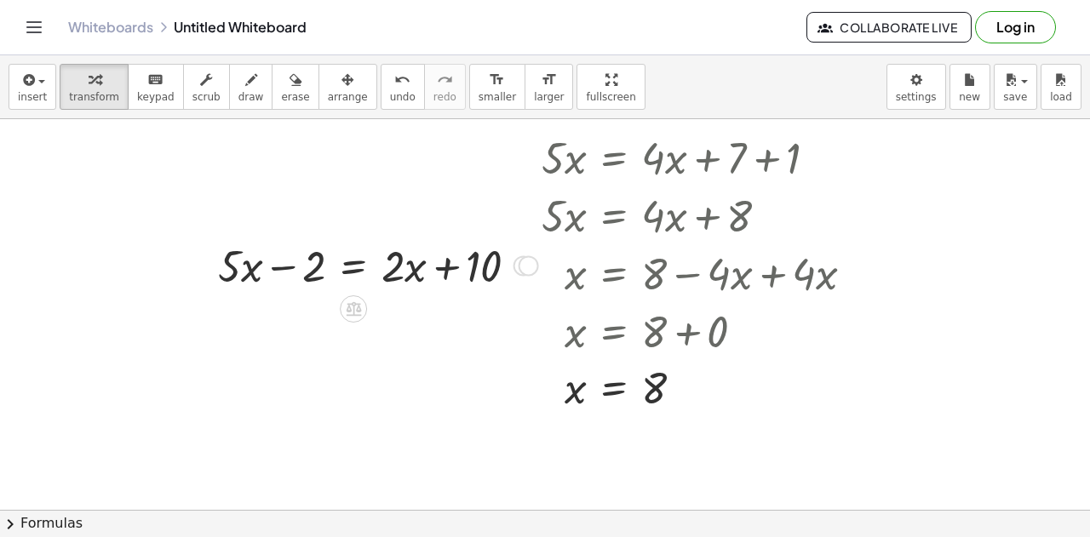
click at [518, 263] on div at bounding box center [523, 266] width 19 height 19
drag, startPoint x: 286, startPoint y: 268, endPoint x: 514, endPoint y: 257, distance: 228.4
click at [514, 257] on div at bounding box center [374, 265] width 331 height 58
click at [524, 263] on div at bounding box center [374, 265] width 457 height 58
click at [278, 266] on div at bounding box center [344, 265] width 396 height 58
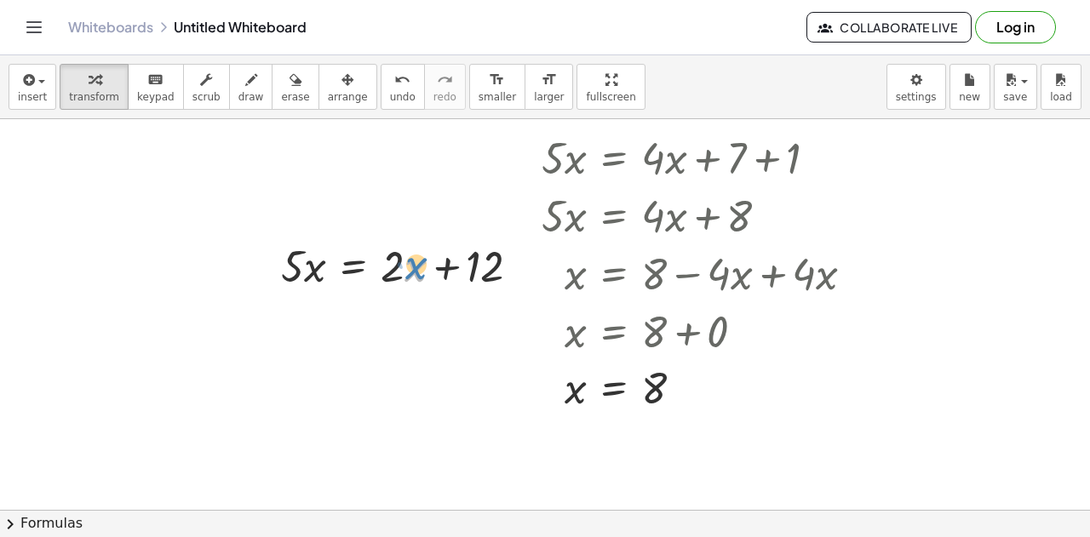
click at [414, 256] on div at bounding box center [407, 265] width 270 height 58
click at [311, 270] on div at bounding box center [407, 265] width 270 height 58
click at [330, 270] on div at bounding box center [407, 265] width 270 height 58
click at [264, 255] on div at bounding box center [407, 265] width 440 height 58
click at [521, 268] on div at bounding box center [449, 265] width 357 height 58
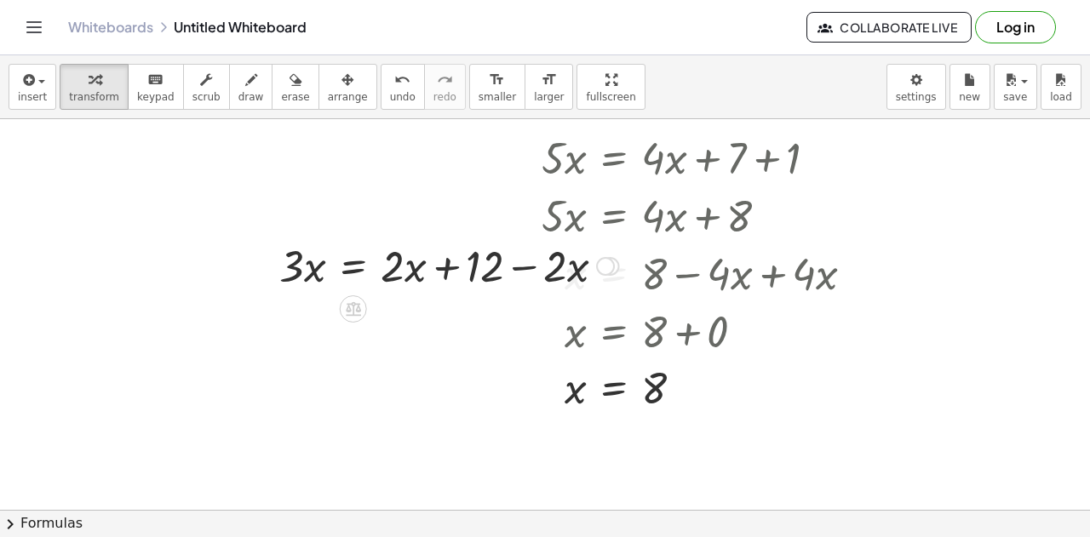
click at [446, 268] on div at bounding box center [449, 265] width 357 height 58
click at [511, 270] on div at bounding box center [449, 265] width 357 height 58
drag, startPoint x: 405, startPoint y: 268, endPoint x: 504, endPoint y: 258, distance: 99.3
click at [526, 267] on div at bounding box center [449, 265] width 357 height 58
click at [354, 306] on icon at bounding box center [353, 309] width 15 height 14
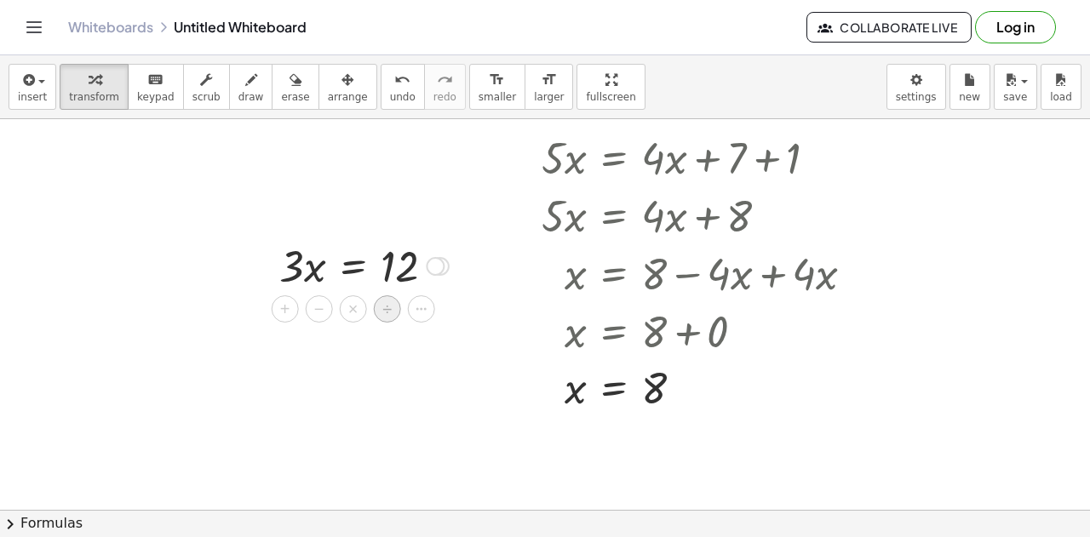
click at [383, 307] on span "÷" at bounding box center [386, 309] width 9 height 25
click at [398, 295] on div at bounding box center [365, 264] width 193 height 85
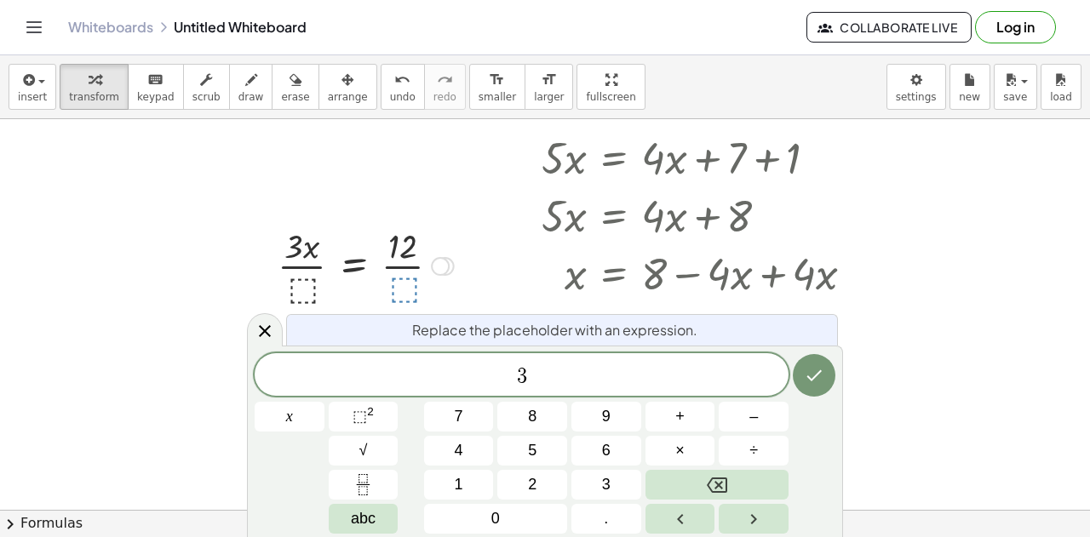
click at [306, 282] on div at bounding box center [365, 264] width 193 height 85
click at [301, 289] on div at bounding box center [365, 264] width 193 height 85
click at [795, 368] on button "Done" at bounding box center [813, 375] width 43 height 43
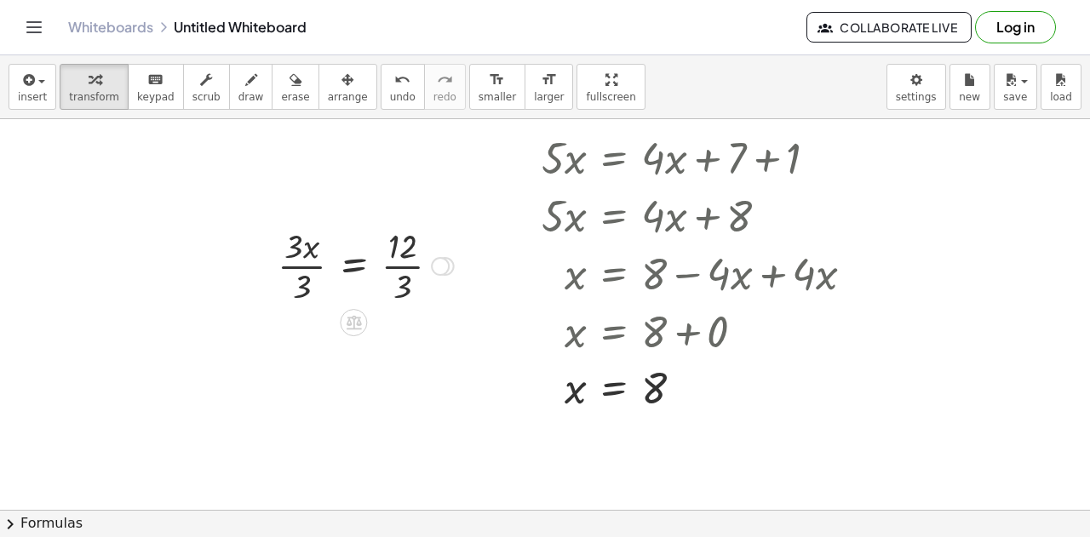
click at [410, 294] on div at bounding box center [365, 264] width 193 height 85
click at [309, 282] on div at bounding box center [356, 264] width 174 height 85
click at [407, 310] on div at bounding box center [420, 214] width 26 height 412
drag, startPoint x: 271, startPoint y: 345, endPoint x: 533, endPoint y: 357, distance: 262.5
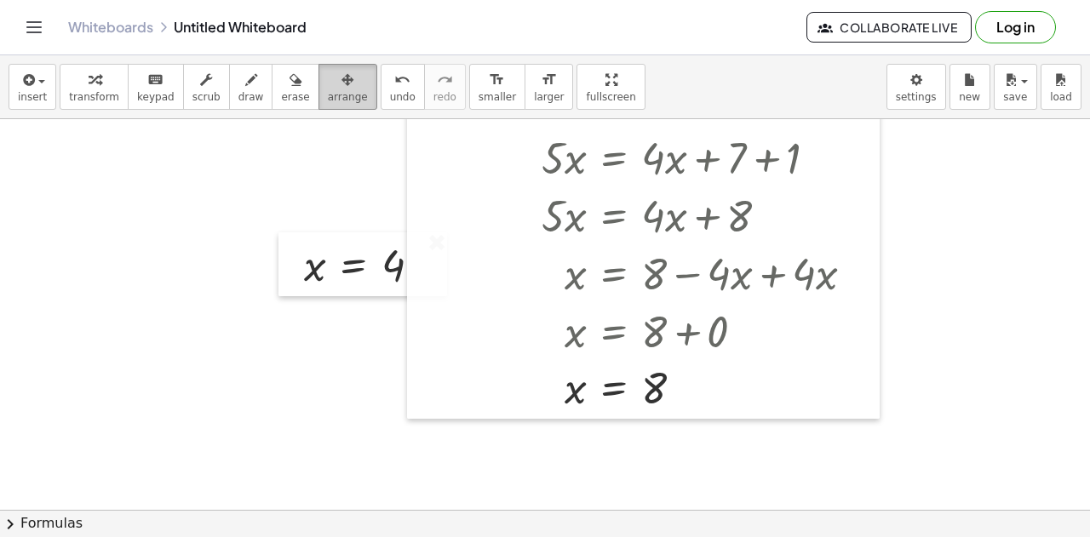
click at [328, 98] on span "arrange" at bounding box center [348, 97] width 40 height 12
drag, startPoint x: 283, startPoint y: 226, endPoint x: 432, endPoint y: 274, distance: 157.5
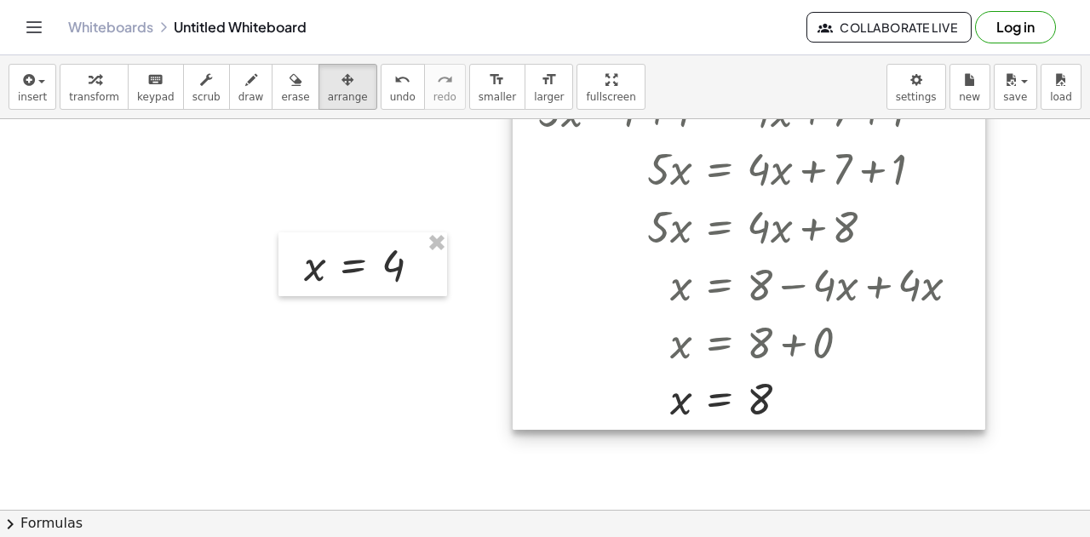
drag, startPoint x: 564, startPoint y: 283, endPoint x: 1035, endPoint y: 329, distance: 473.8
click at [985, 329] on div at bounding box center [748, 225] width 472 height 412
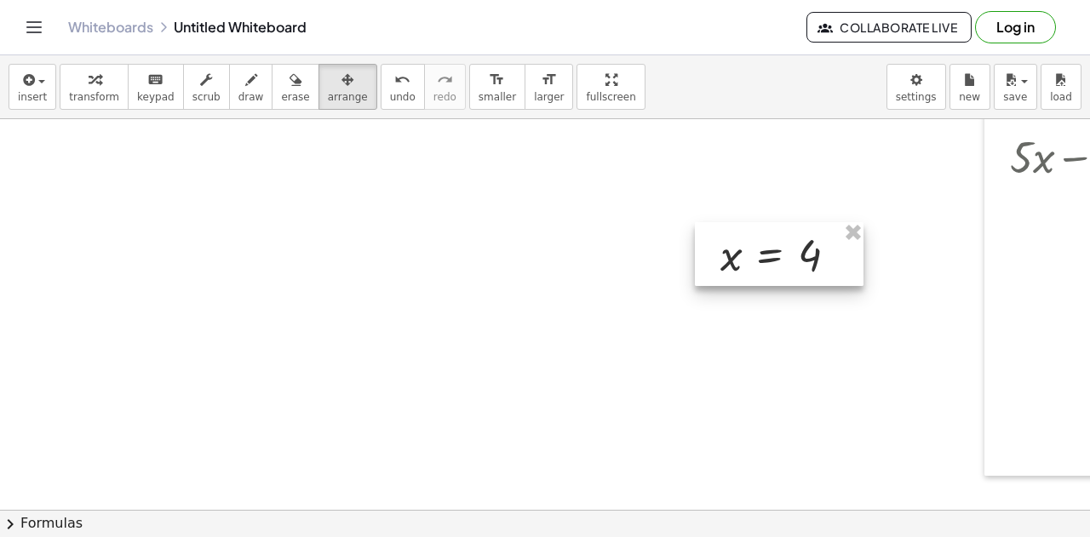
drag, startPoint x: 384, startPoint y: 282, endPoint x: 916, endPoint y: 270, distance: 532.2
click at [863, 270] on div at bounding box center [779, 254] width 169 height 65
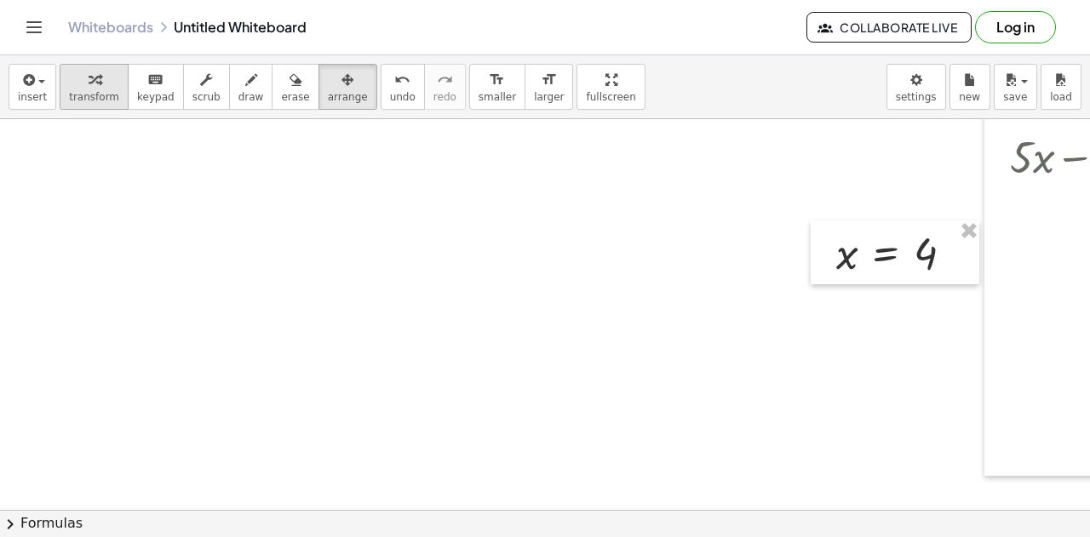
click at [89, 89] on icon "button" at bounding box center [95, 80] width 12 height 20
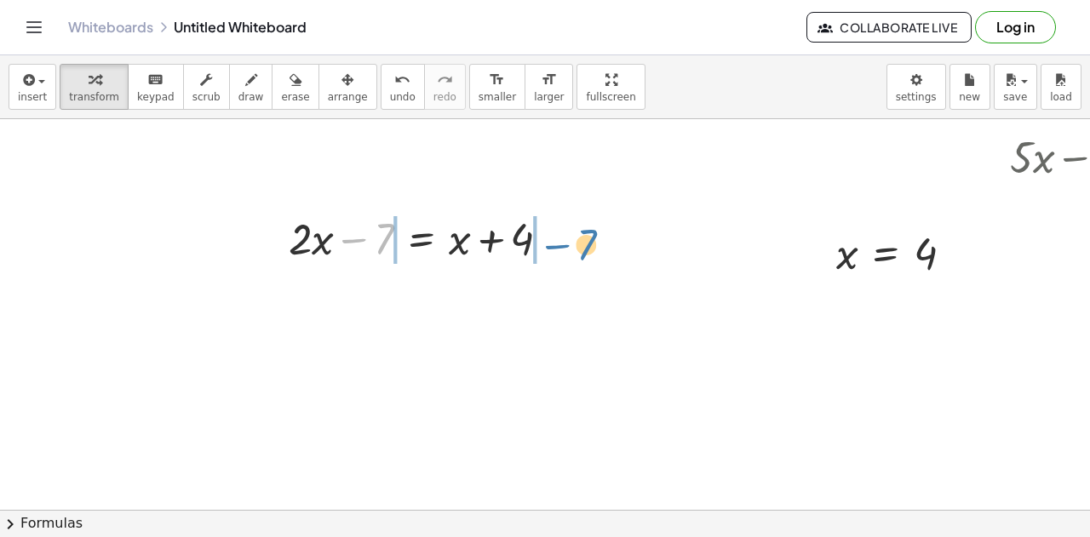
drag, startPoint x: 377, startPoint y: 241, endPoint x: 578, endPoint y: 244, distance: 200.9
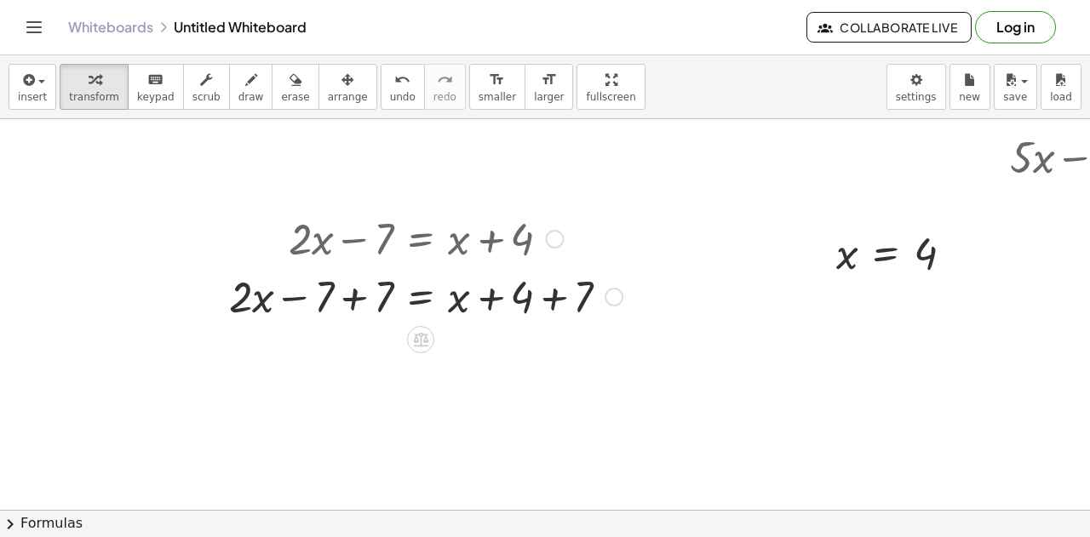
click at [560, 294] on div at bounding box center [425, 295] width 410 height 58
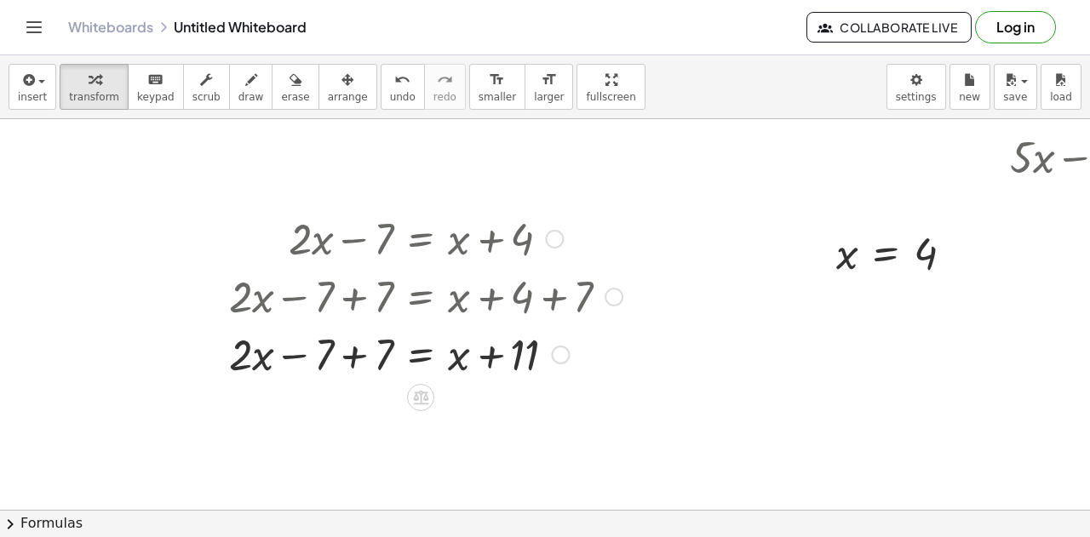
click at [354, 302] on div at bounding box center [425, 295] width 410 height 58
click at [352, 372] on div at bounding box center [425, 353] width 410 height 58
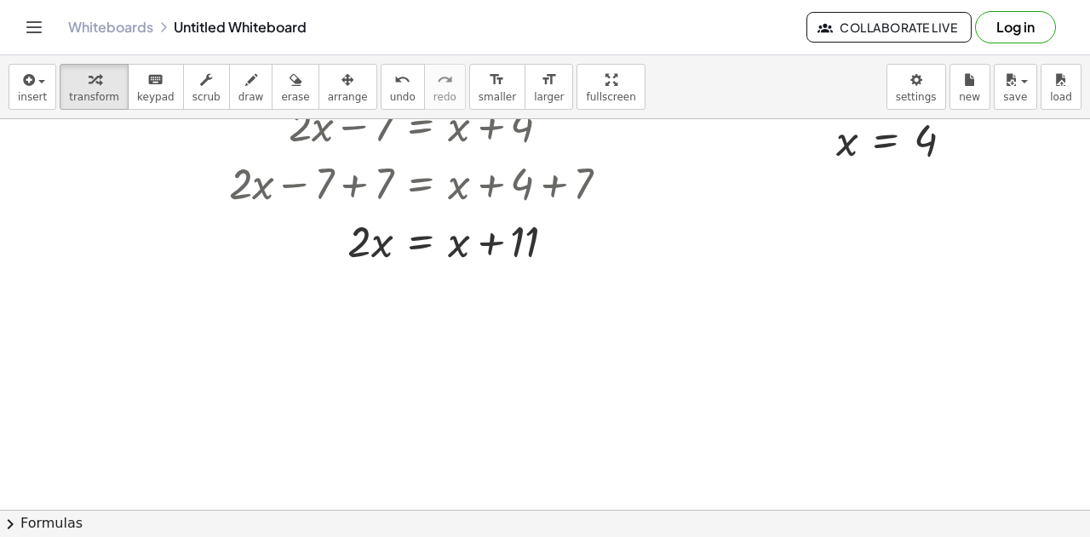
scroll to position [2375, 0]
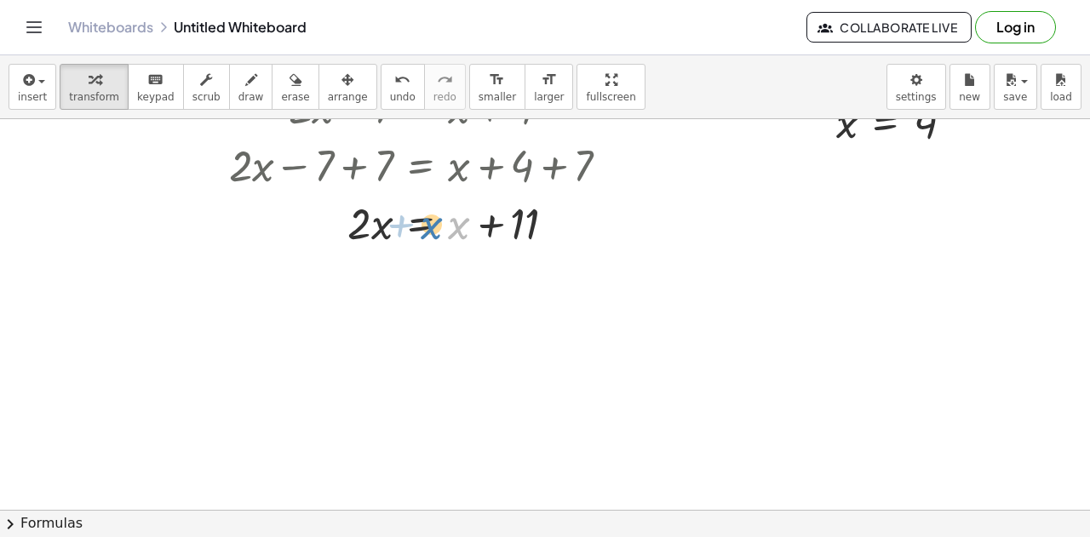
drag, startPoint x: 461, startPoint y: 229, endPoint x: 429, endPoint y: 231, distance: 32.4
click at [429, 231] on div at bounding box center [425, 222] width 410 height 58
drag, startPoint x: 452, startPoint y: 237, endPoint x: 391, endPoint y: 241, distance: 61.4
click at [391, 241] on div at bounding box center [425, 222] width 410 height 58
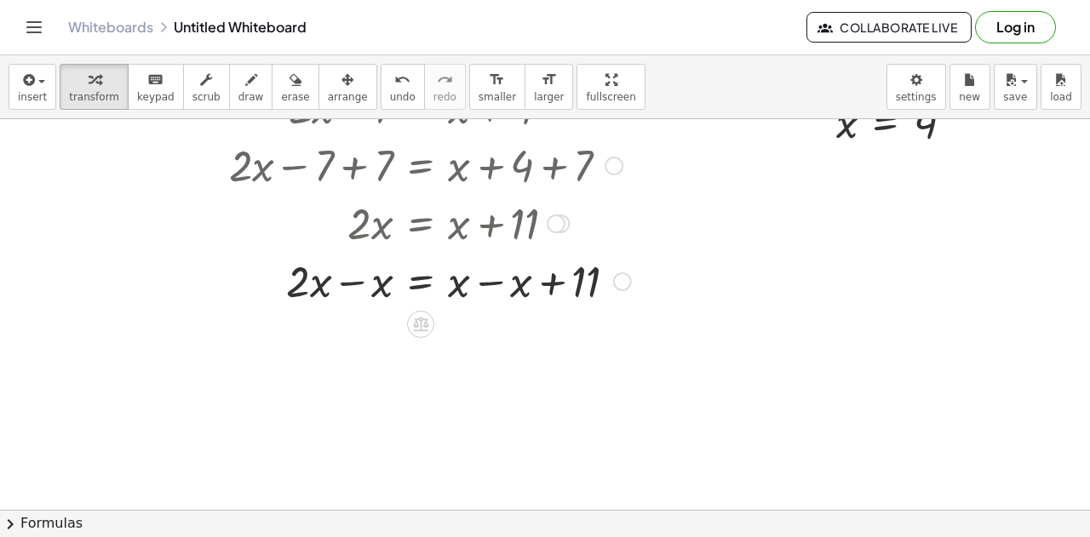
click at [342, 292] on div at bounding box center [429, 280] width 419 height 58
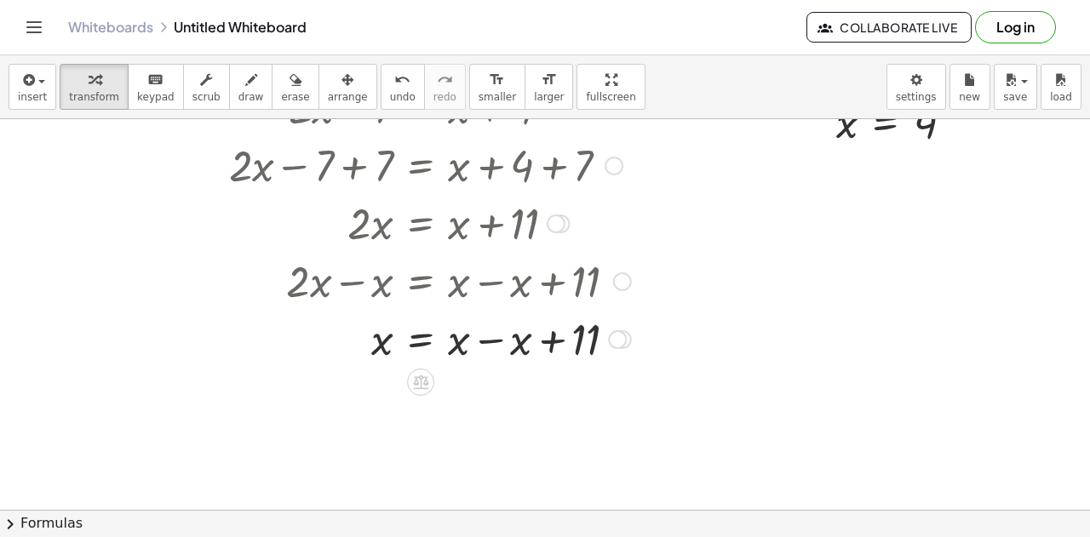
click at [494, 338] on div at bounding box center [429, 338] width 419 height 58
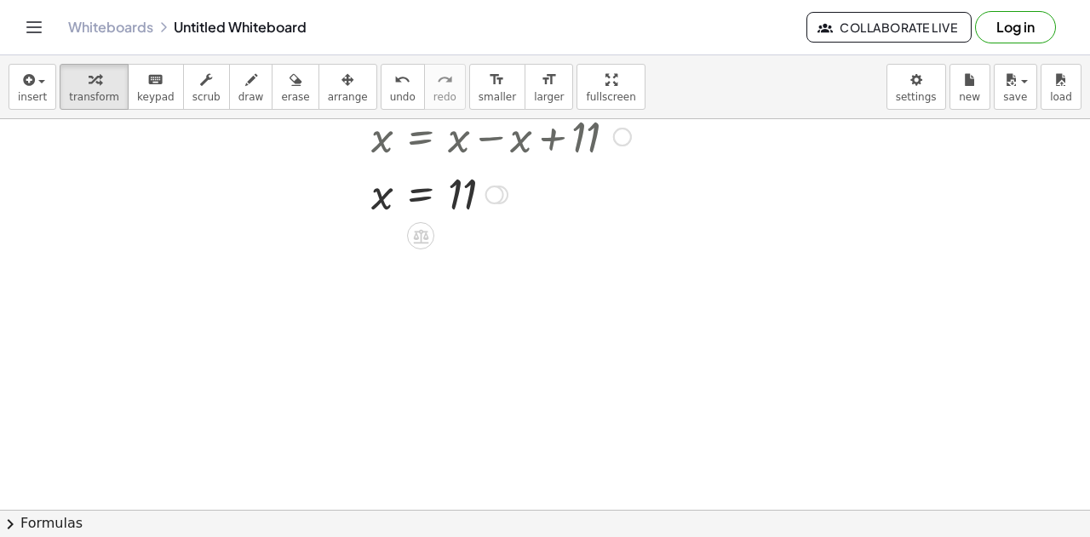
scroll to position [2578, 0]
drag, startPoint x: 437, startPoint y: 241, endPoint x: 423, endPoint y: 243, distance: 13.7
click at [423, 243] on div at bounding box center [420, 234] width 27 height 27
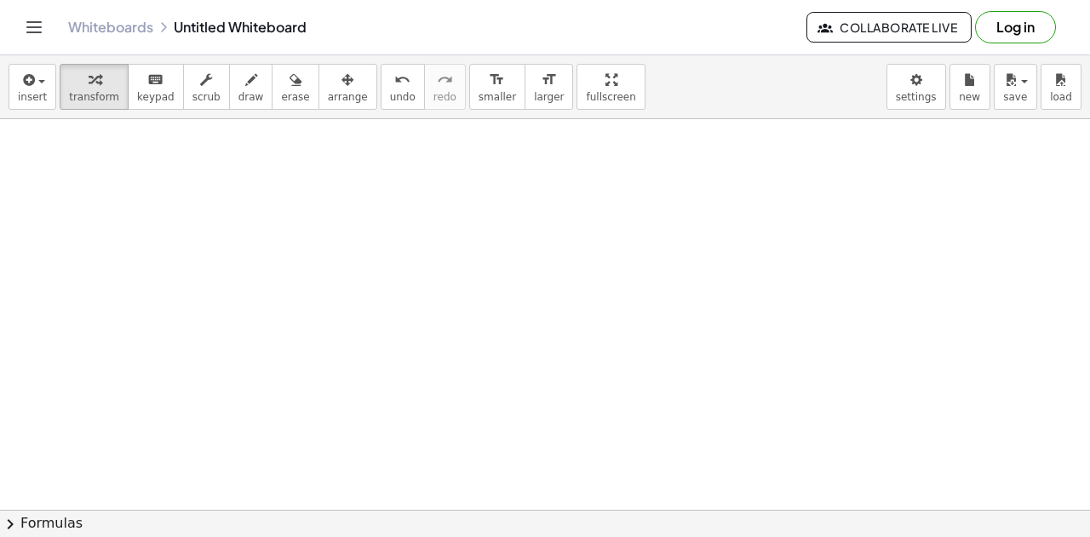
scroll to position [2861, 0]
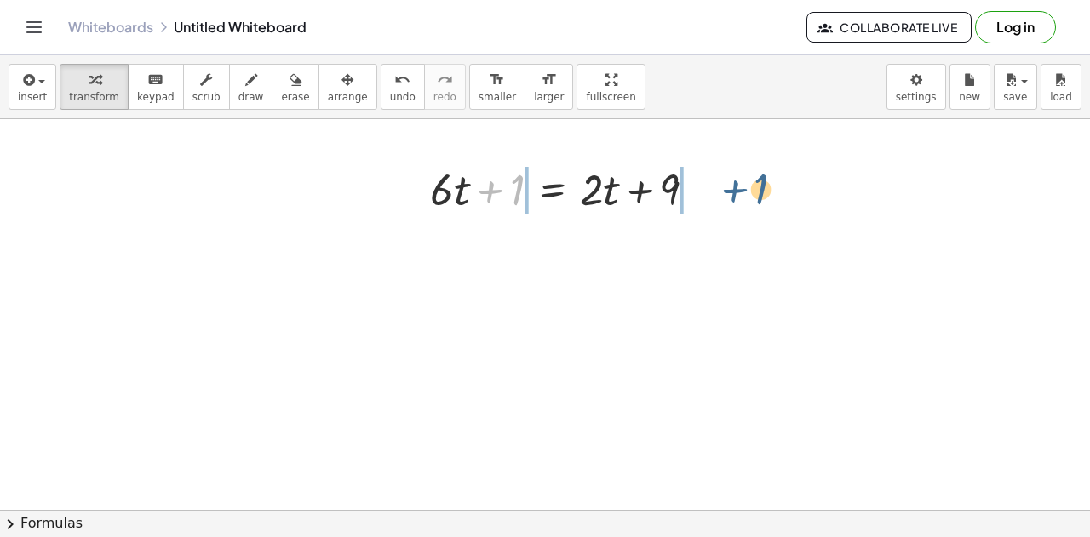
drag, startPoint x: 487, startPoint y: 188, endPoint x: 721, endPoint y: 185, distance: 234.1
click at [721, 185] on div "+ 1 + · 6 · t + 1 = + · 2 · t + 9" at bounding box center [563, 188] width 318 height 66
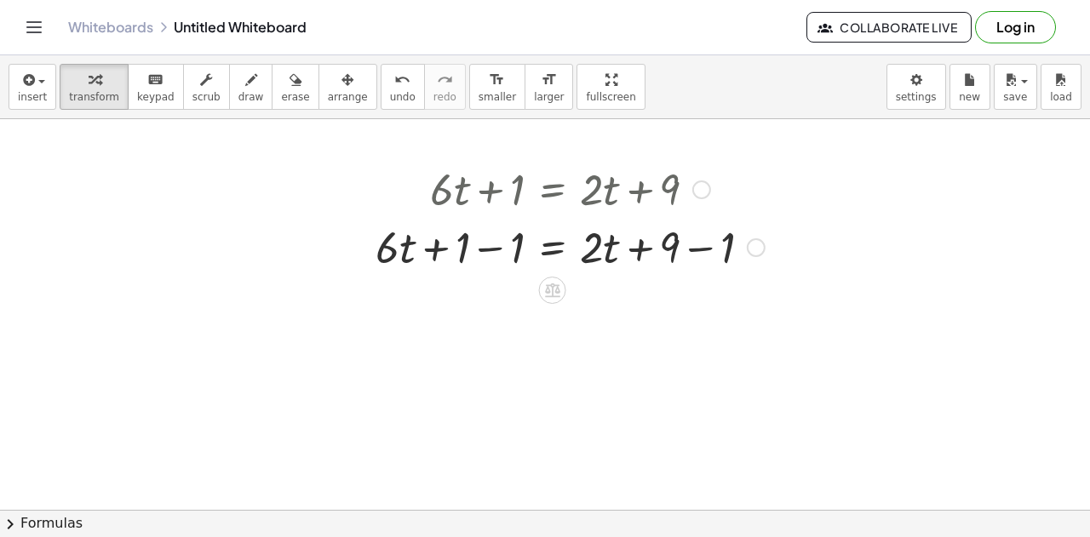
click at [486, 248] on div at bounding box center [570, 246] width 406 height 58
click at [698, 248] on div at bounding box center [597, 246] width 352 height 58
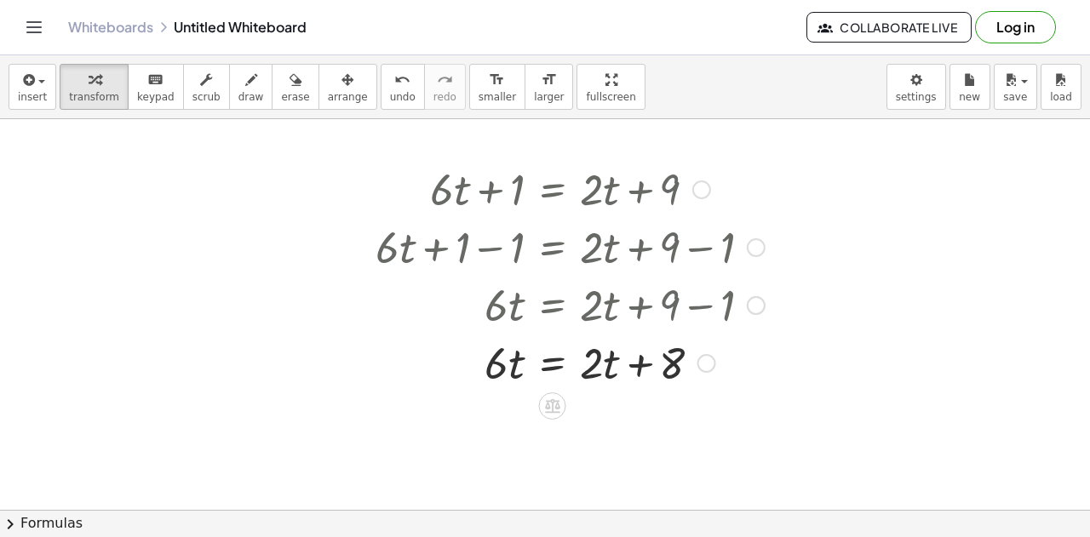
scroll to position [2999, 0]
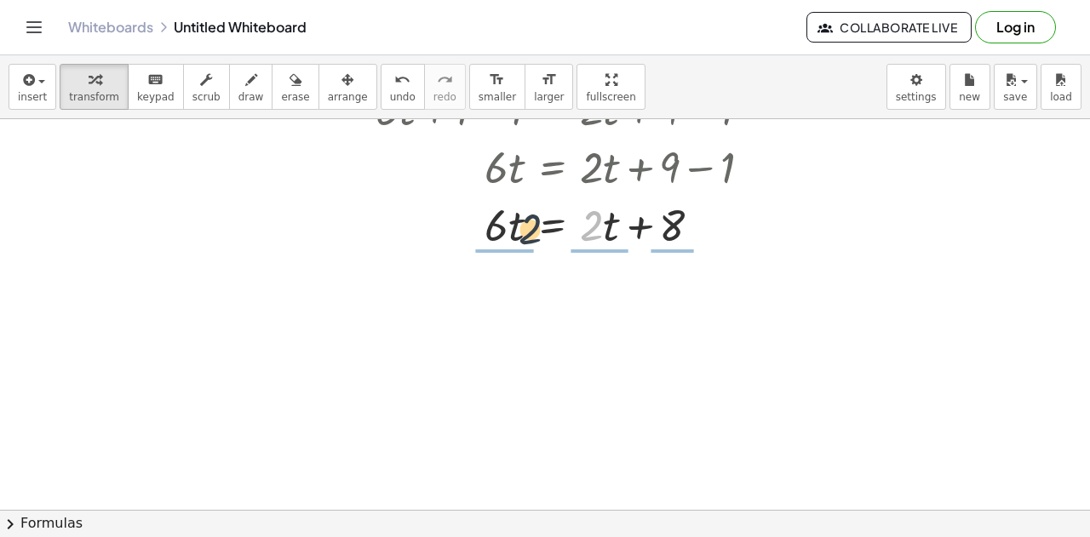
drag, startPoint x: 586, startPoint y: 233, endPoint x: 524, endPoint y: 241, distance: 61.8
click at [524, 241] on div at bounding box center [570, 224] width 406 height 58
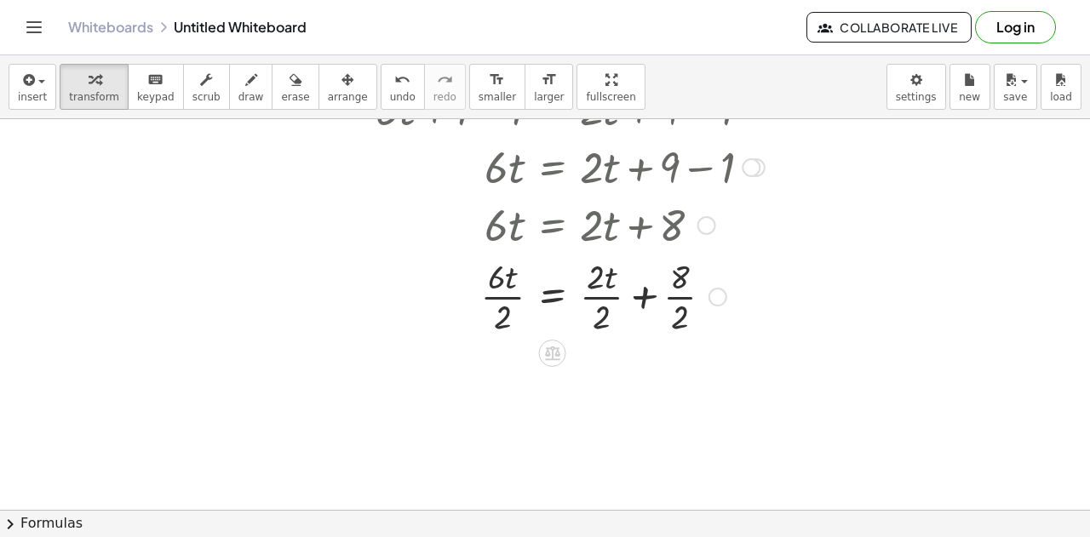
click at [702, 220] on div at bounding box center [706, 225] width 19 height 19
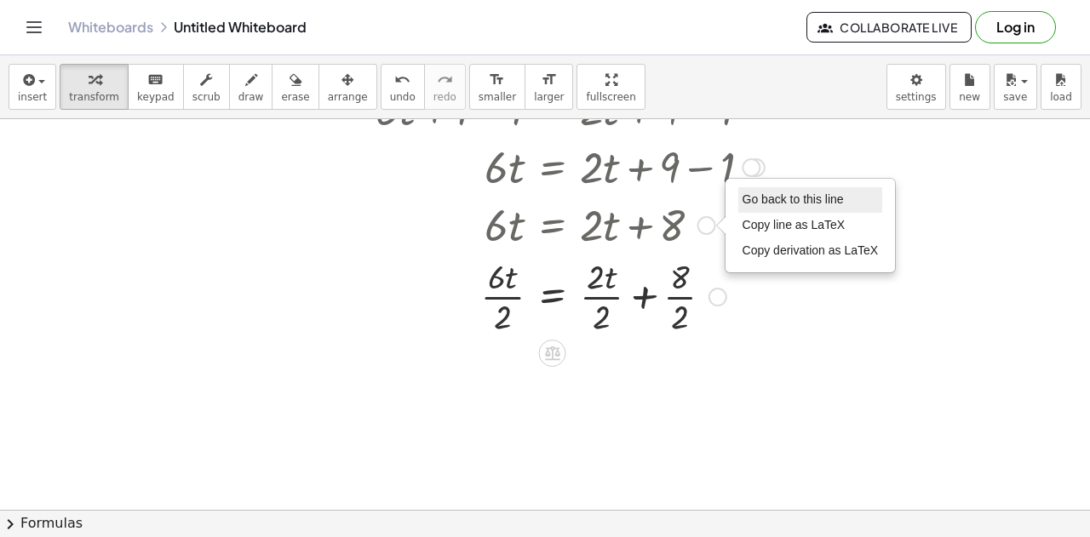
click at [780, 202] on span "Go back to this line" at bounding box center [792, 199] width 101 height 14
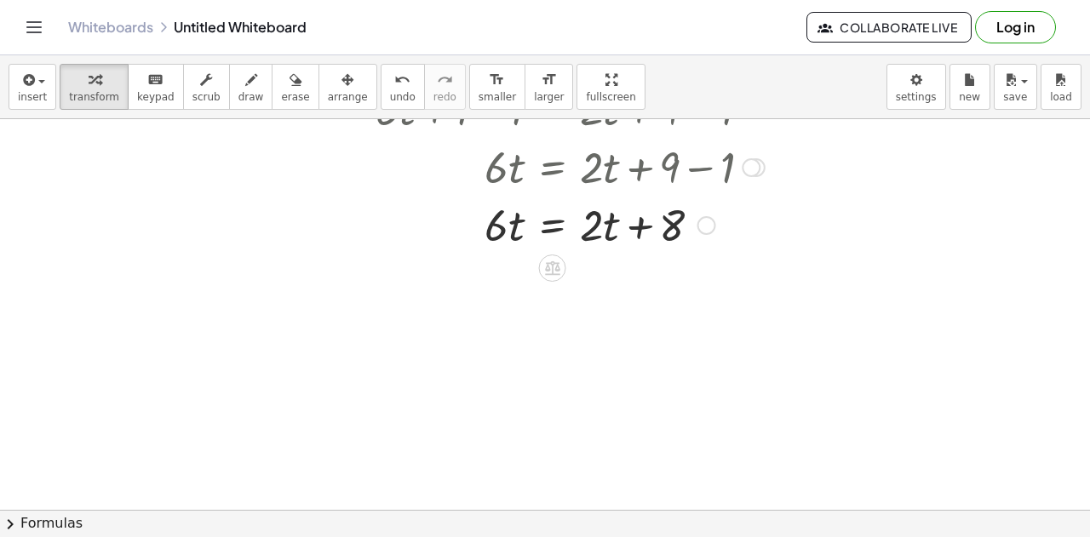
click at [544, 232] on div at bounding box center [570, 224] width 406 height 58
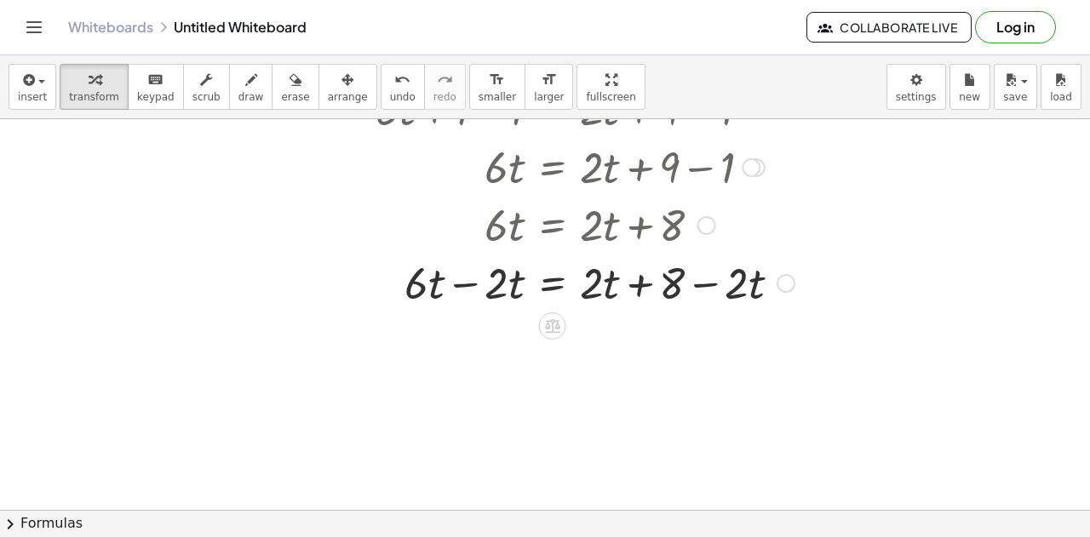
click at [472, 278] on div at bounding box center [585, 282] width 436 height 58
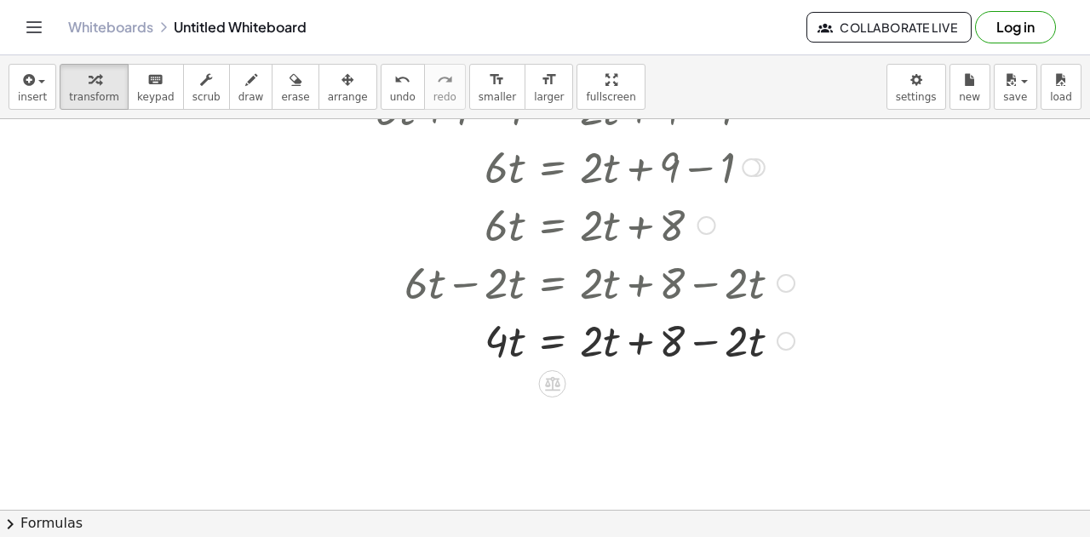
click at [700, 336] on div at bounding box center [585, 340] width 436 height 58
drag, startPoint x: 592, startPoint y: 350, endPoint x: 702, endPoint y: 350, distance: 109.8
click at [702, 350] on div at bounding box center [585, 340] width 436 height 58
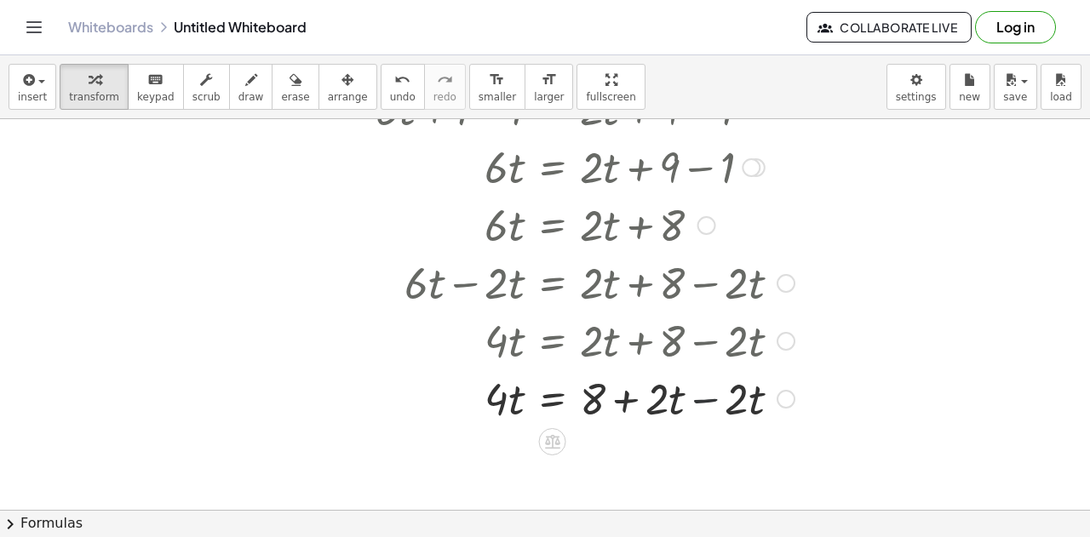
click at [710, 397] on div at bounding box center [585, 398] width 436 height 58
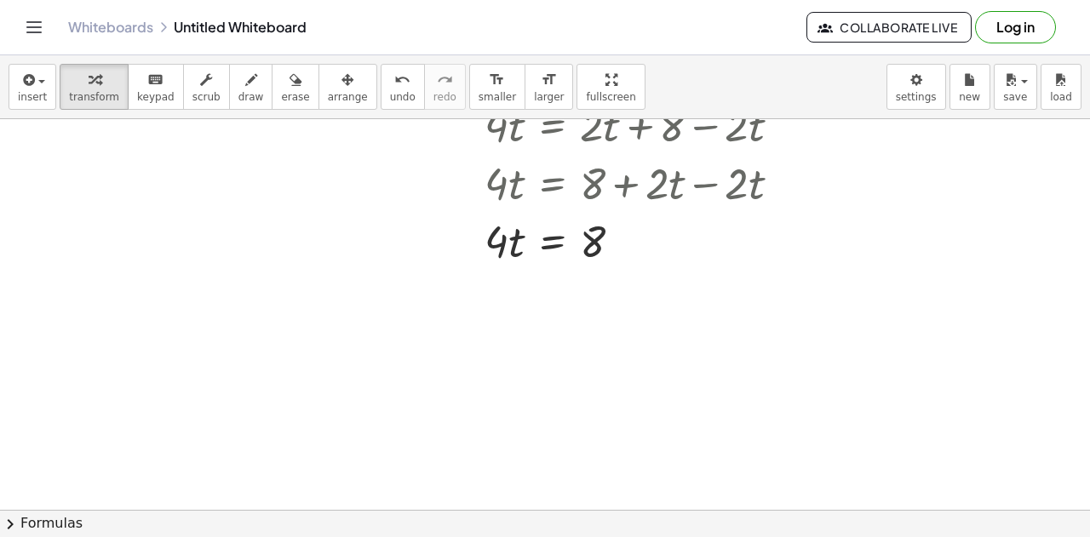
scroll to position [3218, 0]
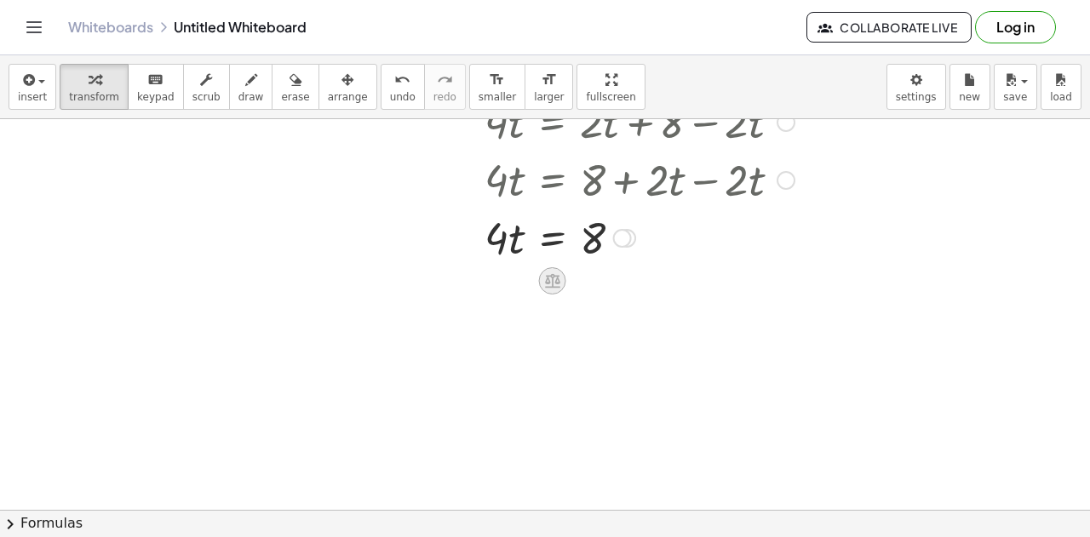
click at [552, 287] on icon at bounding box center [552, 281] width 15 height 14
click at [579, 284] on div "÷" at bounding box center [586, 280] width 27 height 27
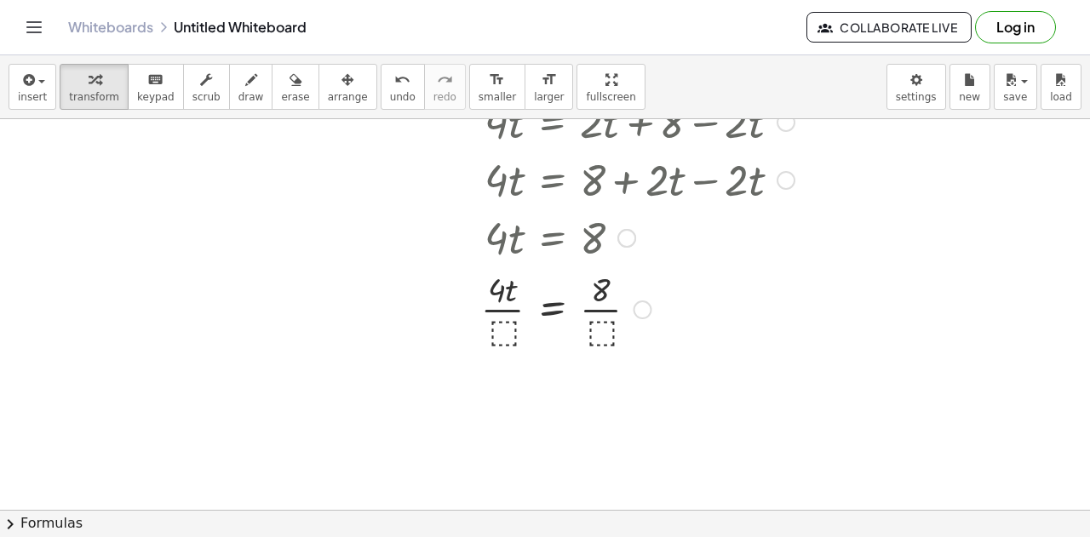
click at [504, 259] on div at bounding box center [579, 237] width 416 height 58
click at [501, 339] on div at bounding box center [585, 308] width 436 height 85
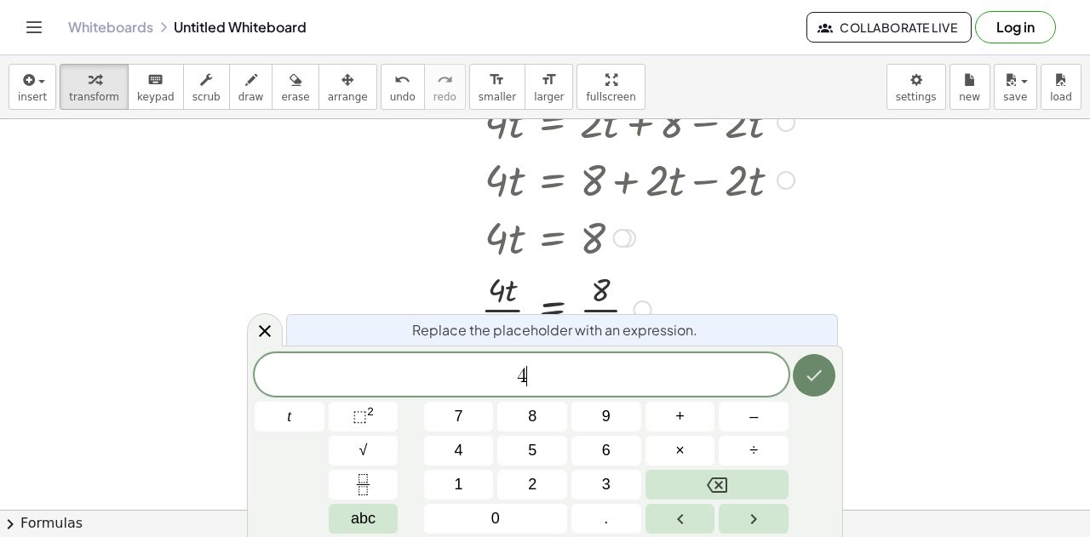
click at [822, 368] on icon "Done" at bounding box center [814, 375] width 20 height 20
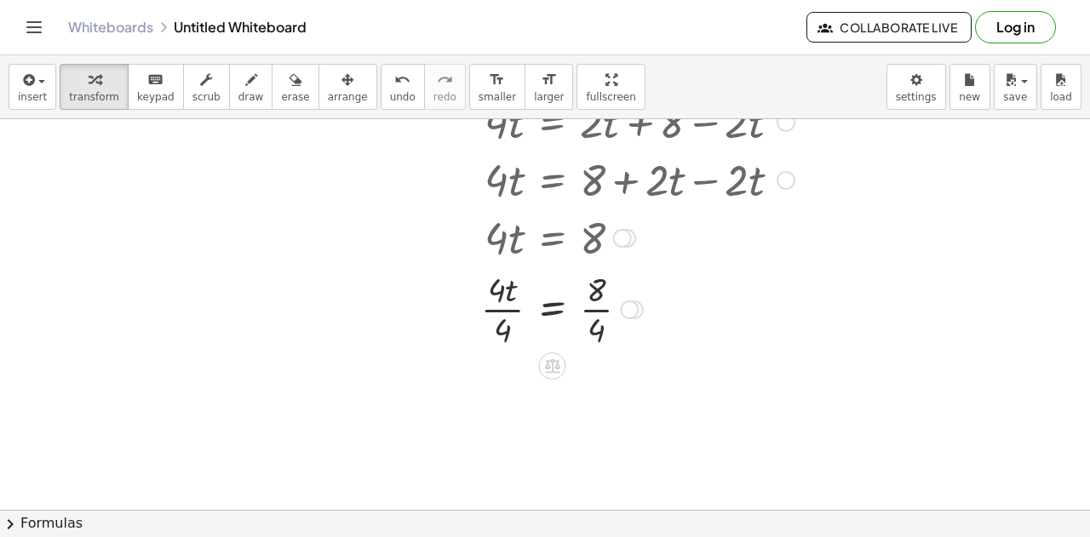
click at [603, 331] on div at bounding box center [585, 308] width 436 height 85
click at [502, 332] on div at bounding box center [585, 308] width 436 height 85
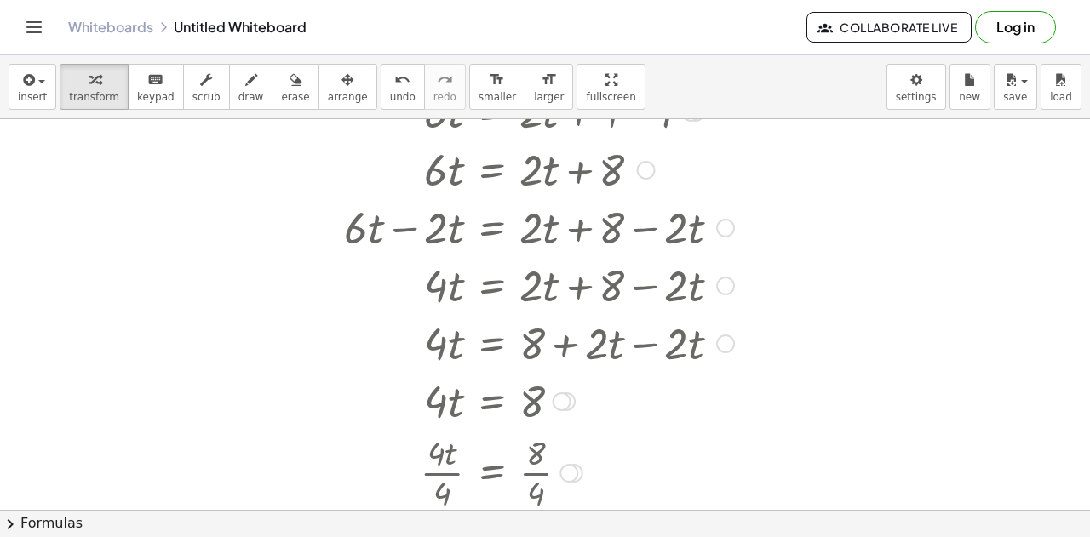
scroll to position [3054, 384]
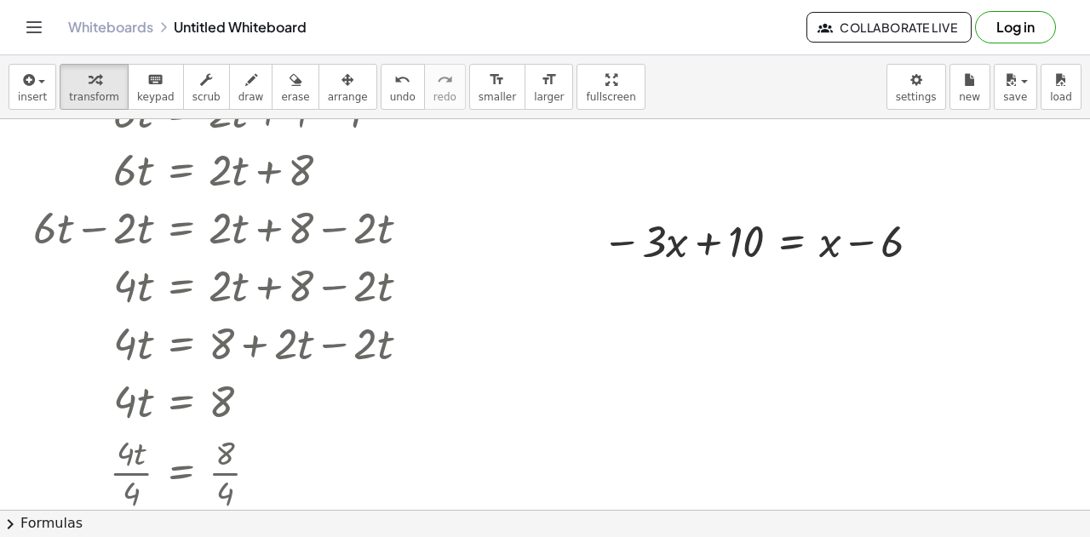
drag, startPoint x: 759, startPoint y: 345, endPoint x: 581, endPoint y: 366, distance: 180.0
drag, startPoint x: 643, startPoint y: 242, endPoint x: 632, endPoint y: 252, distance: 15.1
click at [632, 252] on div at bounding box center [764, 240] width 342 height 58
drag, startPoint x: 718, startPoint y: 242, endPoint x: 916, endPoint y: 246, distance: 197.5
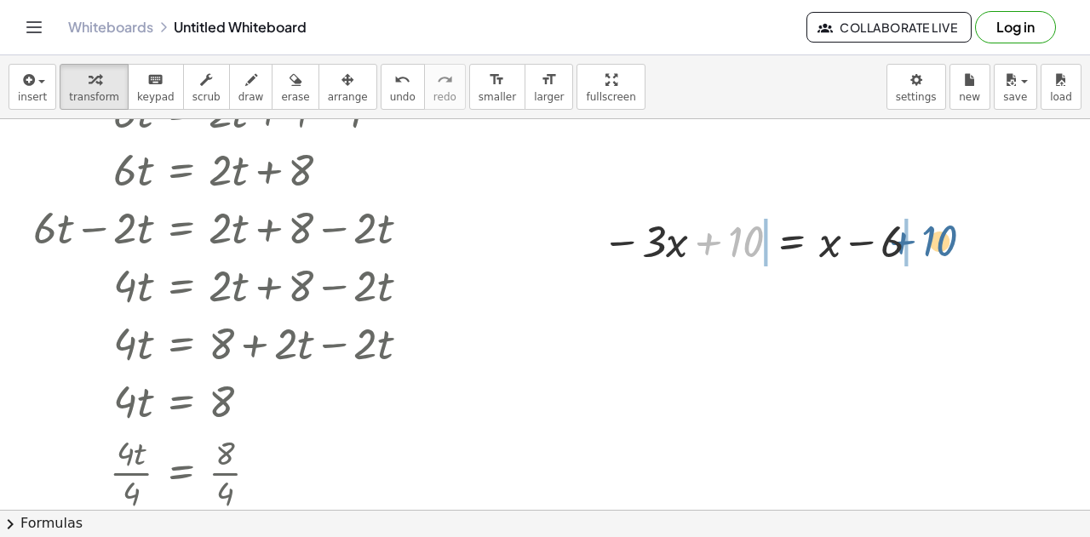
click at [916, 246] on div at bounding box center [764, 240] width 342 height 58
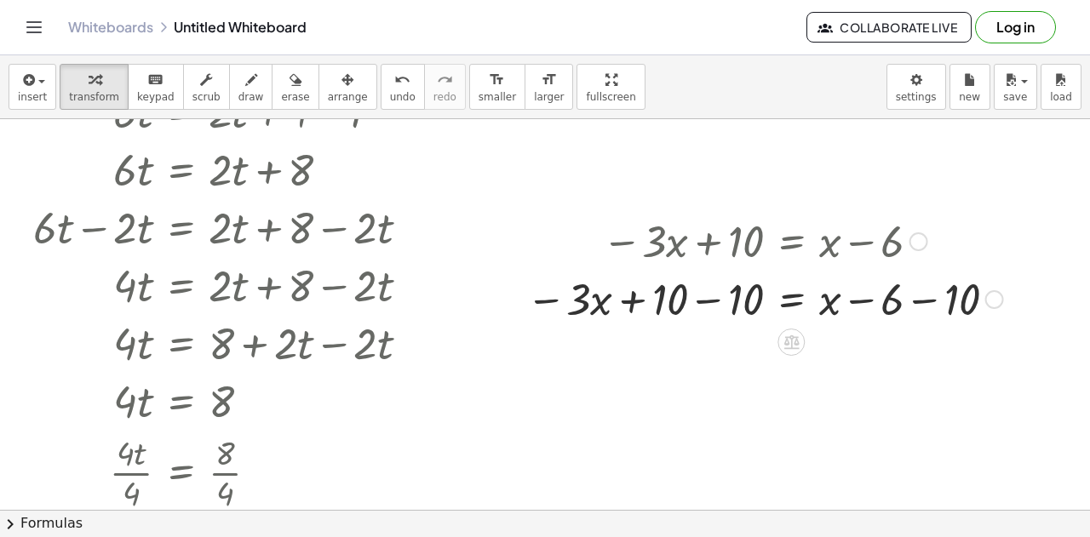
click at [913, 244] on div at bounding box center [918, 241] width 19 height 19
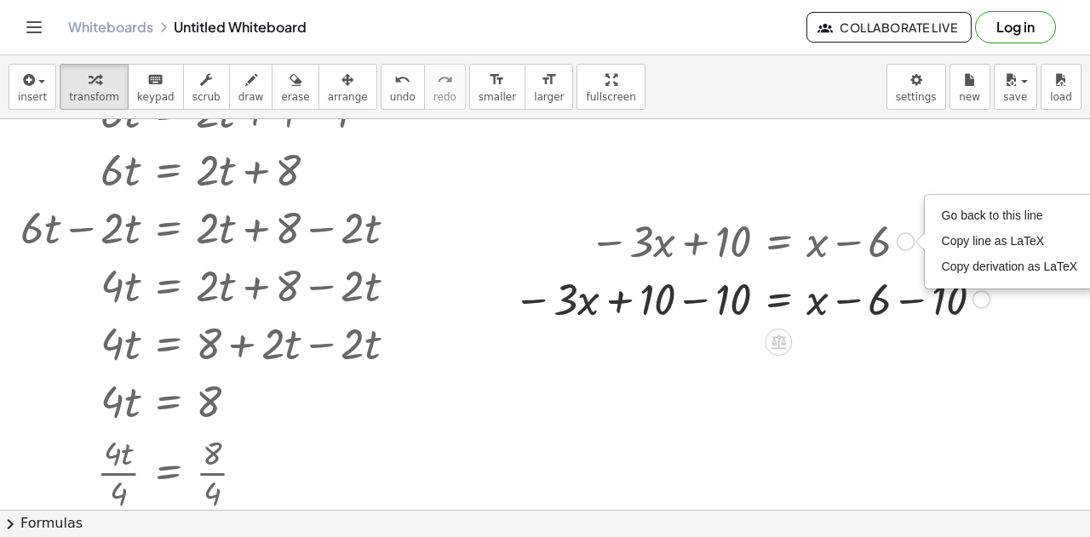
click at [908, 306] on div at bounding box center [752, 298] width 494 height 58
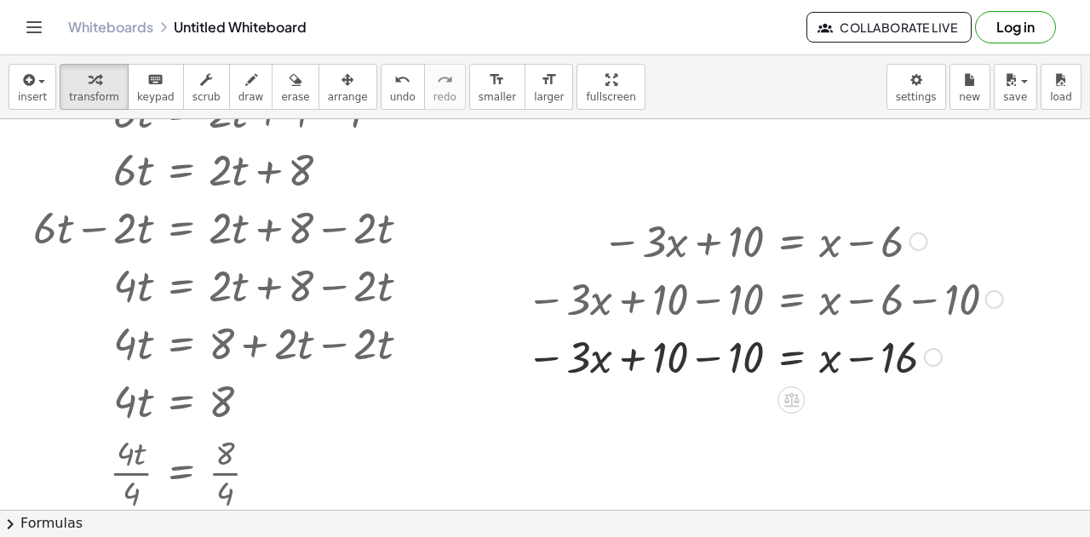
click at [691, 361] on div at bounding box center [765, 356] width 494 height 58
click at [847, 357] on div at bounding box center [765, 356] width 494 height 58
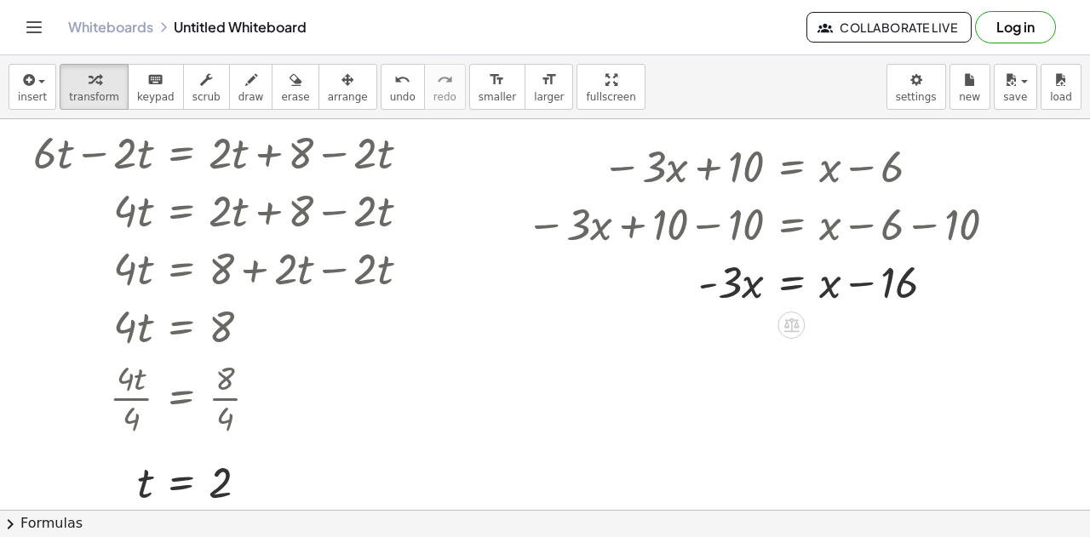
scroll to position [3155, 384]
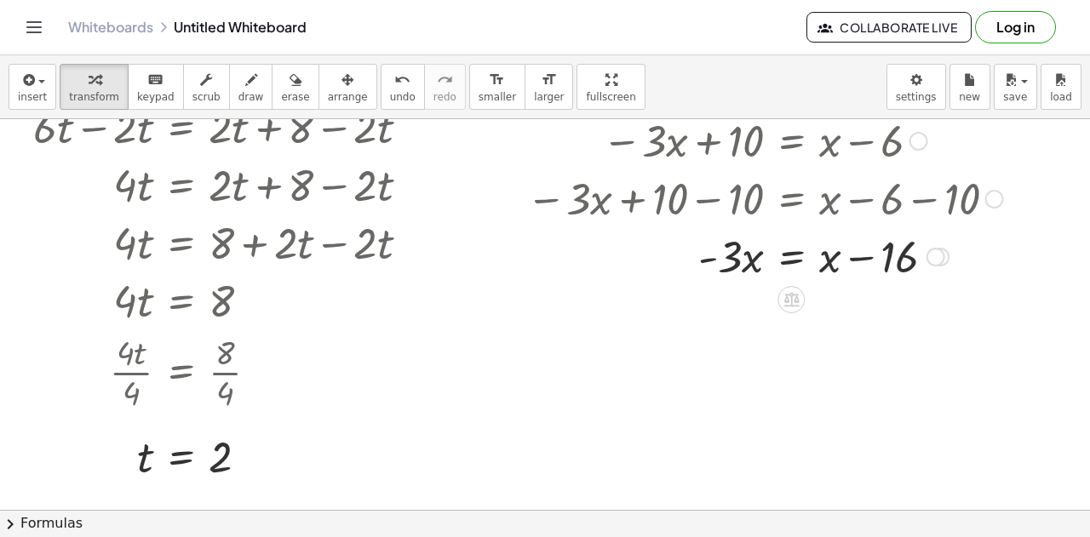
click at [715, 265] on div at bounding box center [765, 255] width 494 height 58
click at [775, 262] on div at bounding box center [765, 255] width 494 height 58
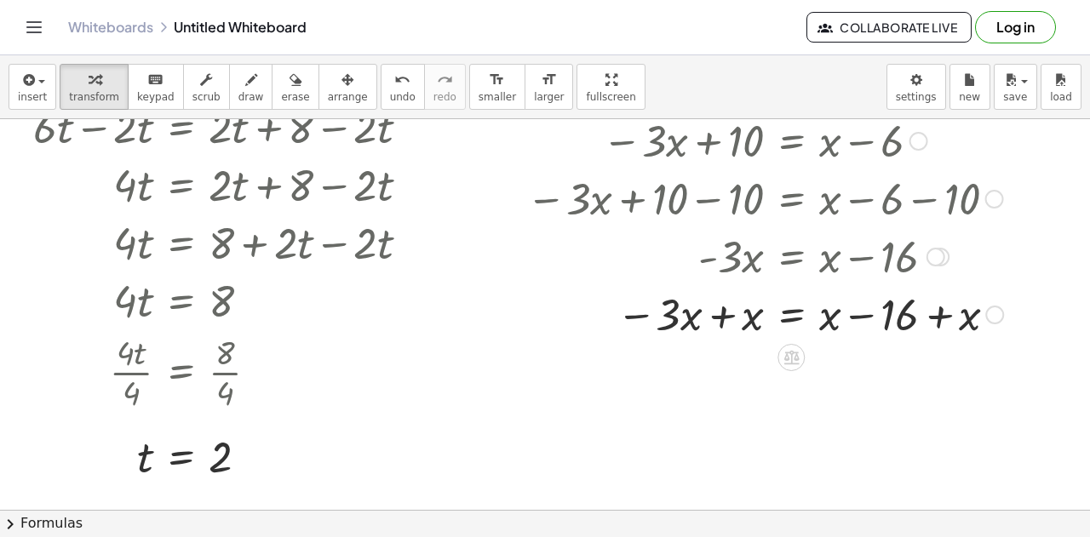
click at [708, 319] on div at bounding box center [765, 313] width 494 height 58
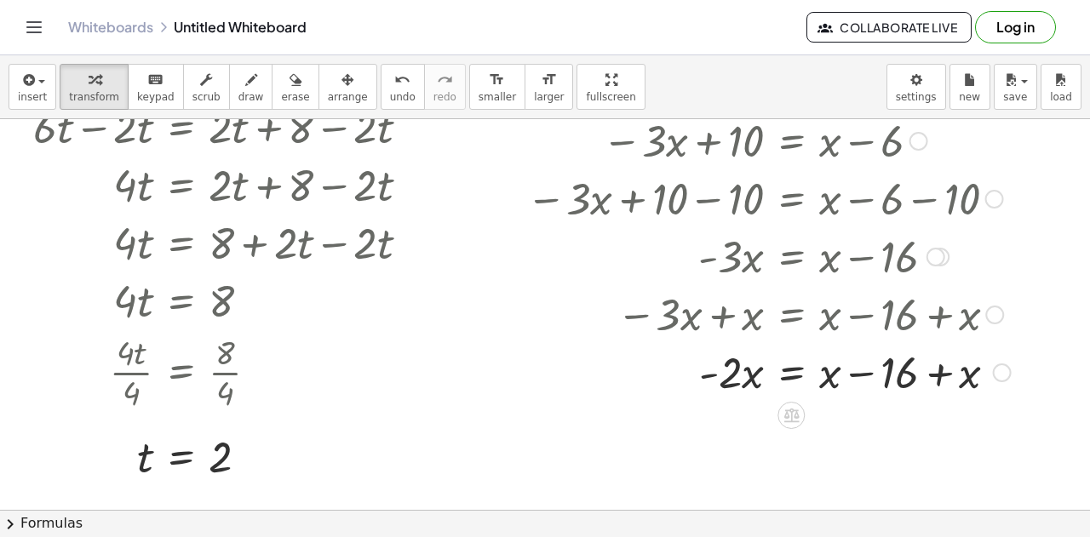
click at [924, 379] on div at bounding box center [768, 371] width 501 height 58
drag, startPoint x: 812, startPoint y: 379, endPoint x: 925, endPoint y: 374, distance: 113.3
click at [925, 374] on div at bounding box center [768, 371] width 501 height 58
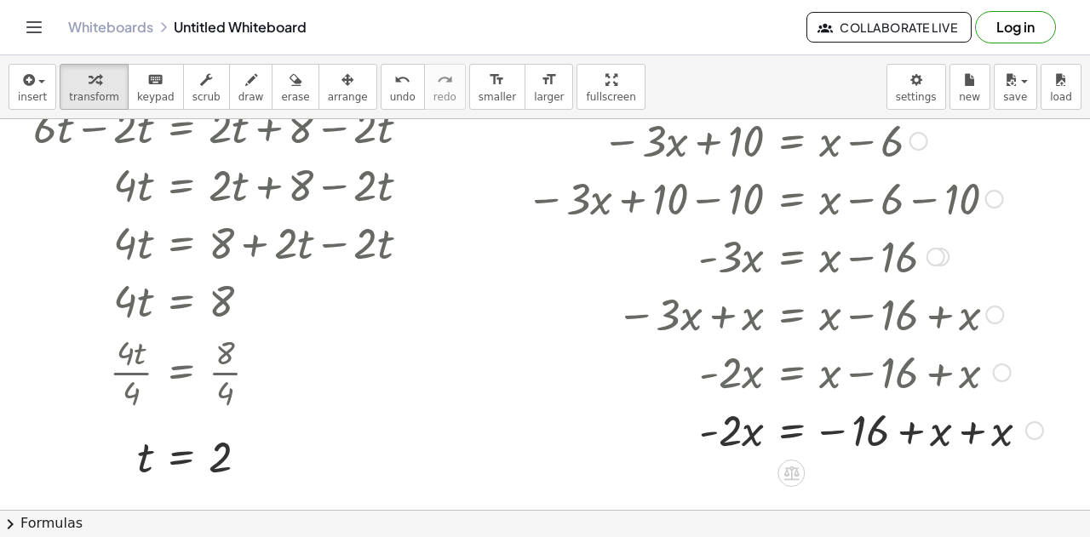
click at [955, 374] on div at bounding box center [785, 371] width 534 height 58
click at [952, 425] on div at bounding box center [785, 429] width 534 height 58
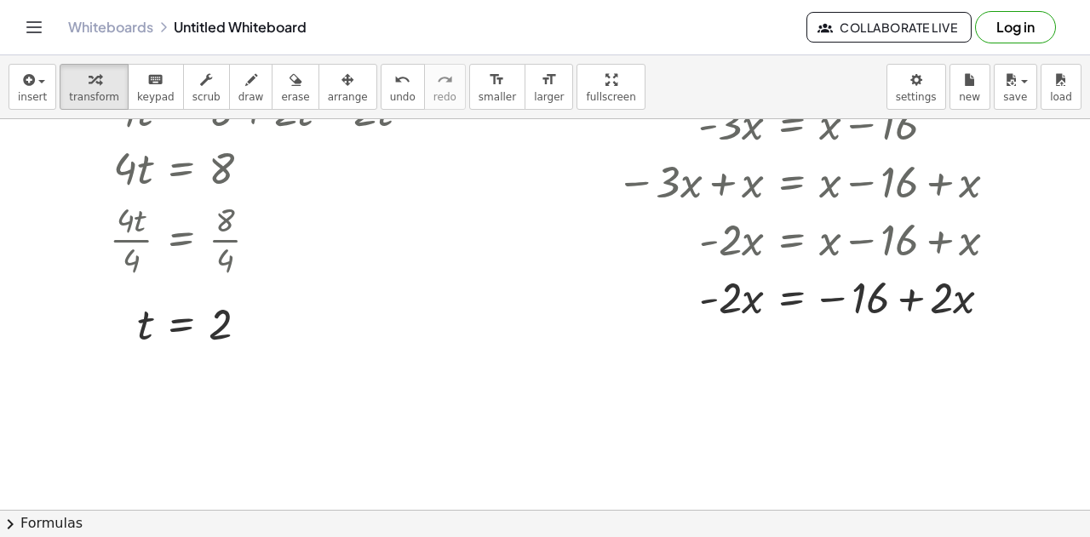
scroll to position [3294, 384]
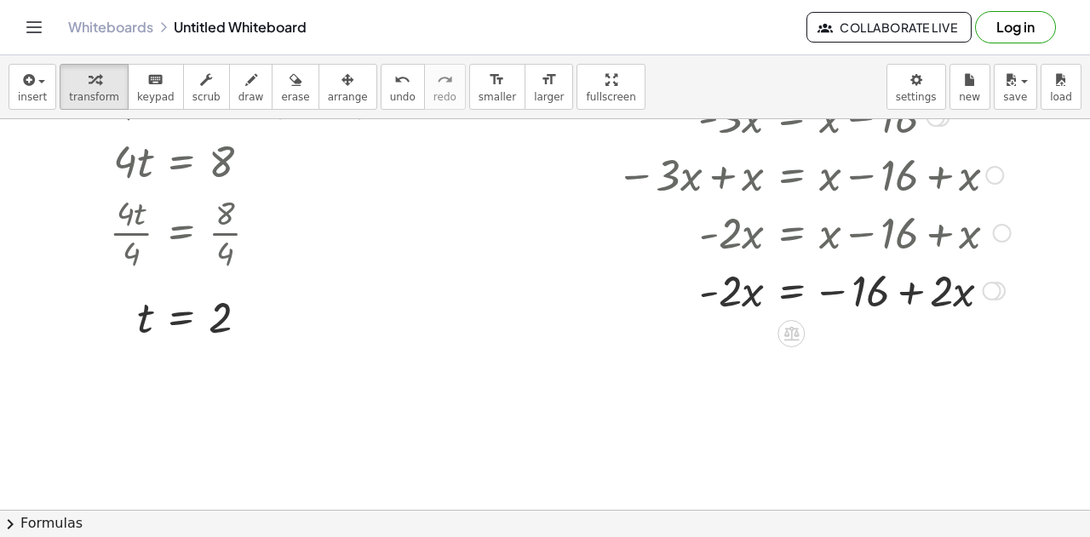
click at [885, 295] on div at bounding box center [768, 289] width 501 height 58
drag, startPoint x: 936, startPoint y: 290, endPoint x: 754, endPoint y: 279, distance: 181.7
click at [754, 279] on div at bounding box center [768, 289] width 501 height 58
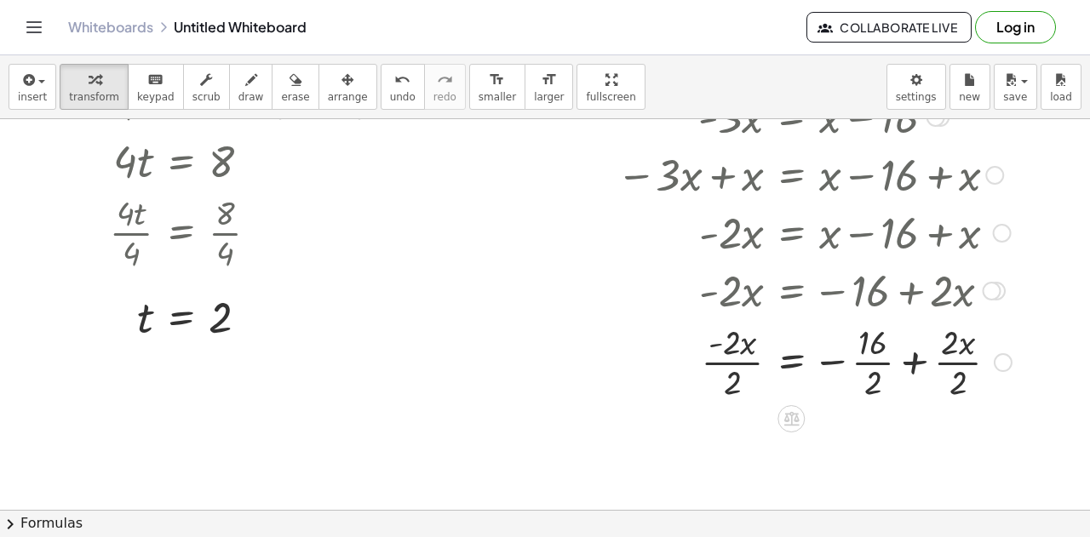
click at [982, 287] on div at bounding box center [991, 291] width 19 height 19
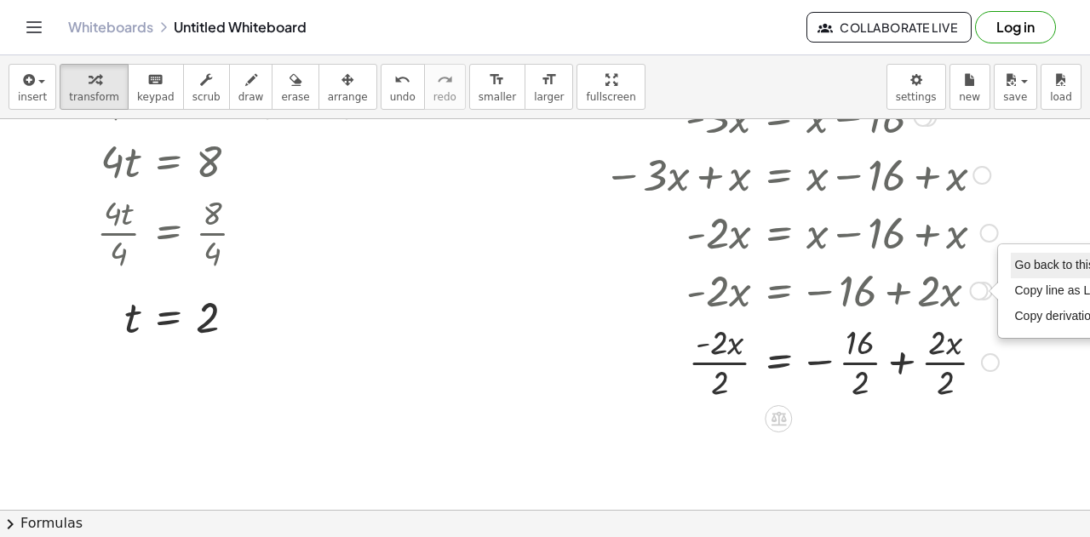
click at [1021, 260] on span "Go back to this line" at bounding box center [1065, 265] width 101 height 14
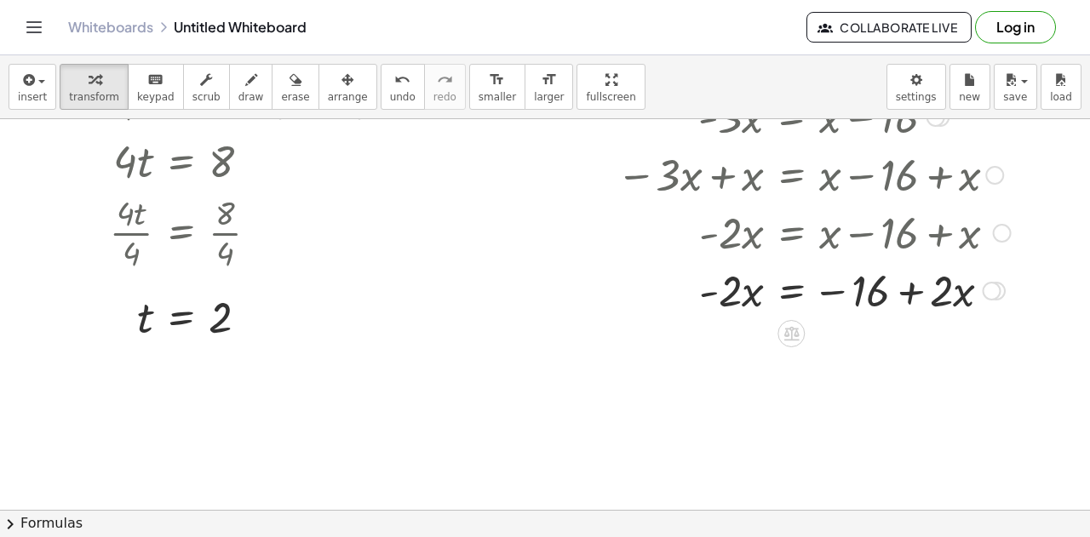
click at [767, 297] on div at bounding box center [768, 289] width 501 height 58
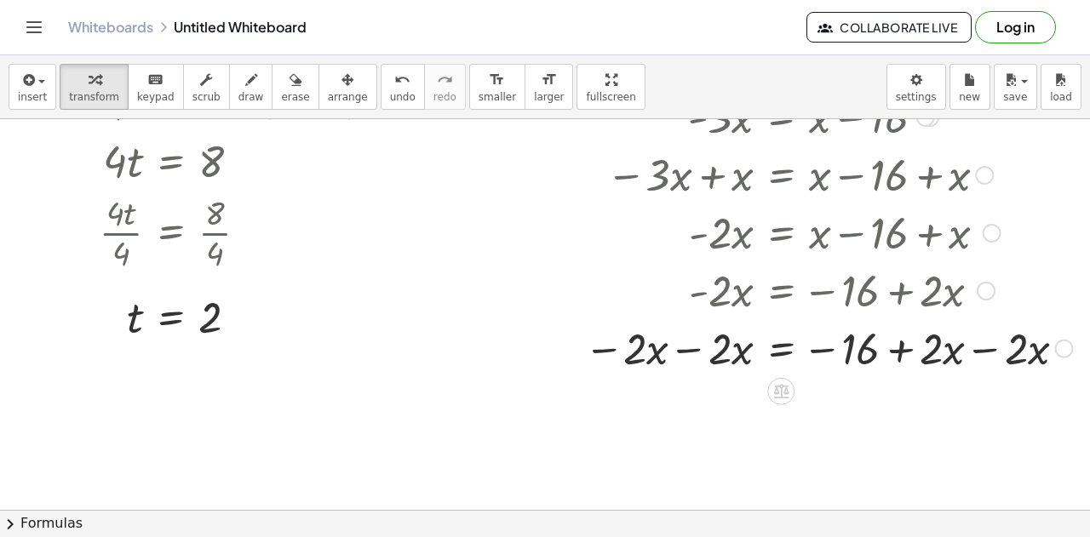
click at [688, 293] on div at bounding box center [793, 289] width 573 height 58
click at [689, 361] on div at bounding box center [793, 347] width 573 height 58
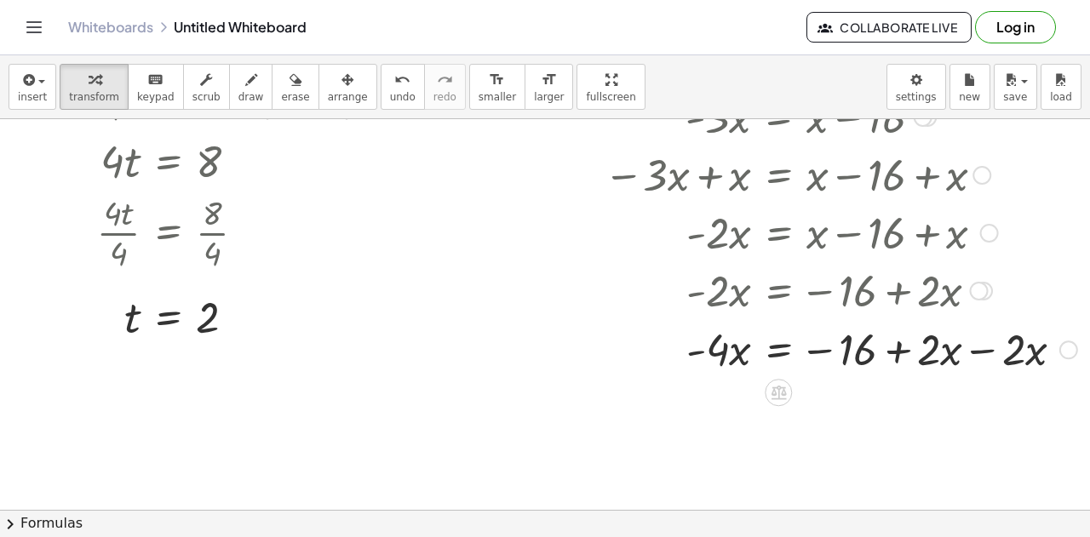
click at [778, 2] on div "− · 3 · x + 10 = + x − 6 Go back to this line Copy line as LaTeX Copy derivatio…" at bounding box center [778, 2] width 0 height 0
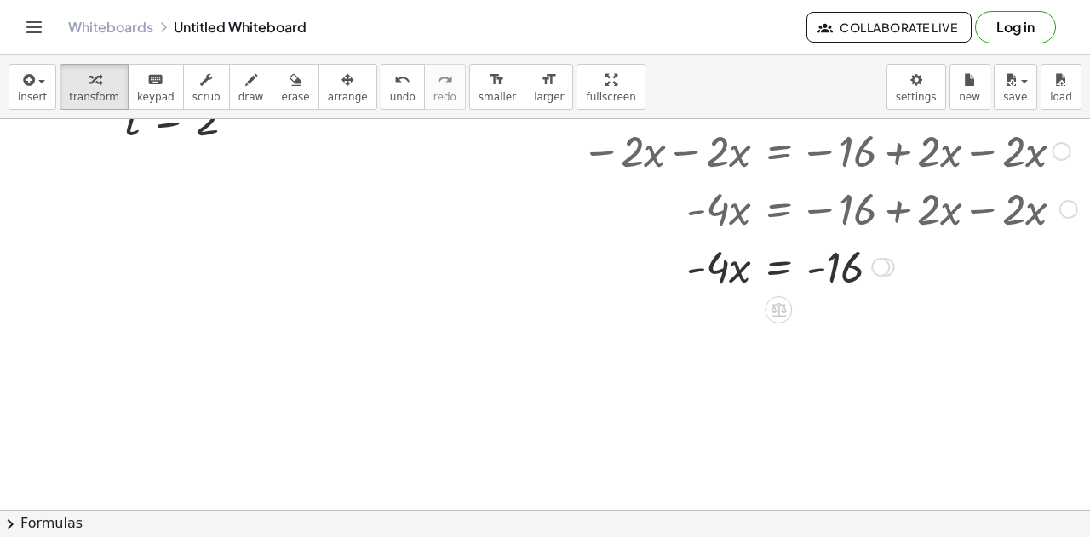
scroll to position [3493, 384]
click at [718, 275] on div at bounding box center [795, 264] width 581 height 58
click at [777, 307] on icon at bounding box center [777, 308] width 15 height 14
click at [805, 306] on div "÷" at bounding box center [811, 308] width 27 height 27
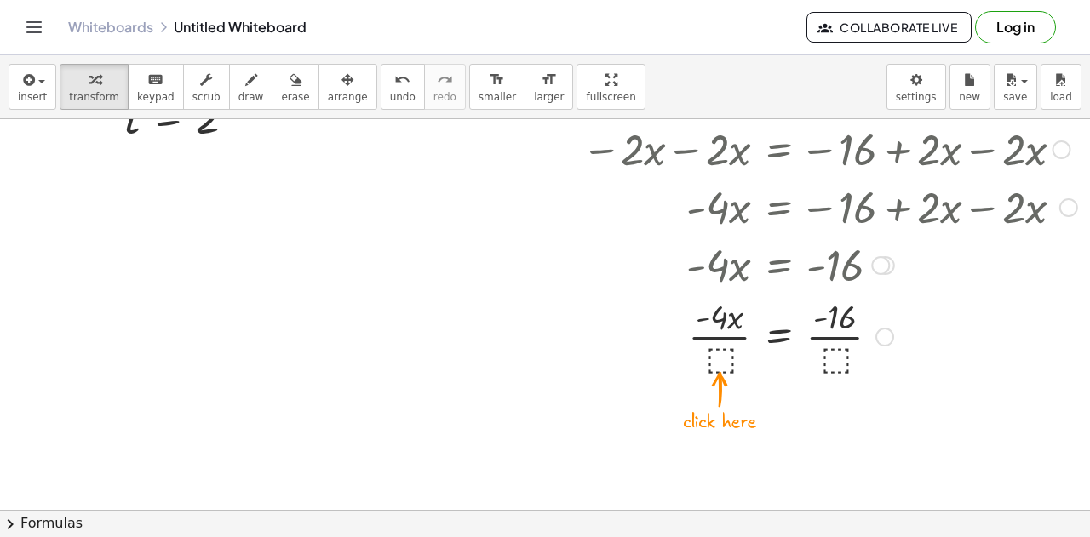
click at [705, 359] on div at bounding box center [795, 335] width 581 height 85
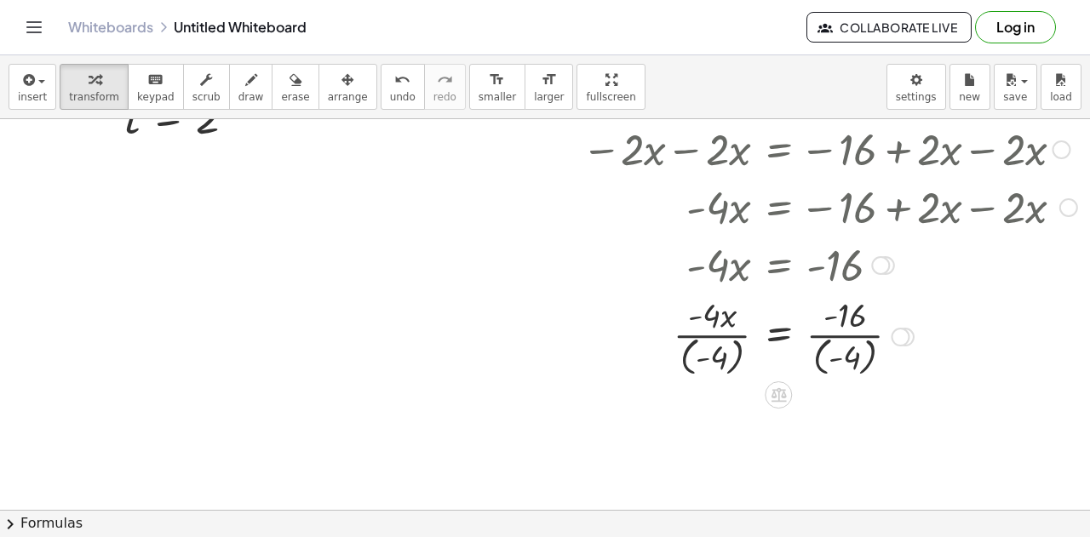
click at [836, 356] on div at bounding box center [795, 335] width 581 height 89
click at [709, 352] on div at bounding box center [795, 335] width 581 height 89
click at [727, 363] on div at bounding box center [795, 335] width 581 height 89
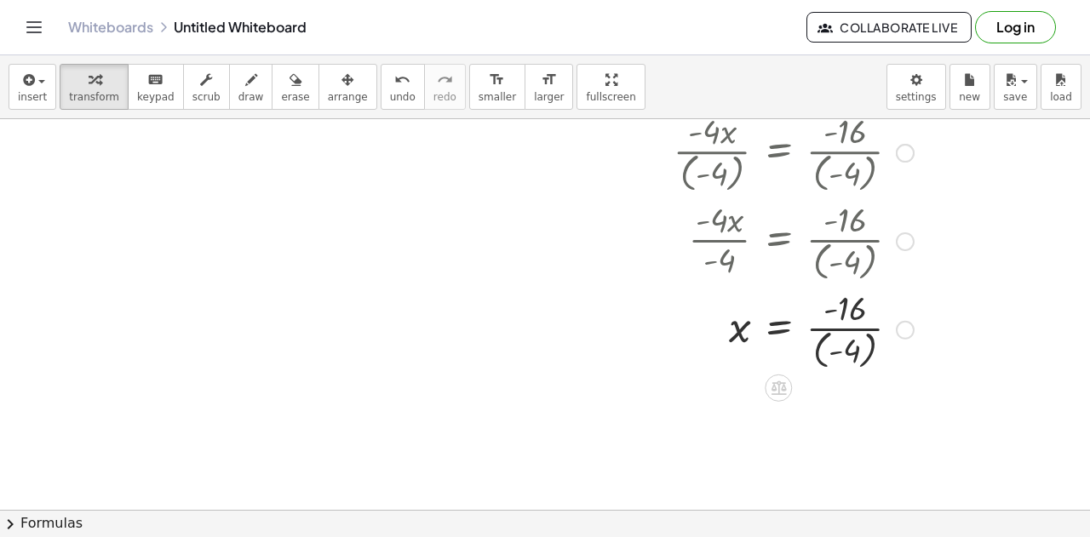
scroll to position [3679, 384]
click at [849, 355] on div at bounding box center [795, 327] width 581 height 89
